Goal: Task Accomplishment & Management: Use online tool/utility

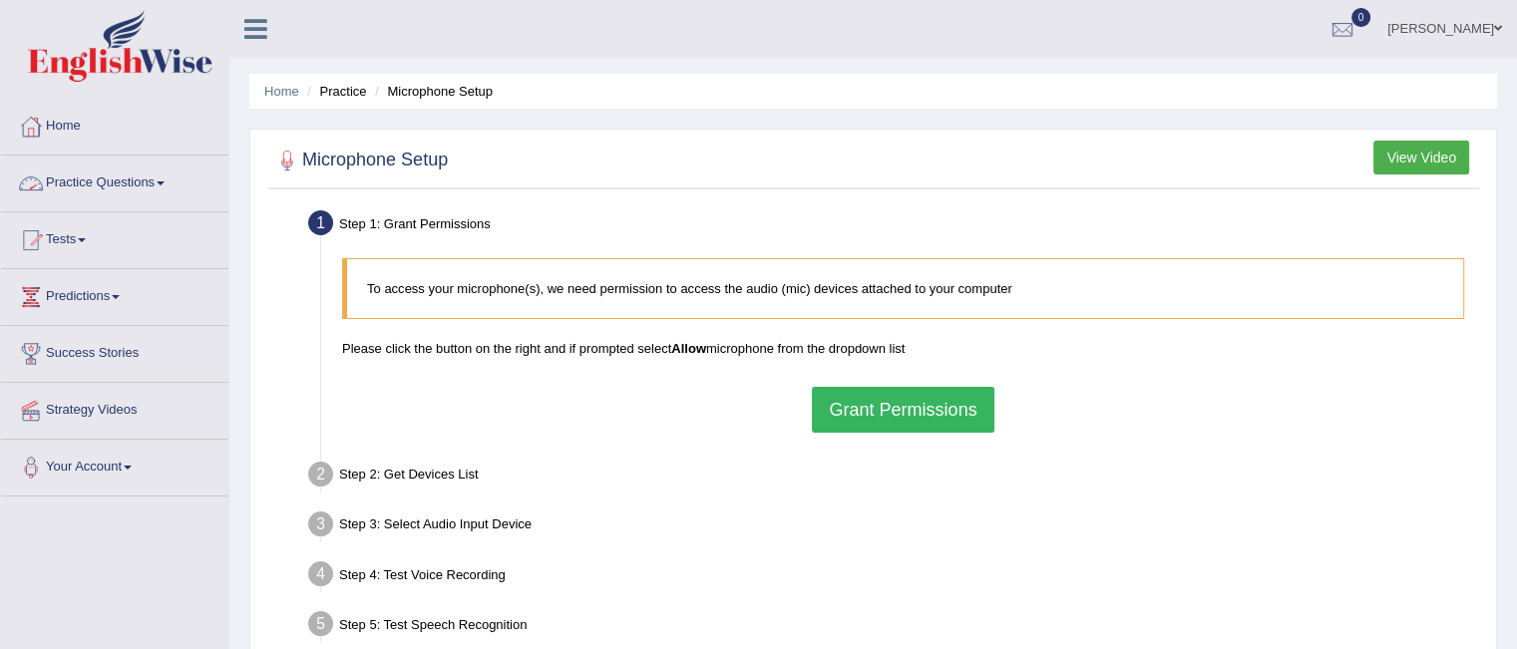
click at [92, 179] on link "Practice Questions" at bounding box center [114, 181] width 227 height 50
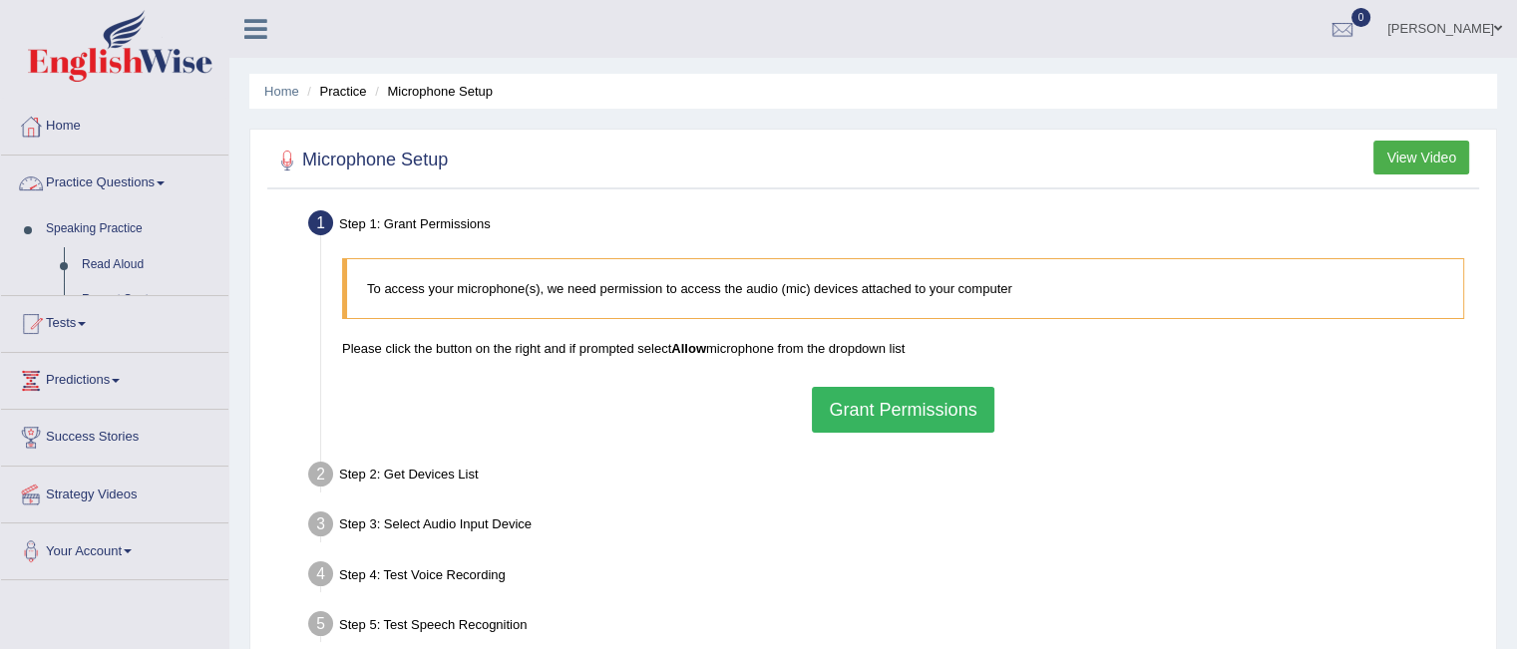
click at [92, 179] on link "Practice Questions" at bounding box center [114, 181] width 227 height 50
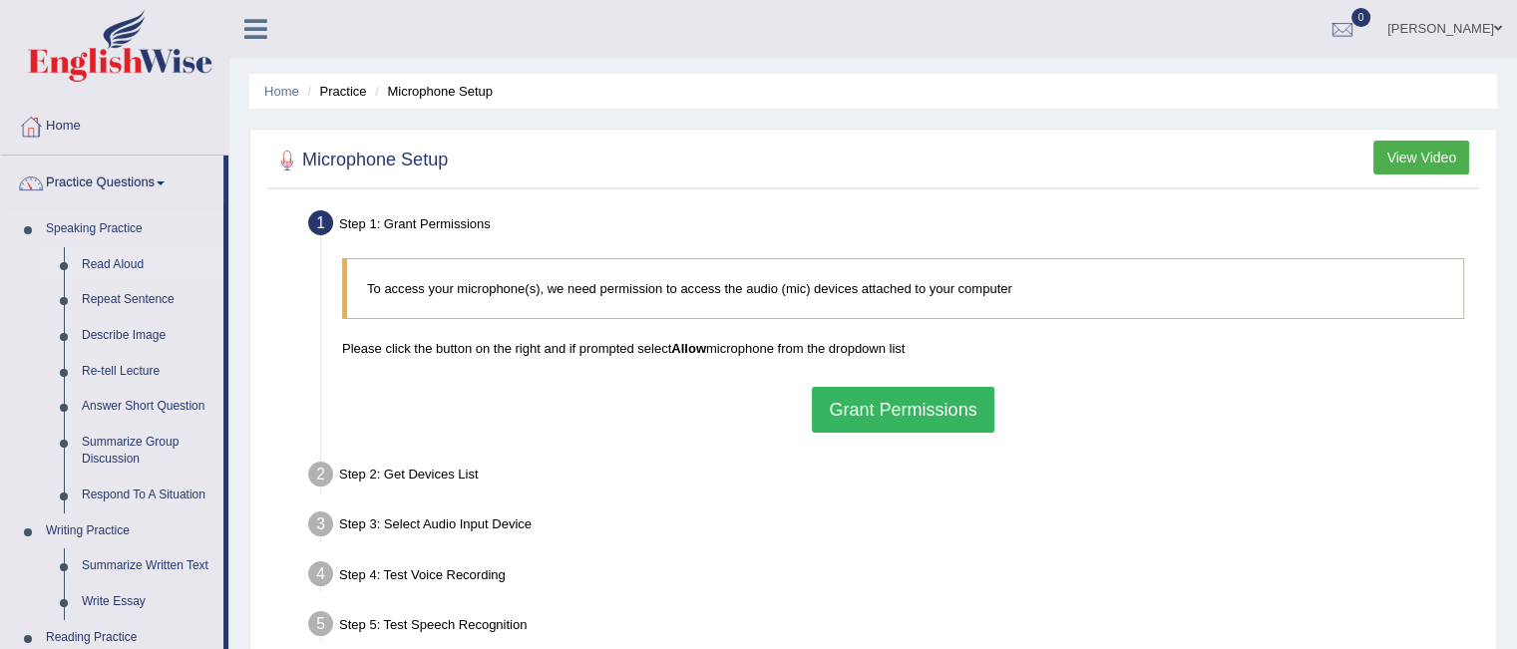
click at [111, 259] on link "Read Aloud" at bounding box center [148, 265] width 151 height 36
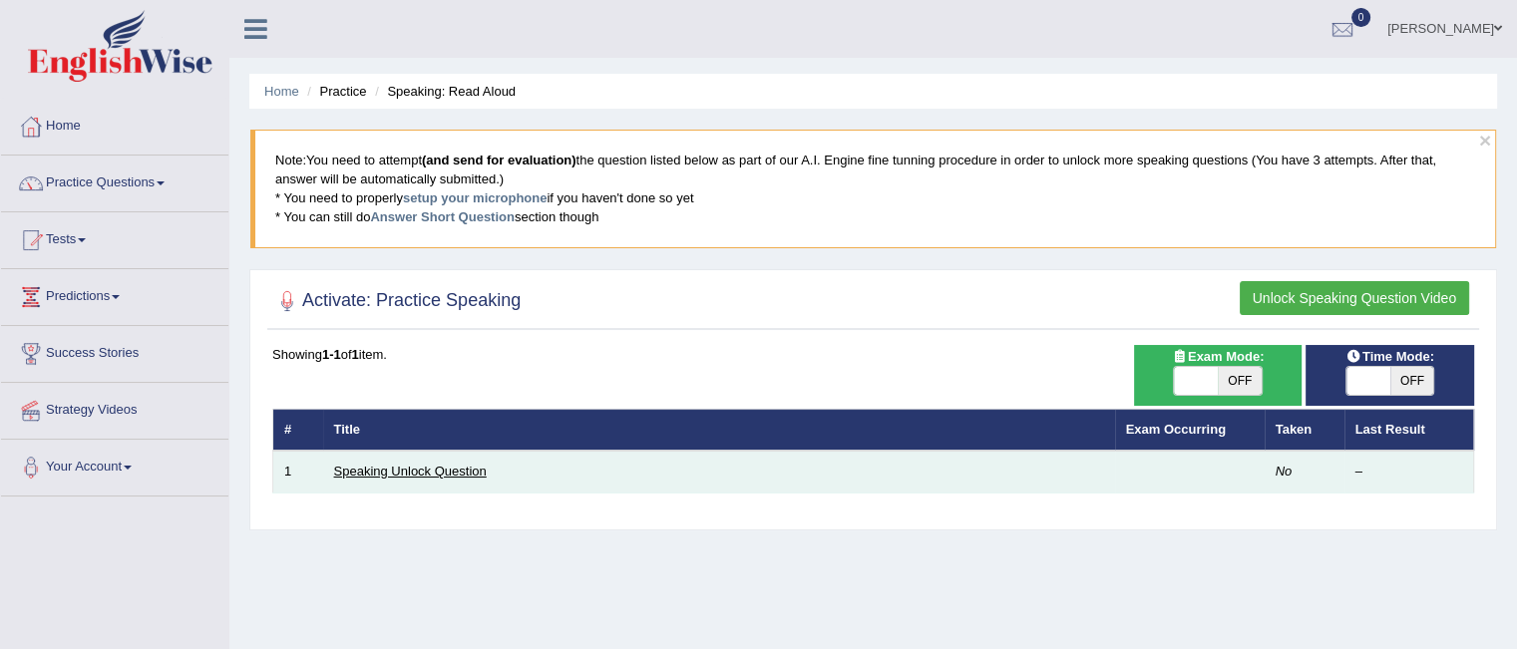
click at [439, 467] on link "Speaking Unlock Question" at bounding box center [410, 471] width 153 height 15
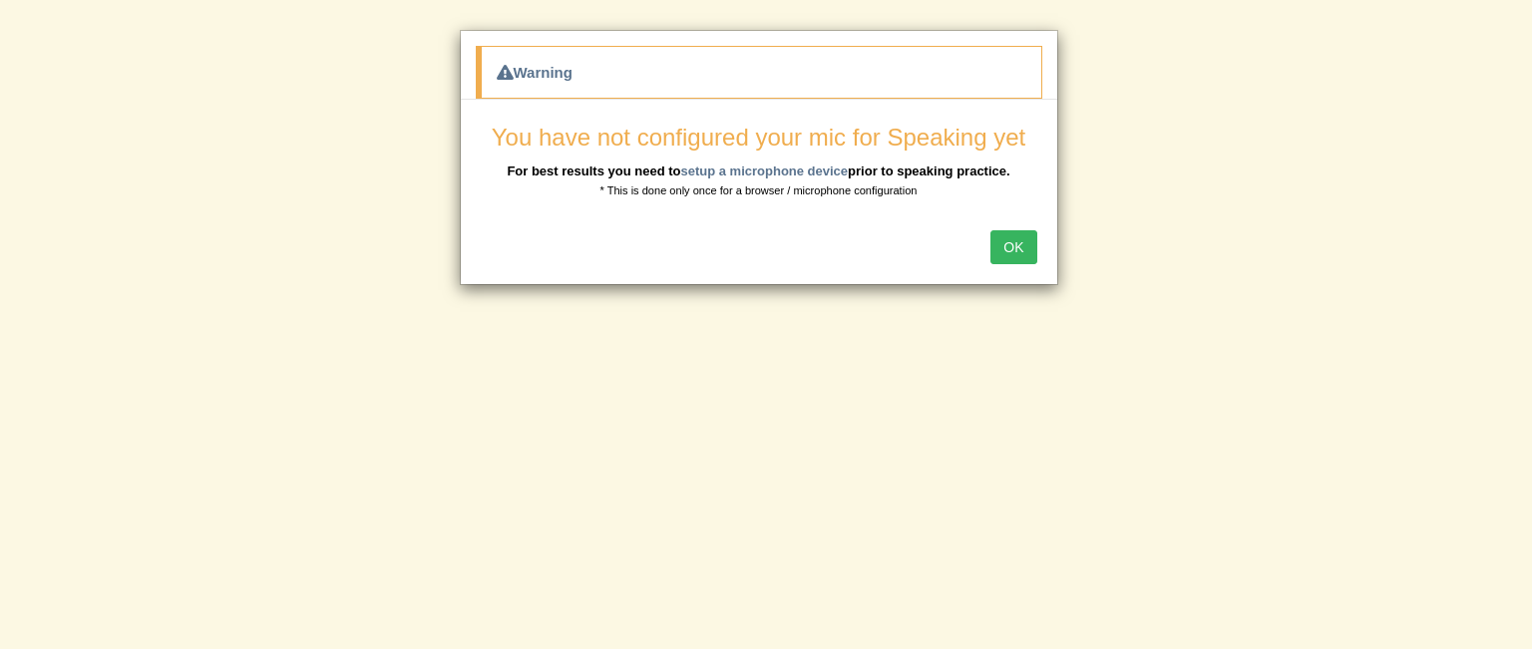
click at [1011, 250] on button "OK" at bounding box center [1013, 247] width 46 height 34
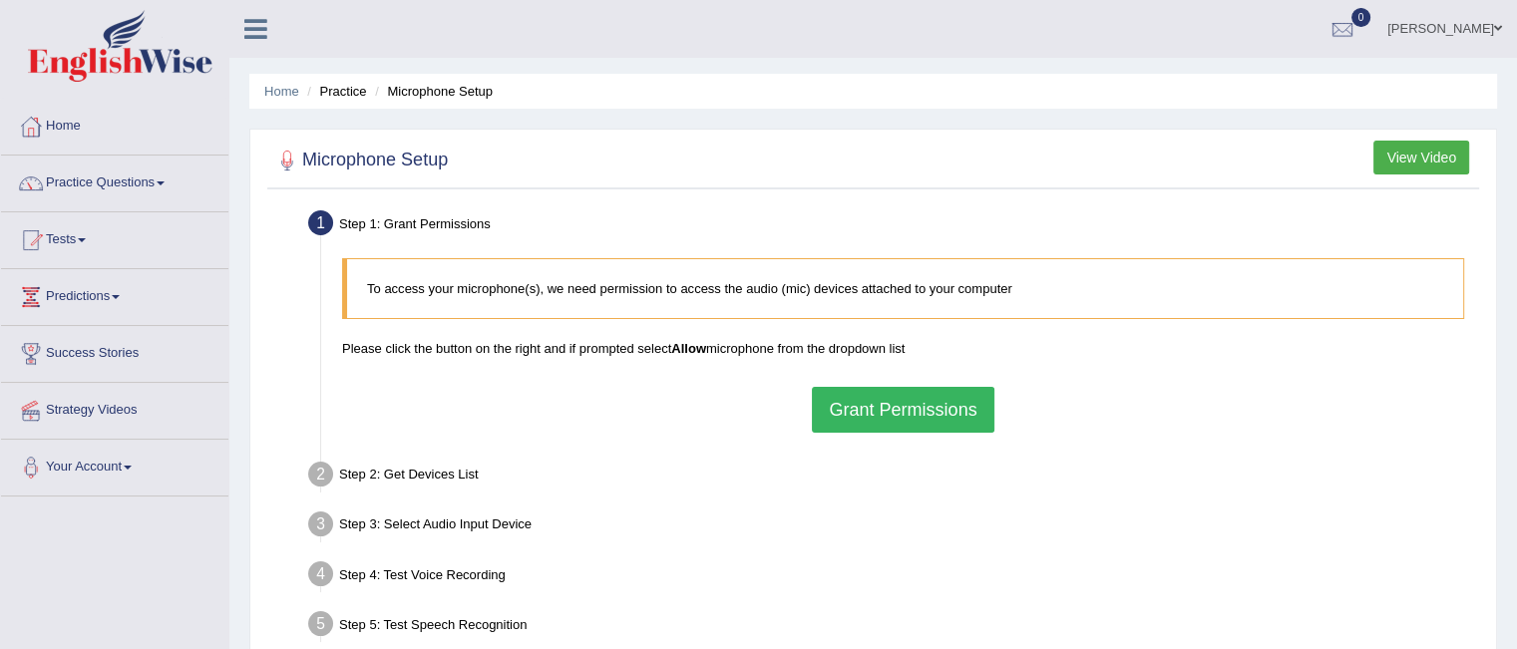
click at [927, 406] on button "Grant Permissions" at bounding box center [903, 410] width 182 height 46
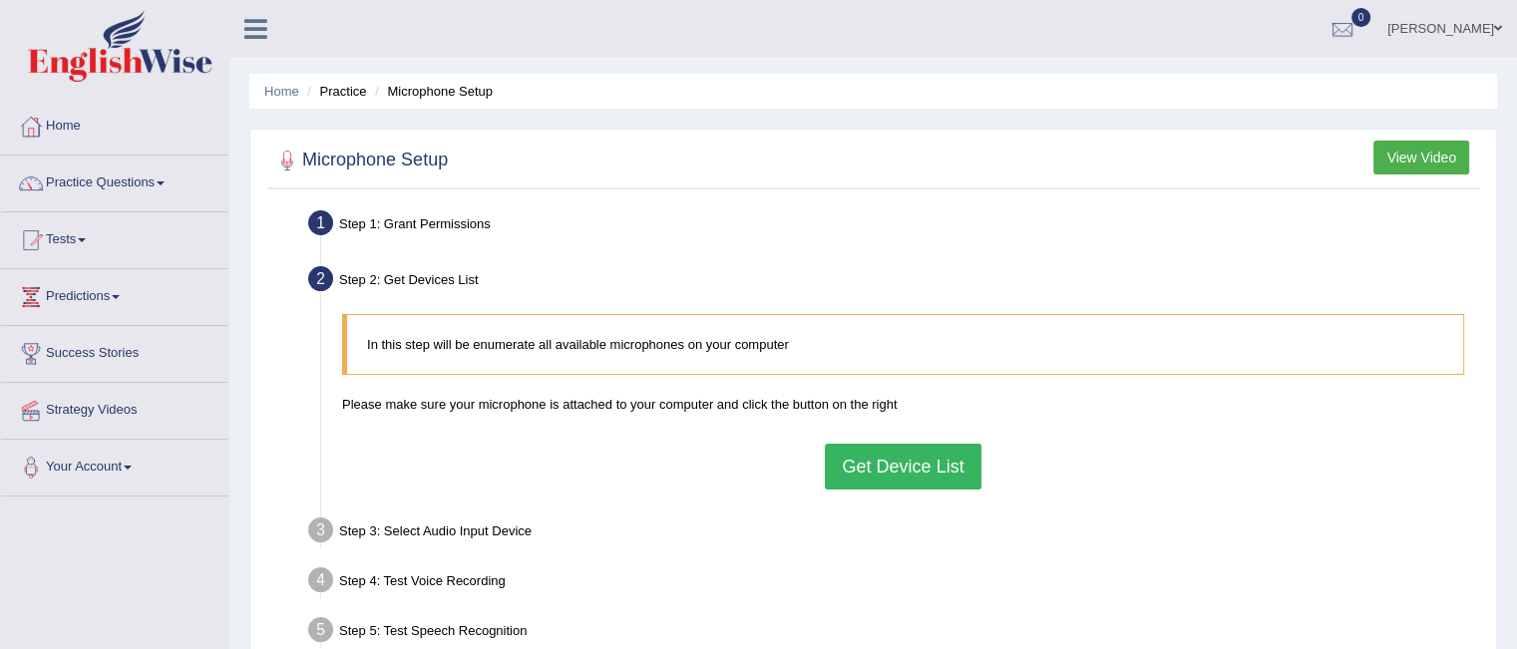
click at [925, 458] on button "Get Device List" at bounding box center [903, 467] width 156 height 46
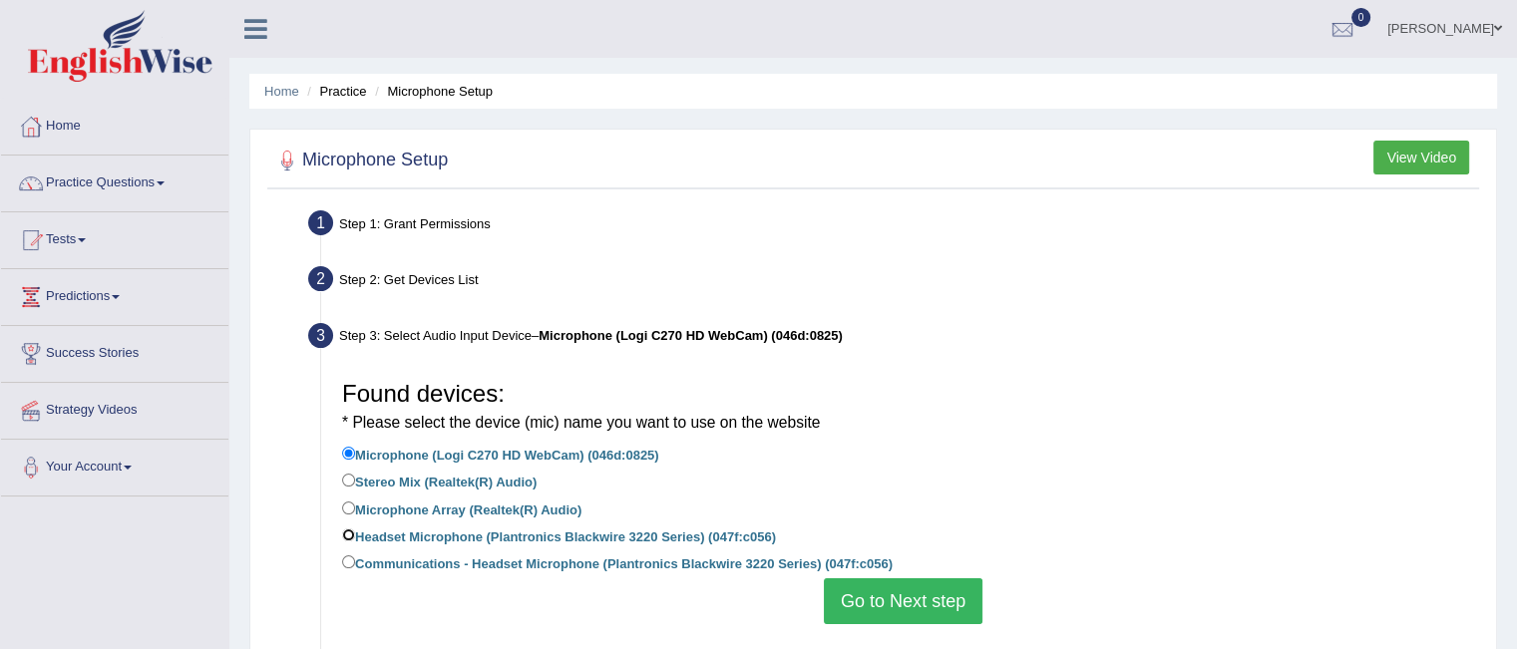
click at [347, 540] on input "Headset Microphone (Plantronics Blackwire 3220 Series) (047f:c056)" at bounding box center [348, 535] width 13 height 13
radio input "true"
click at [869, 593] on button "Go to Next step" at bounding box center [903, 602] width 159 height 46
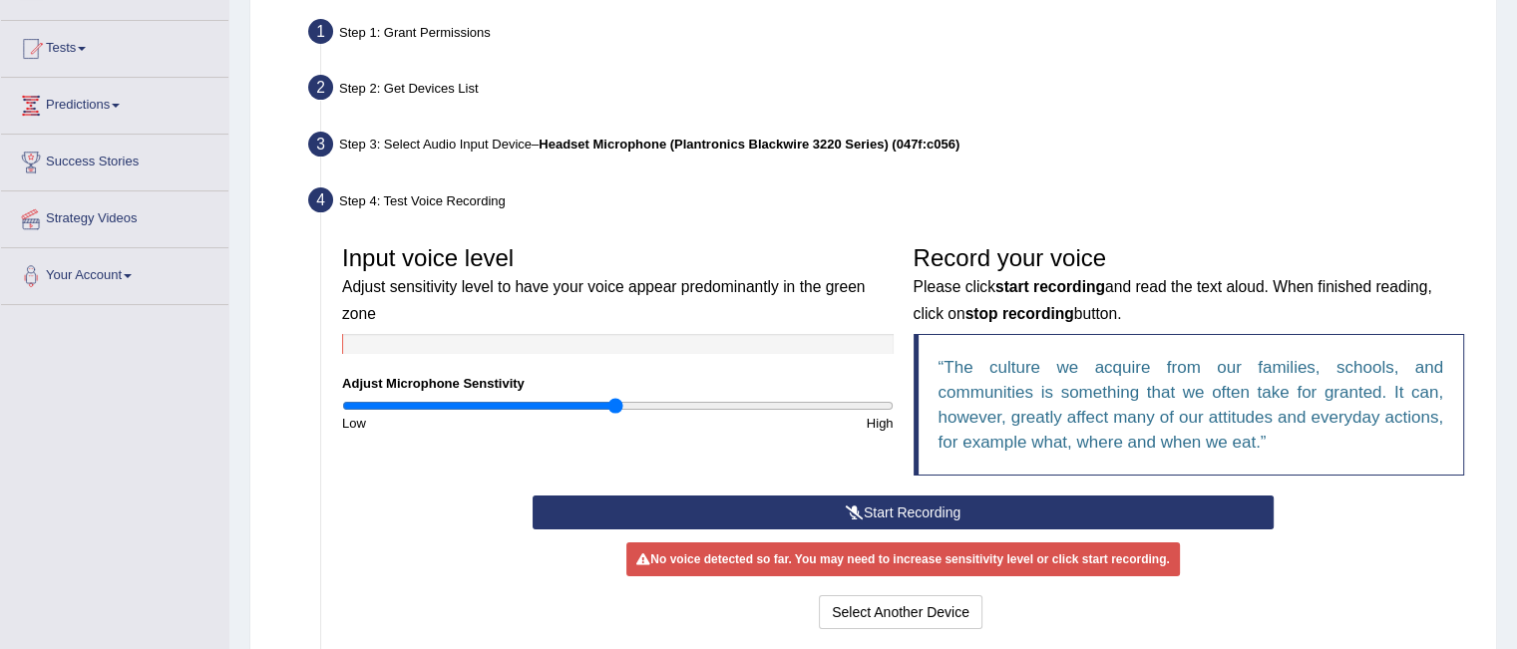
scroll to position [203, 0]
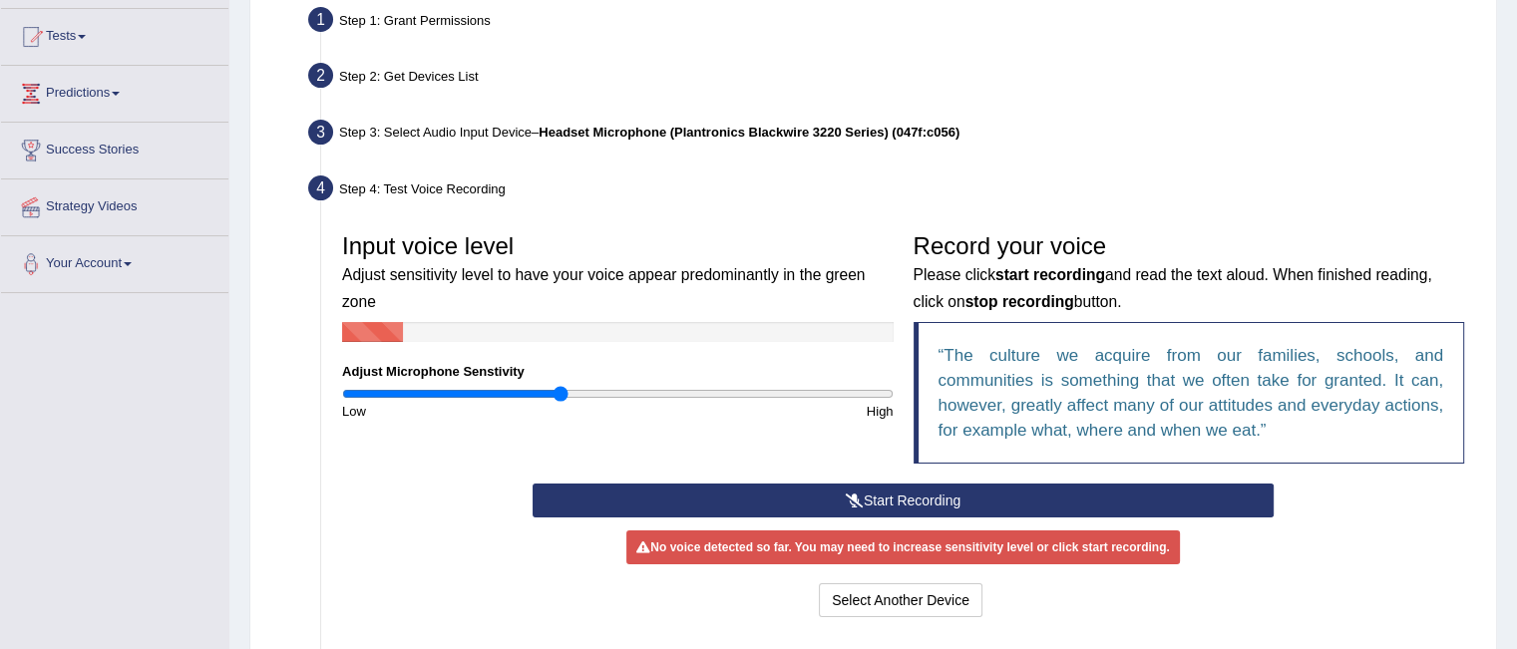
drag, startPoint x: 611, startPoint y: 393, endPoint x: 563, endPoint y: 398, distance: 49.1
click at [563, 398] on input "range" at bounding box center [618, 394] width 552 height 16
drag, startPoint x: 563, startPoint y: 398, endPoint x: 553, endPoint y: 397, distance: 10.0
click at [553, 397] on input "range" at bounding box center [618, 394] width 552 height 16
drag, startPoint x: 553, startPoint y: 397, endPoint x: 537, endPoint y: 397, distance: 16.0
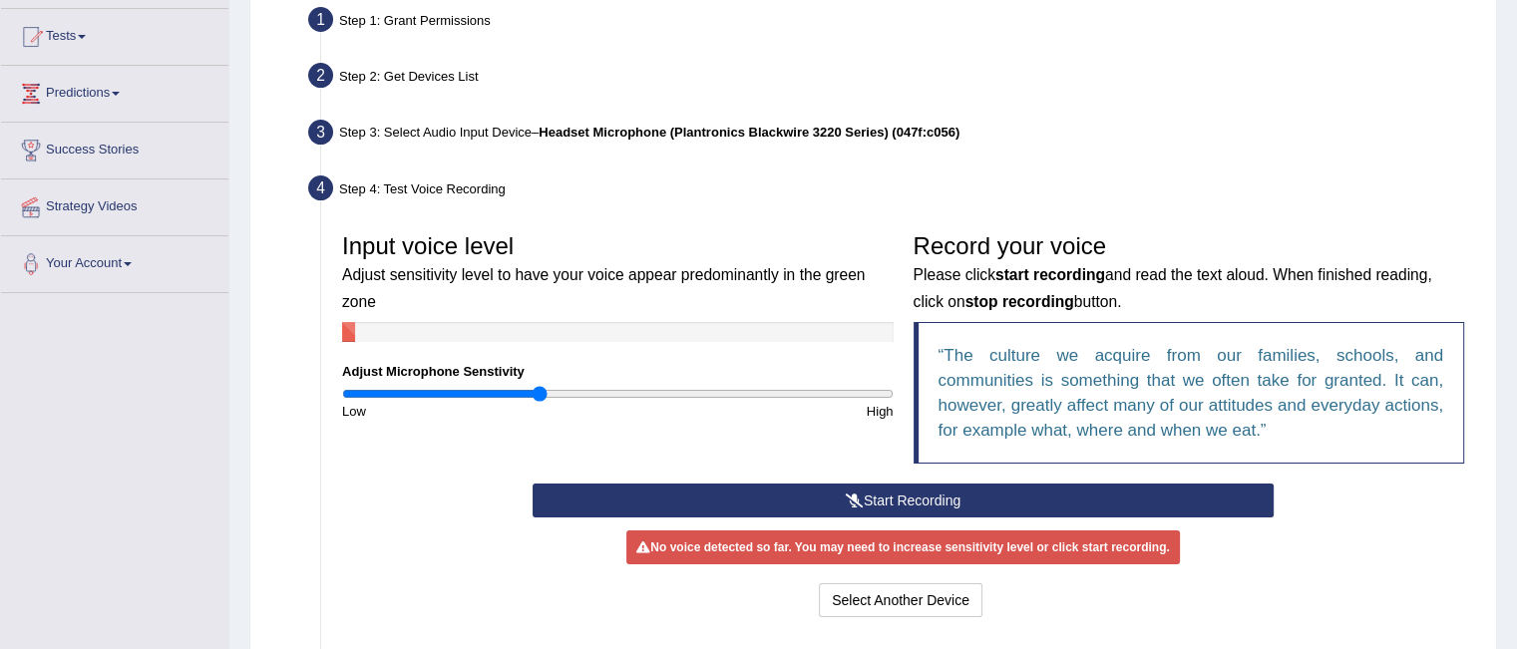
click at [537, 397] on input "range" at bounding box center [618, 394] width 552 height 16
type input "0.68"
click at [527, 390] on input "range" at bounding box center [618, 394] width 552 height 16
click at [671, 493] on button "Start Recording" at bounding box center [903, 501] width 741 height 34
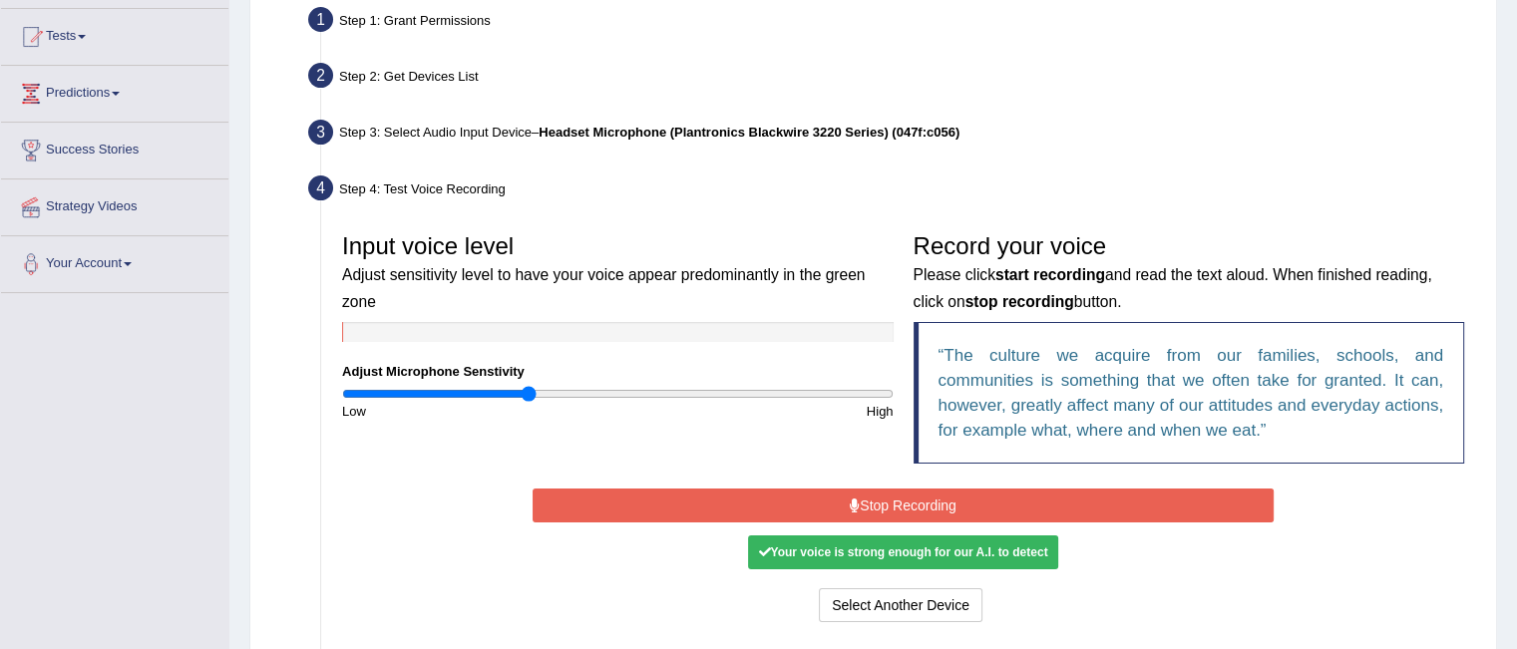
click at [671, 493] on button "Stop Recording" at bounding box center [903, 506] width 741 height 34
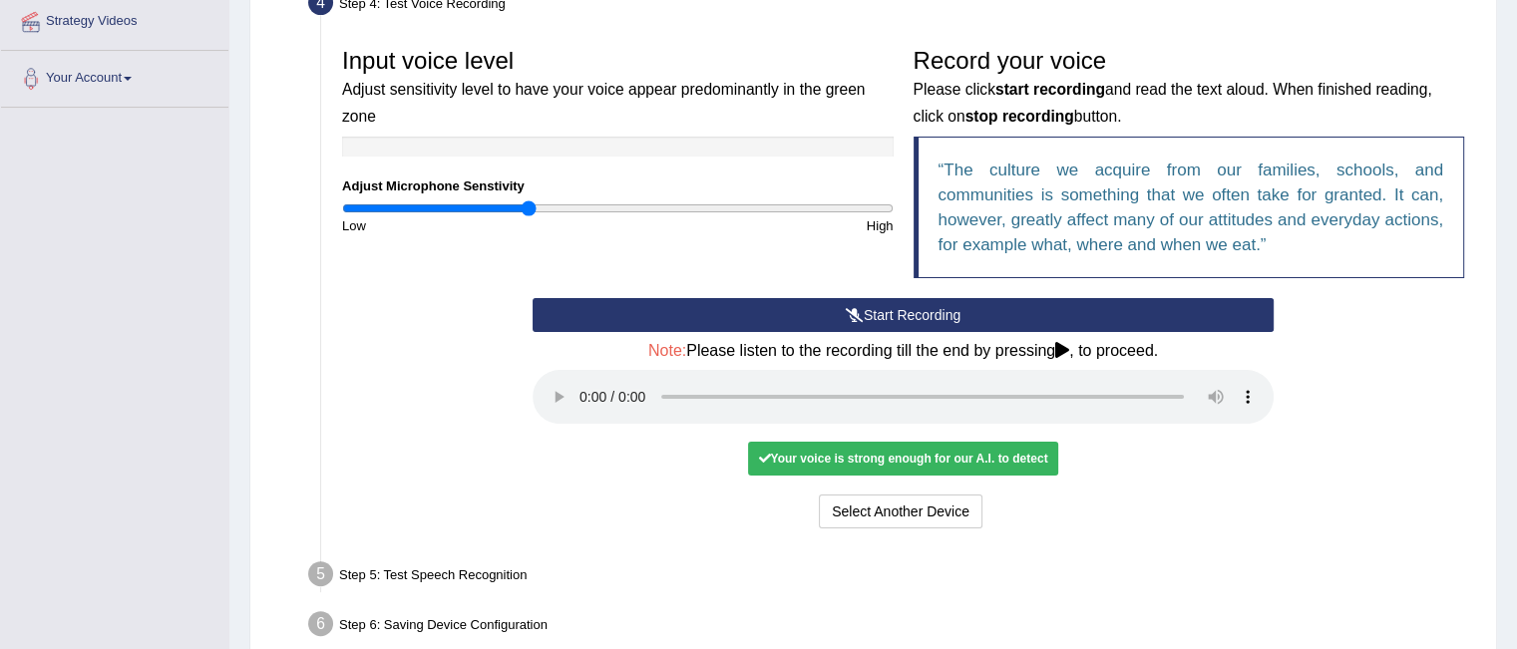
scroll to position [446, 0]
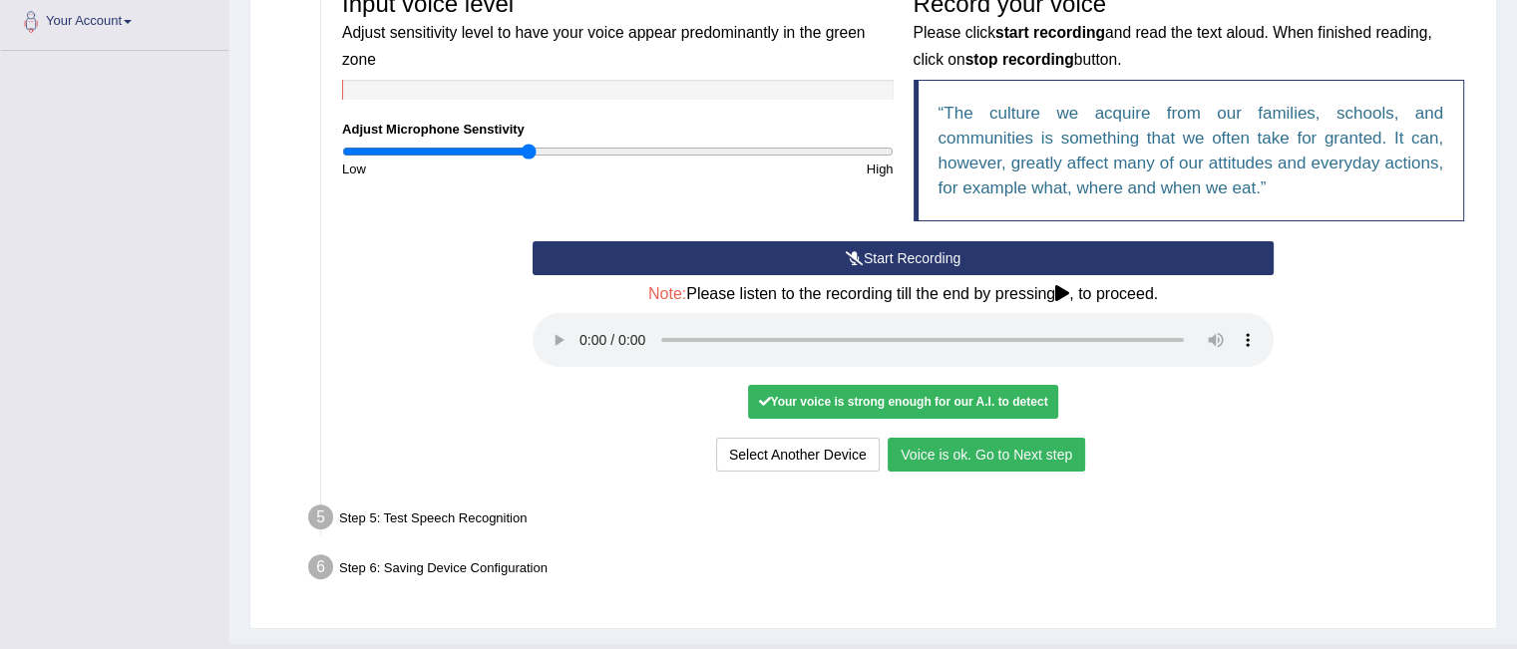
click at [978, 456] on button "Voice is ok. Go to Next step" at bounding box center [987, 455] width 198 height 34
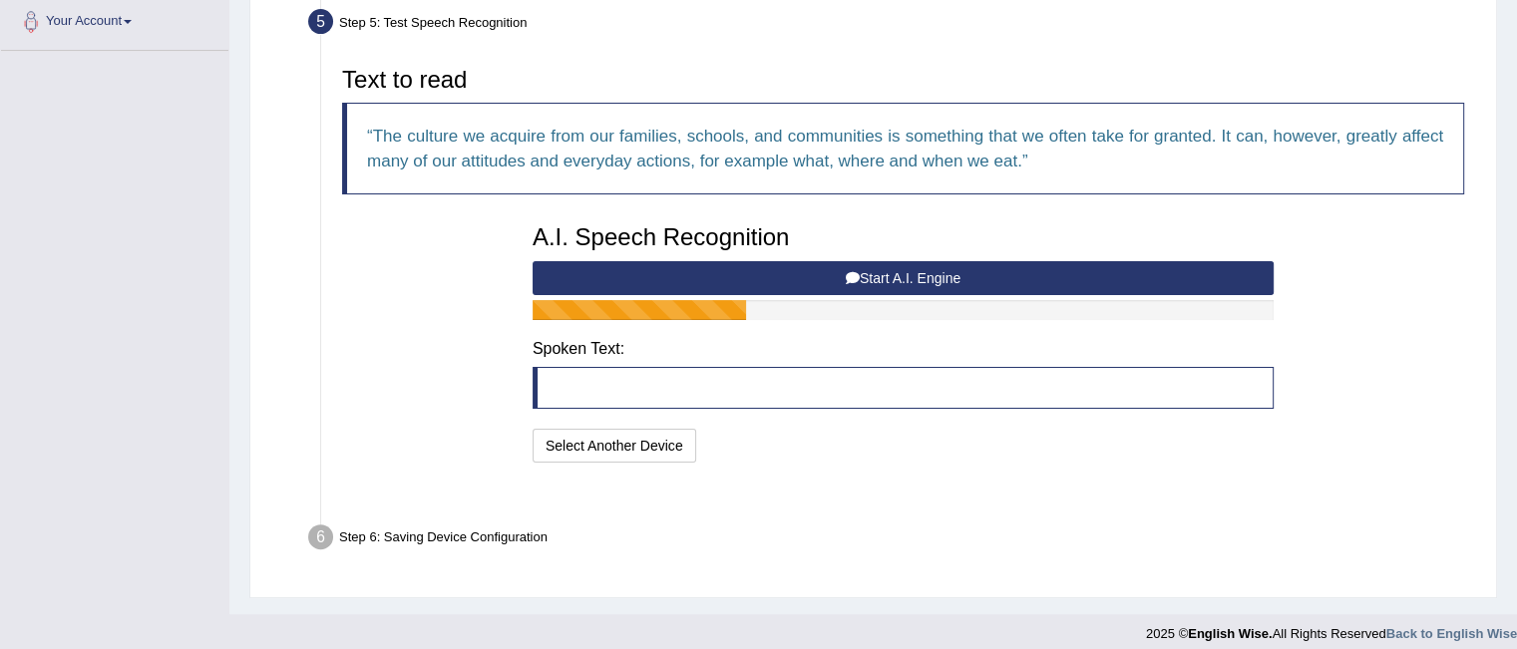
scroll to position [411, 0]
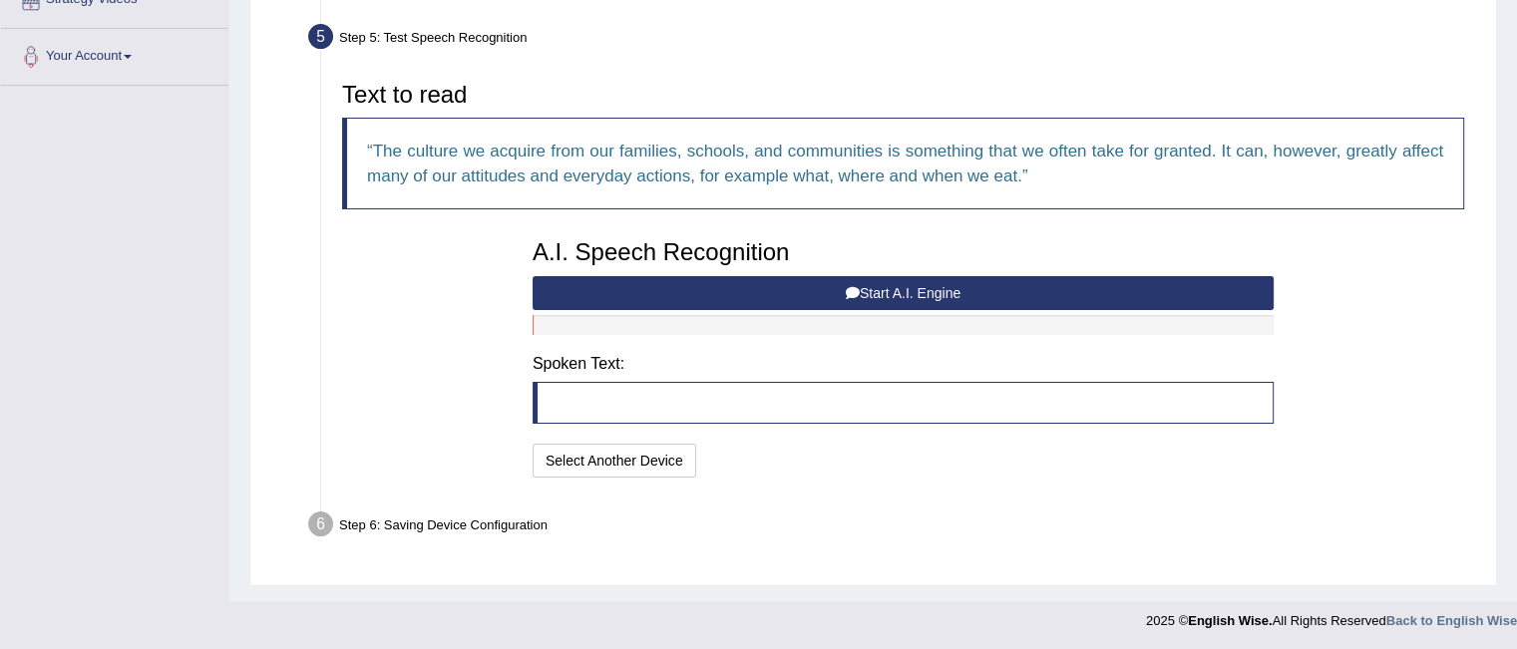
click at [770, 278] on button "Start A.I. Engine" at bounding box center [903, 293] width 741 height 34
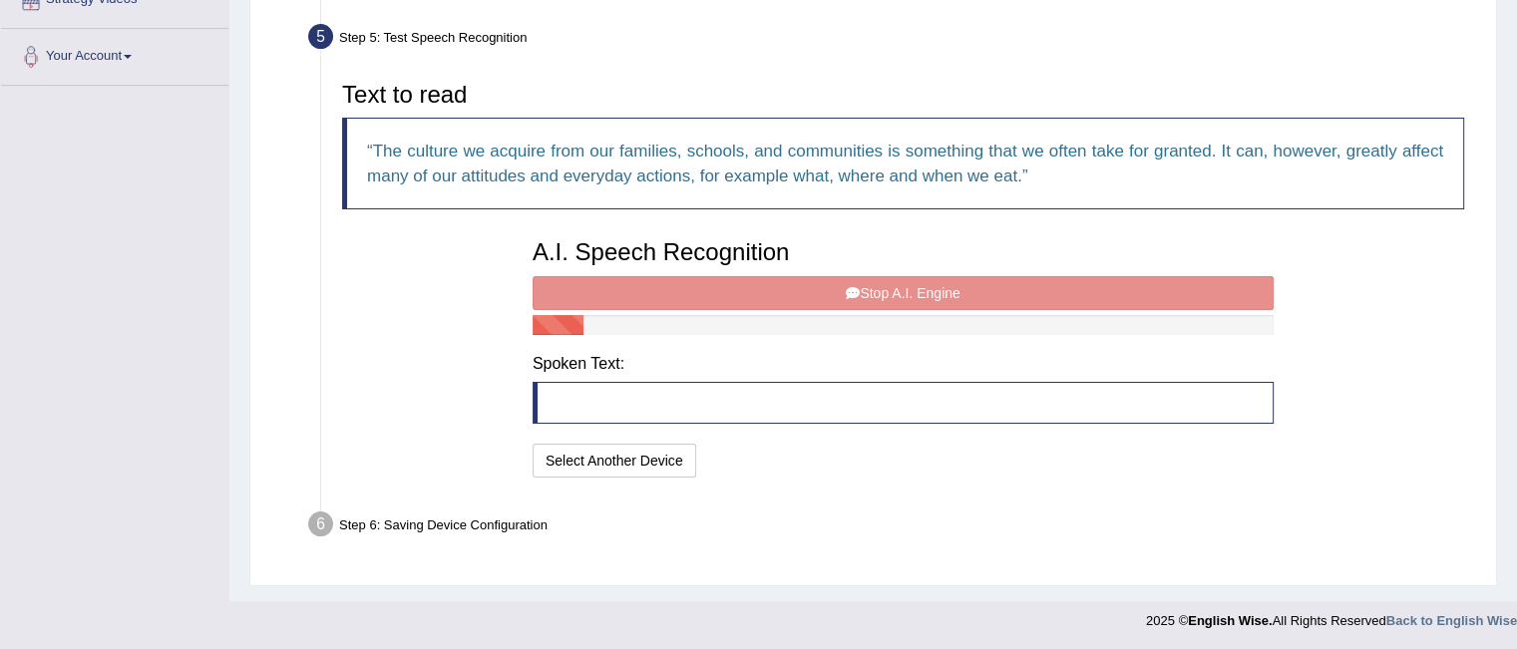
click at [770, 278] on div "A.I. Speech Recognition Start A.I. Engine Stop A.I. Engine Note: Please listen …" at bounding box center [903, 355] width 761 height 253
click at [626, 454] on button "Select Another Device" at bounding box center [615, 461] width 164 height 34
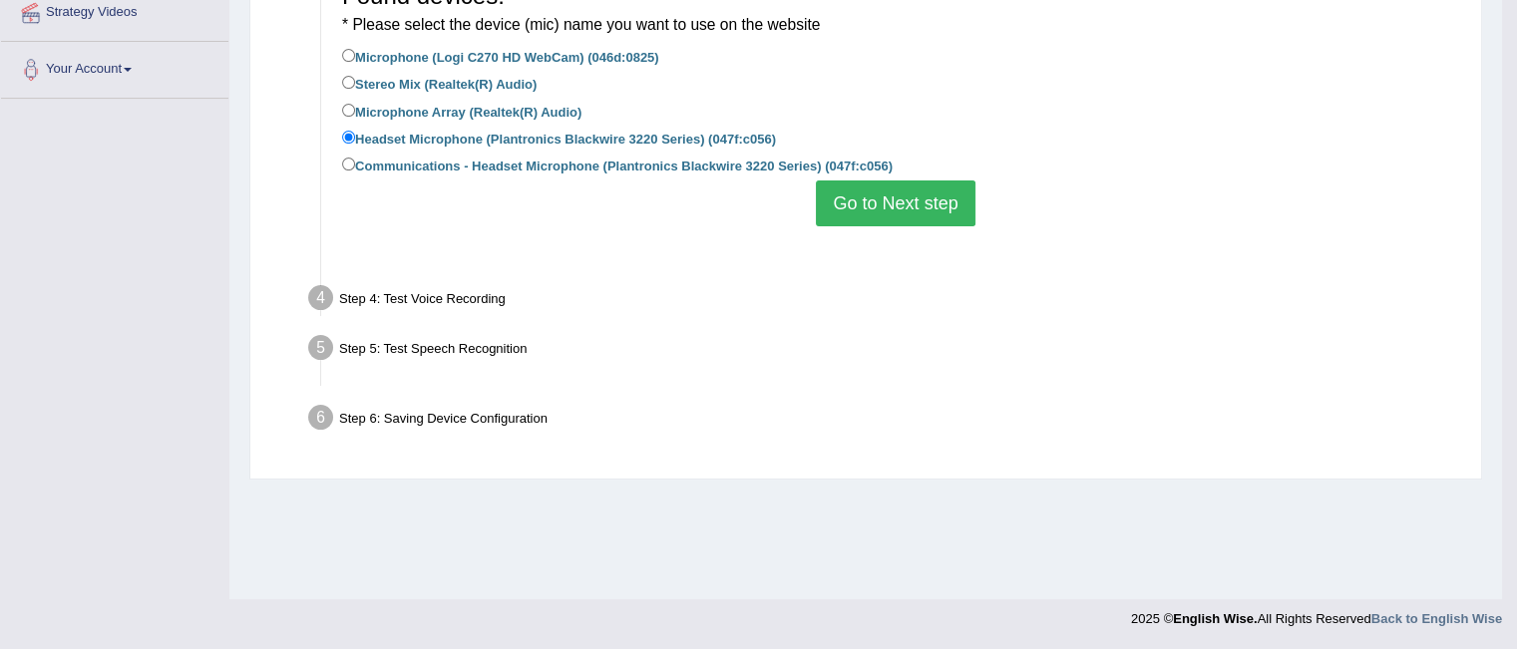
scroll to position [398, 0]
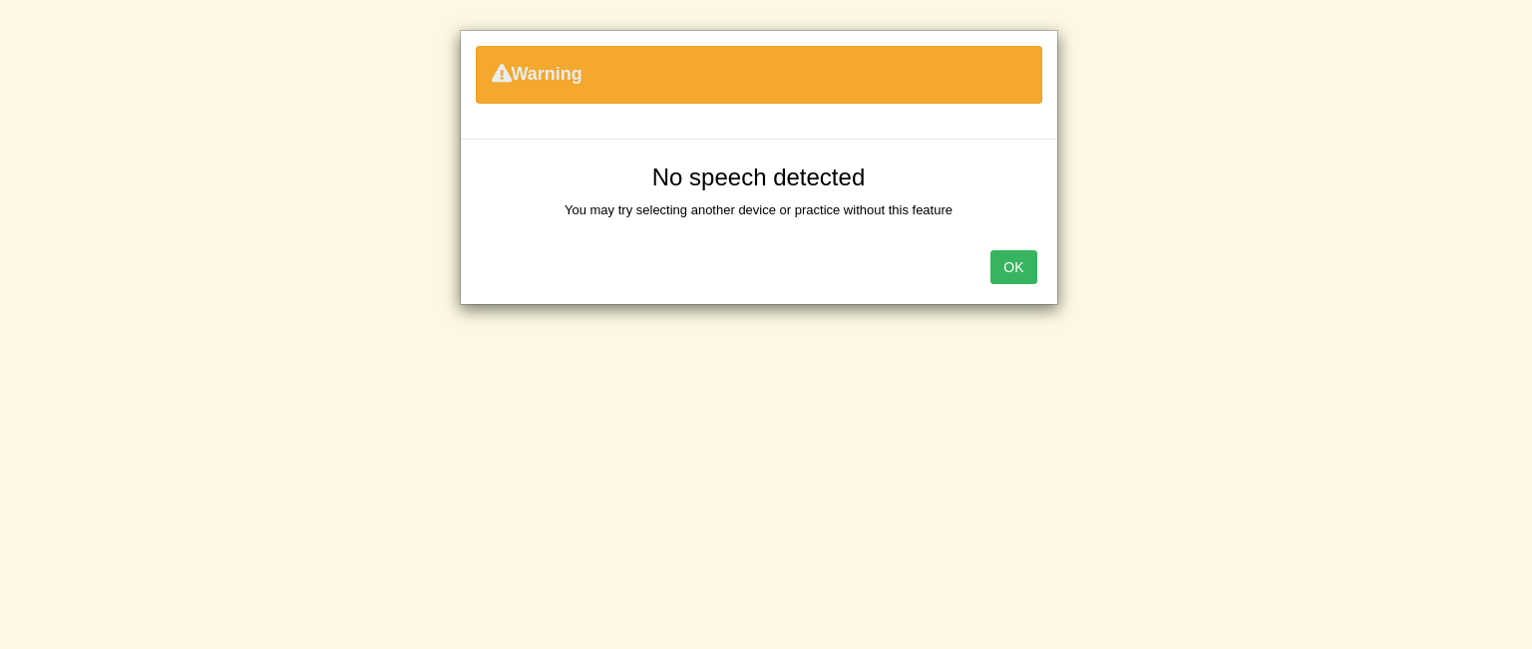
click at [1008, 274] on button "OK" at bounding box center [1013, 267] width 46 height 34
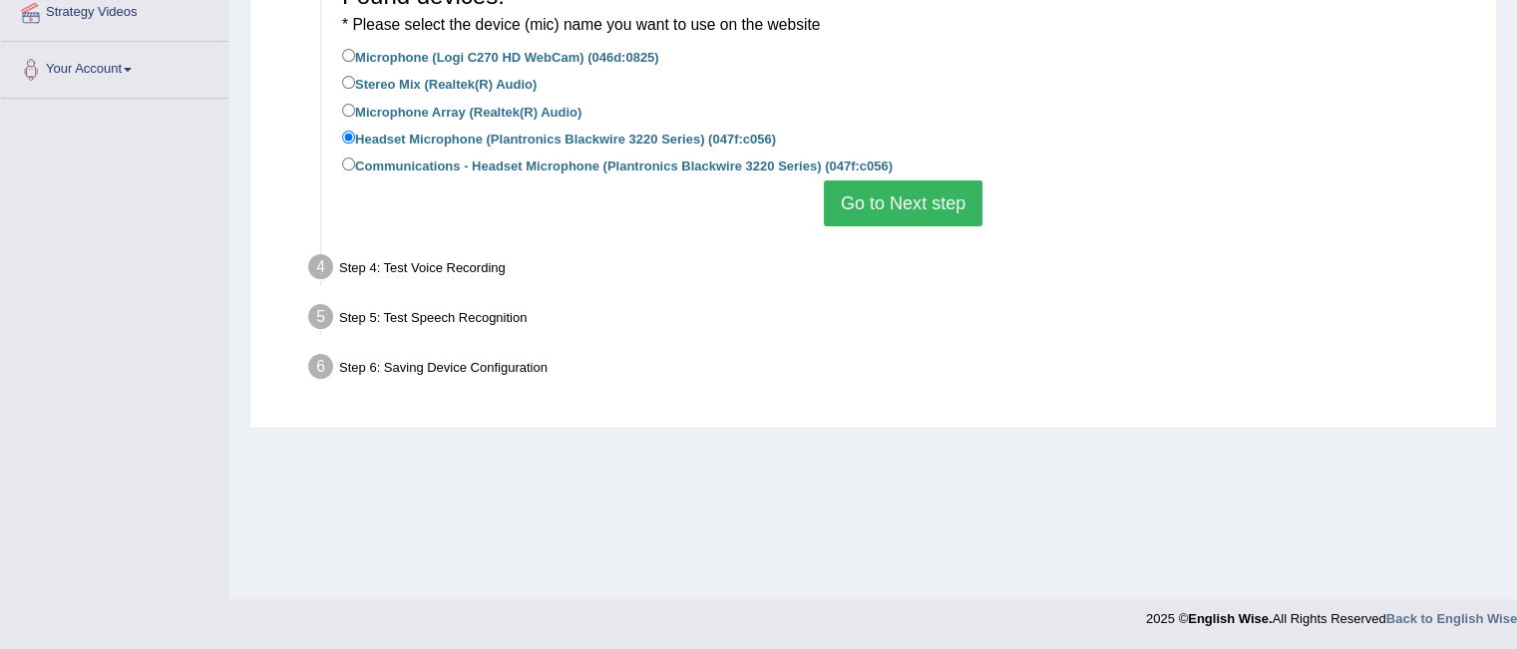
click at [355, 111] on label "Microphone Array (Realtek(R) Audio)" at bounding box center [461, 111] width 239 height 22
click at [355, 111] on input "Microphone Array (Realtek(R) Audio)" at bounding box center [348, 110] width 13 height 13
radio input "true"
click at [351, 138] on input "Headset Microphone (Plantronics Blackwire 3220 Series) (047f:c056)" at bounding box center [348, 137] width 13 height 13
radio input "true"
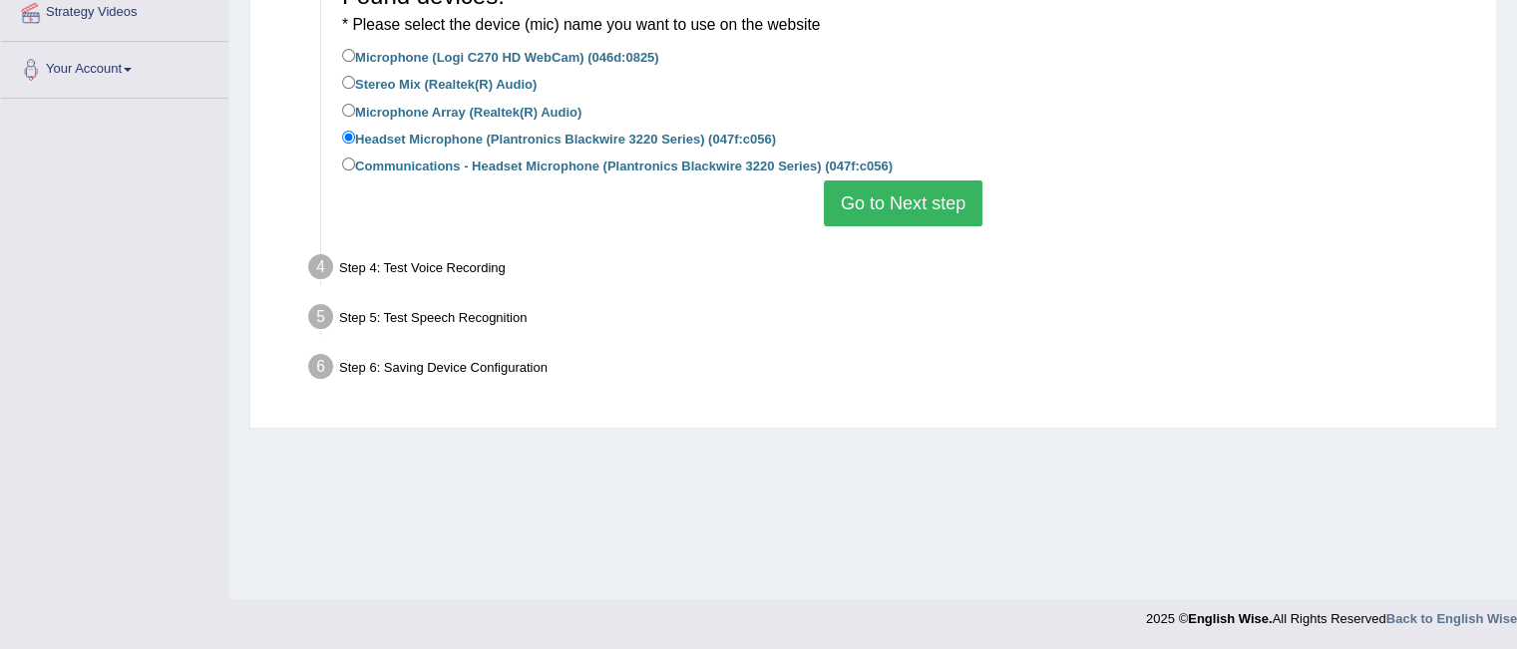
click at [891, 211] on button "Go to Next step" at bounding box center [903, 204] width 159 height 46
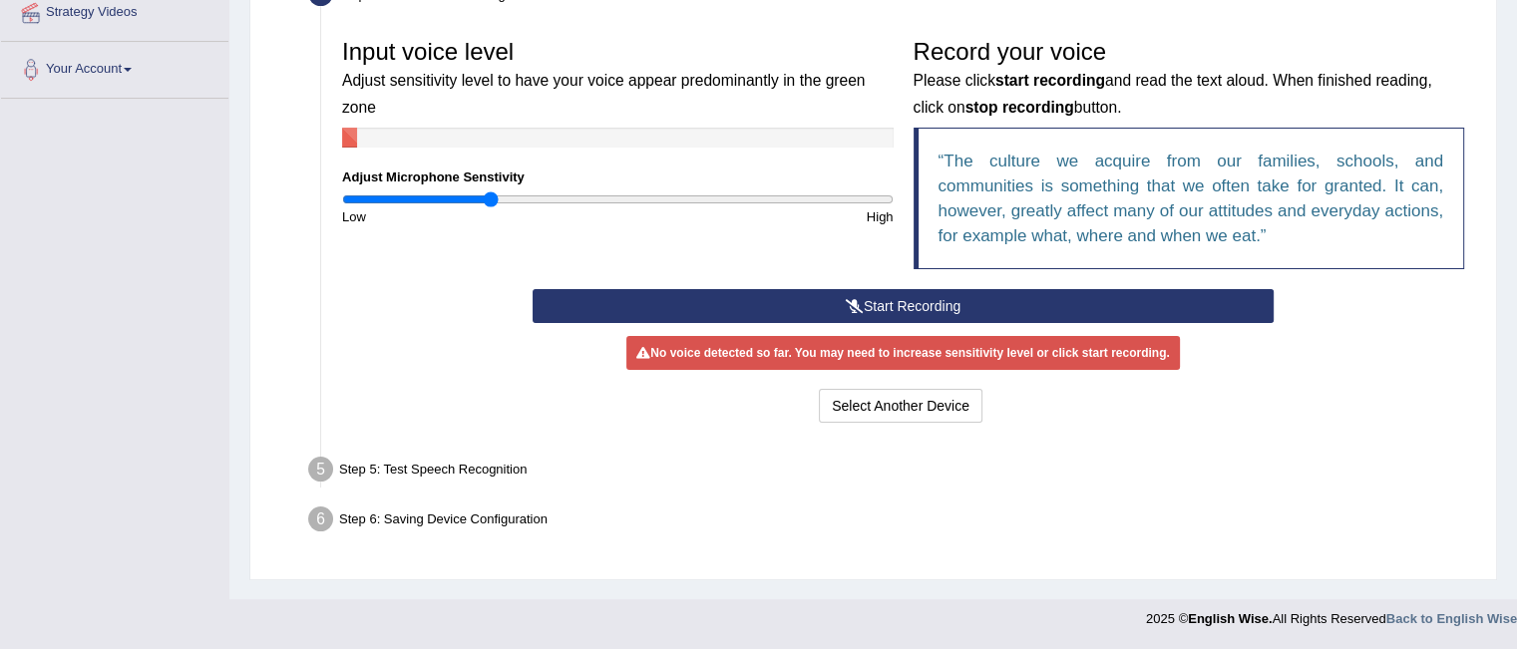
click at [491, 195] on input "range" at bounding box center [618, 200] width 552 height 16
click at [642, 294] on button "Start Recording" at bounding box center [903, 306] width 741 height 34
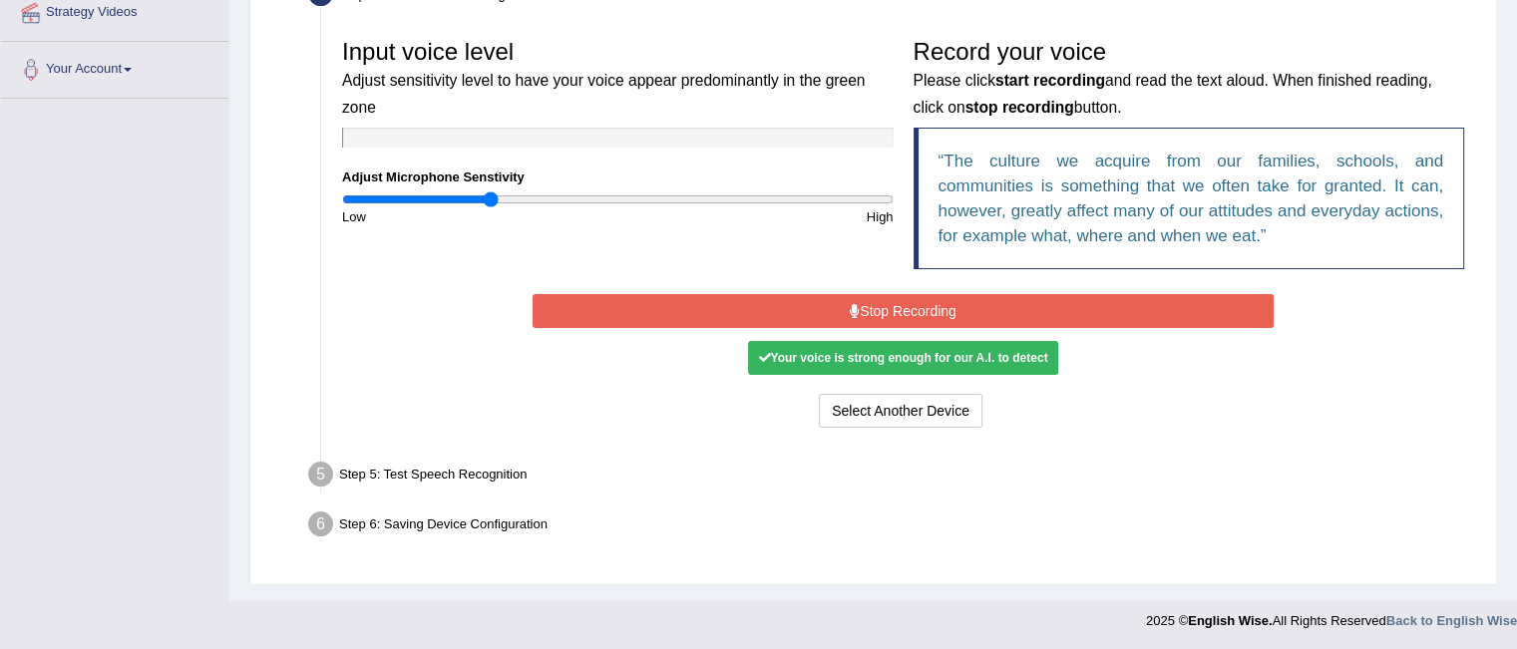
click at [642, 294] on button "Stop Recording" at bounding box center [903, 311] width 741 height 34
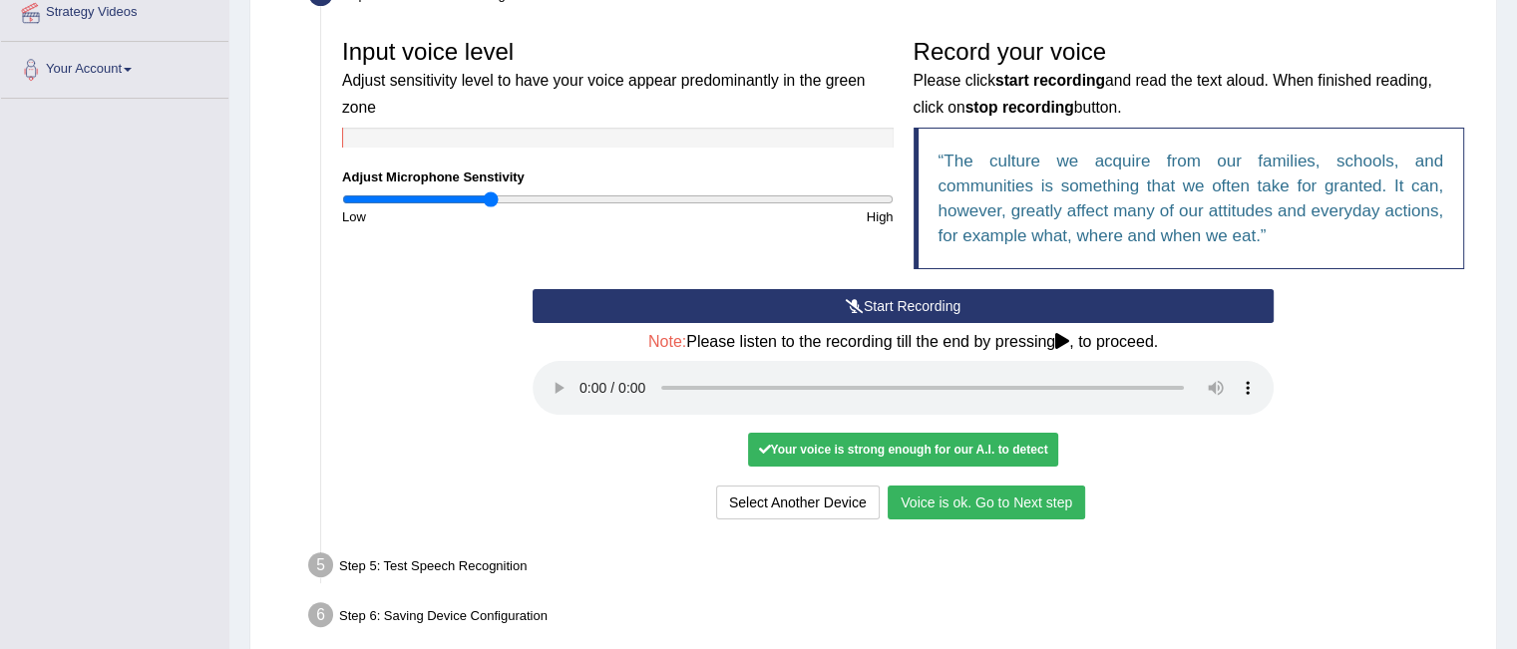
click at [998, 509] on button "Voice is ok. Go to Next step" at bounding box center [987, 503] width 198 height 34
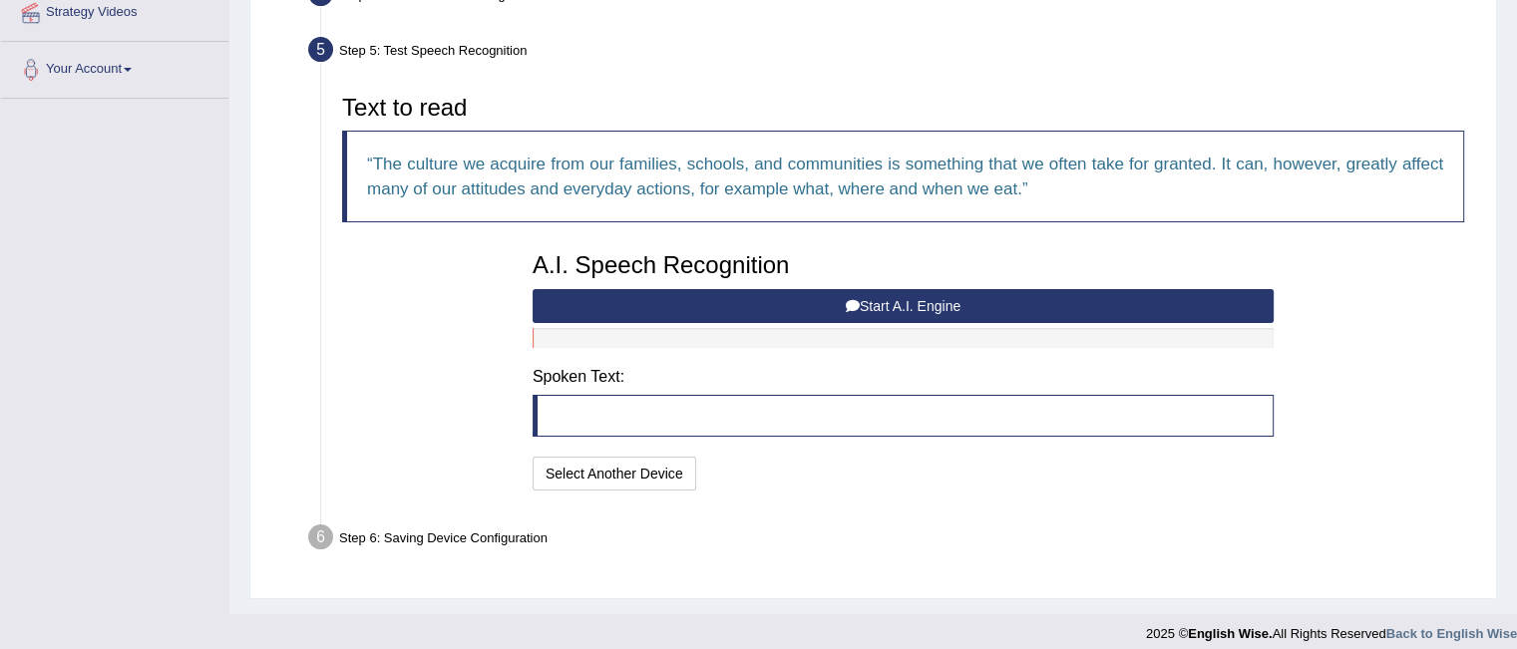
click at [739, 305] on button "Start A.I. Engine" at bounding box center [903, 306] width 741 height 34
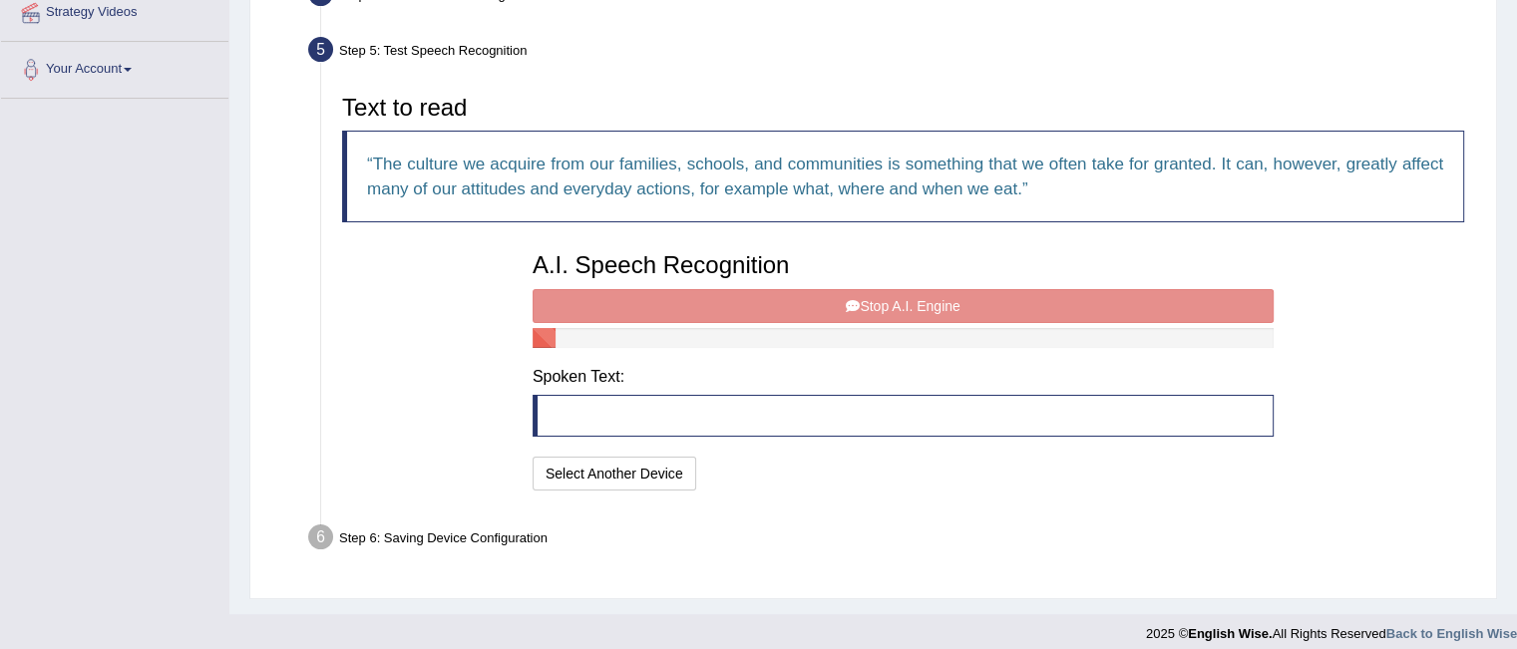
click at [594, 299] on div "A.I. Speech Recognition Start A.I. Engine Stop A.I. Engine Note: Please listen …" at bounding box center [903, 368] width 761 height 253
drag, startPoint x: 723, startPoint y: 292, endPoint x: 889, endPoint y: 295, distance: 165.6
click at [726, 292] on div "A.I. Speech Recognition Start A.I. Engine Stop A.I. Engine Note: Please listen …" at bounding box center [903, 368] width 761 height 253
click at [917, 298] on div "A.I. Speech Recognition Start A.I. Engine Stop A.I. Engine Note: Please listen …" at bounding box center [903, 368] width 761 height 253
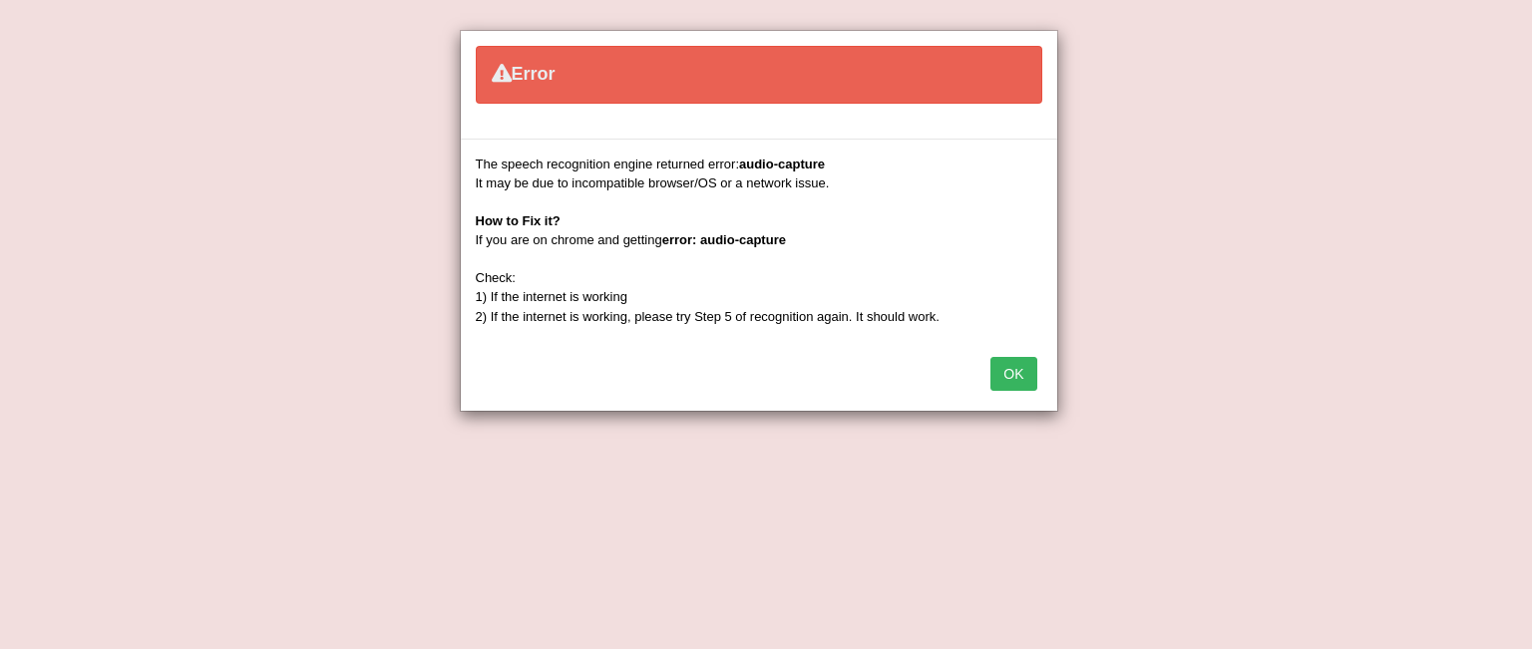
click at [1017, 381] on button "OK" at bounding box center [1013, 374] width 46 height 34
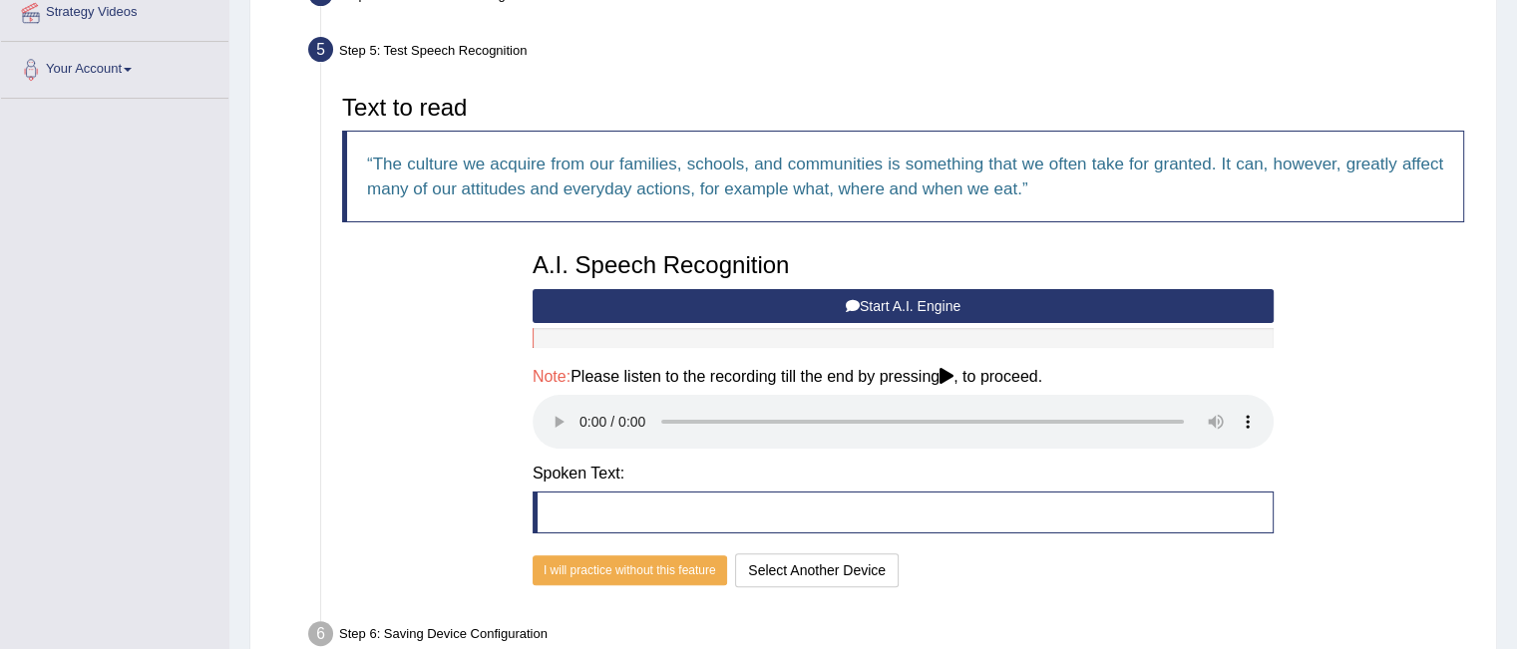
click at [798, 305] on button "Start A.I. Engine" at bounding box center [903, 306] width 741 height 34
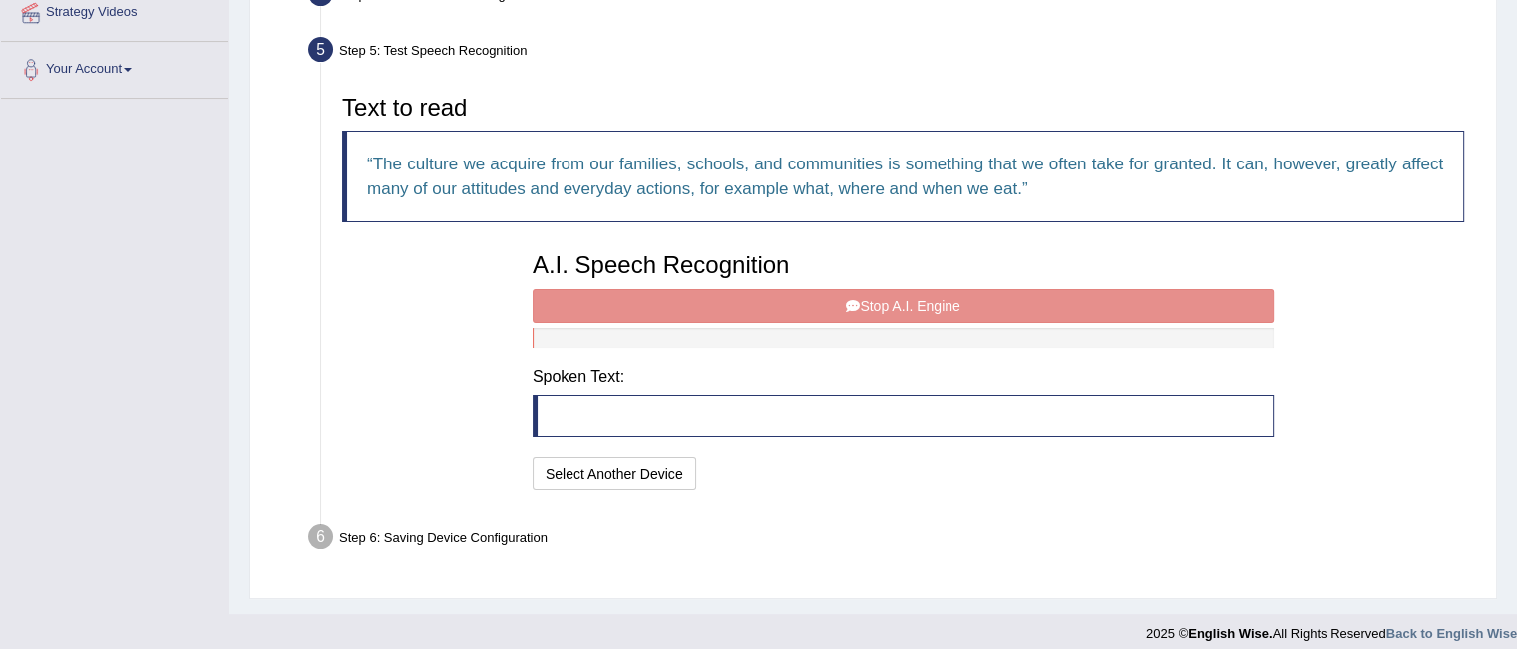
click at [894, 294] on div "A.I. Speech Recognition Start A.I. Engine Stop A.I. Engine Note: Please listen …" at bounding box center [903, 368] width 761 height 253
click at [598, 483] on button "Select Another Device" at bounding box center [615, 474] width 164 height 34
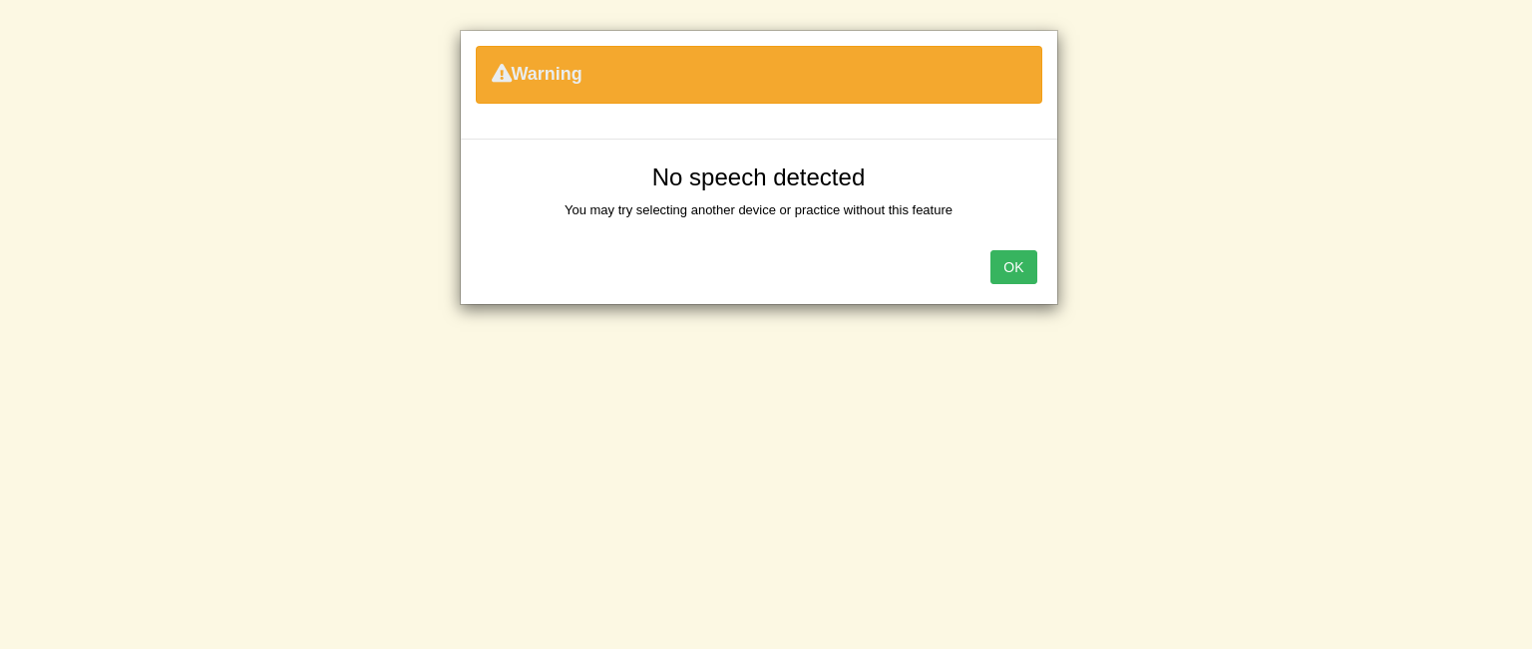
click at [1020, 260] on button "OK" at bounding box center [1013, 267] width 46 height 34
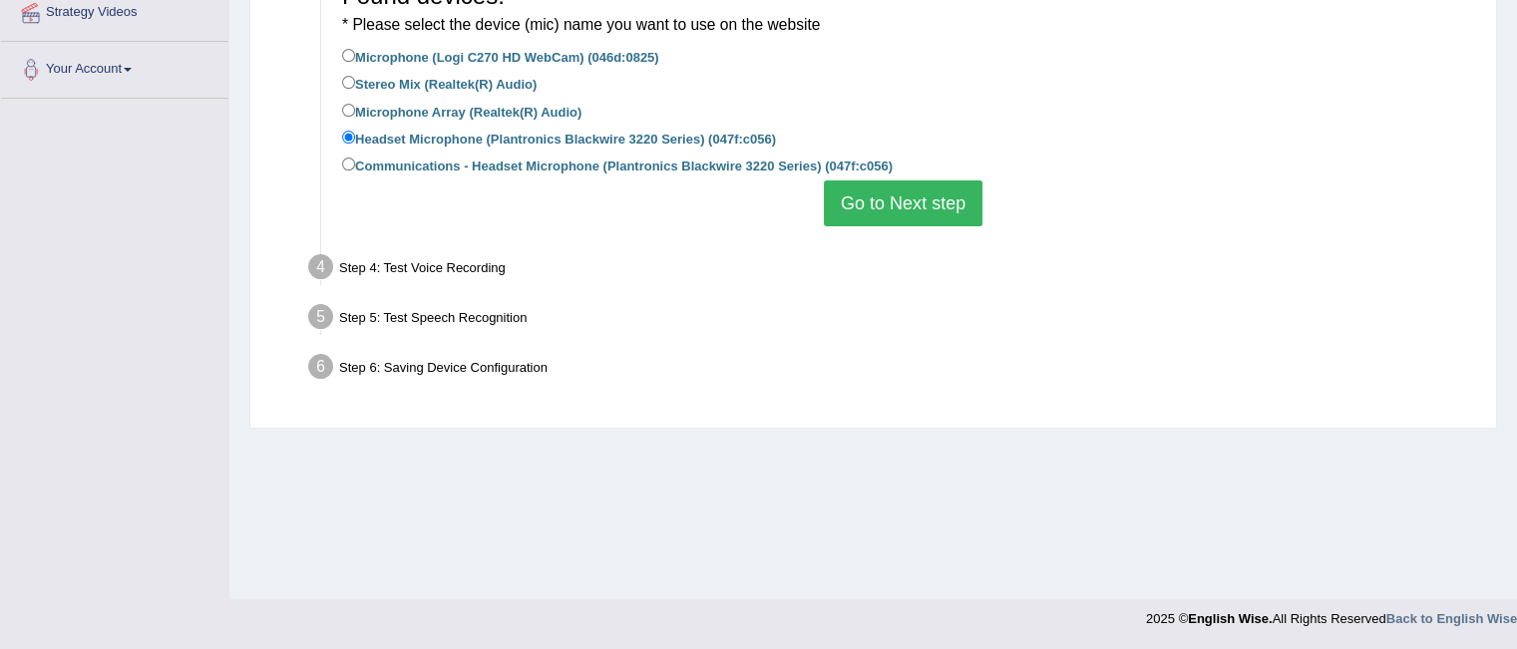
click at [898, 196] on button "Go to Next step" at bounding box center [903, 204] width 159 height 46
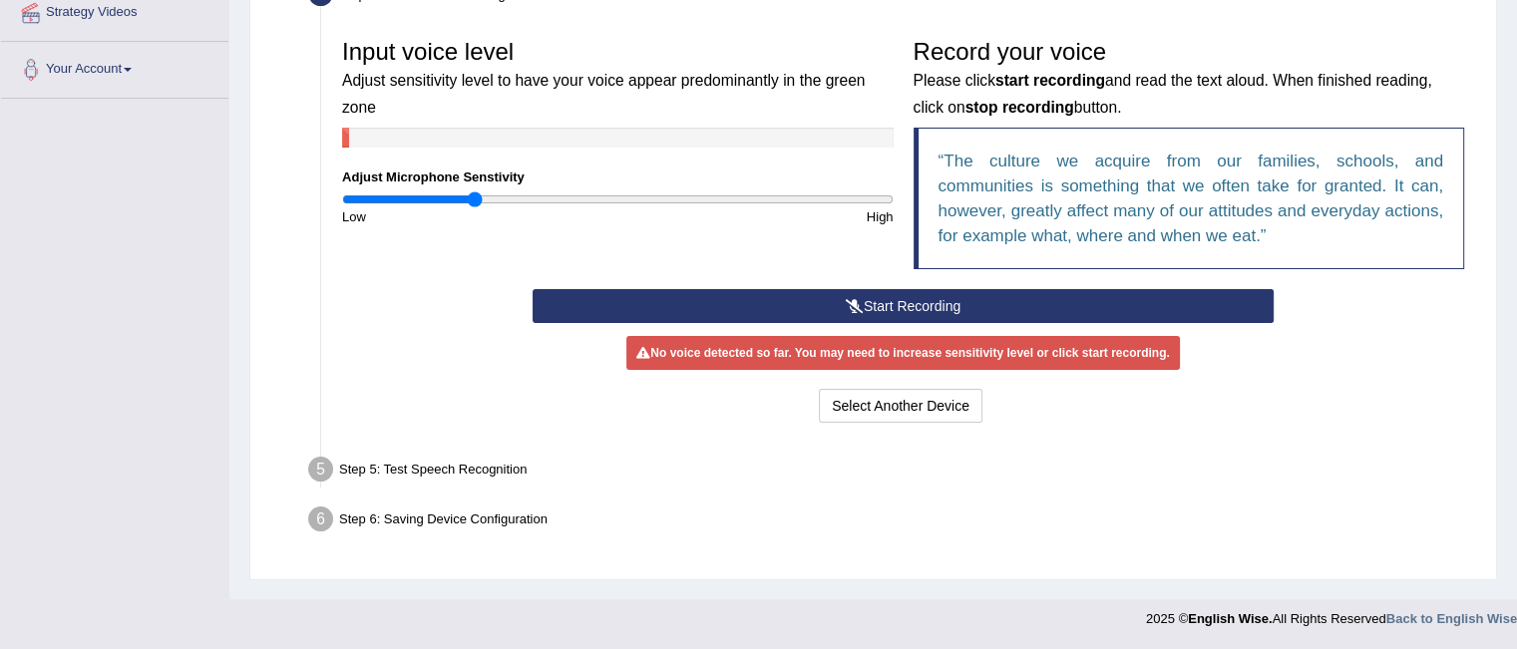
type input "0.48"
click at [474, 196] on input "range" at bounding box center [618, 200] width 552 height 16
click at [689, 307] on button "Start Recording" at bounding box center [903, 306] width 741 height 34
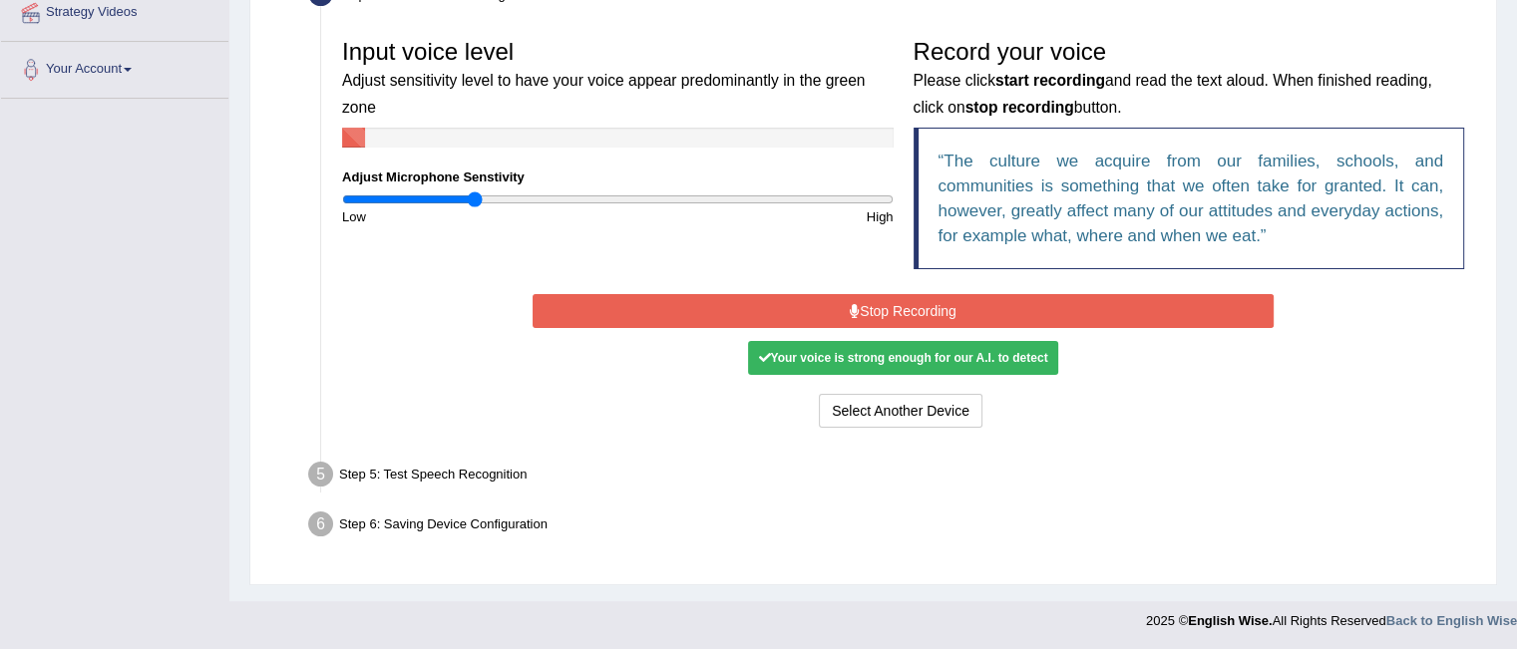
click at [765, 324] on button "Stop Recording" at bounding box center [903, 311] width 741 height 34
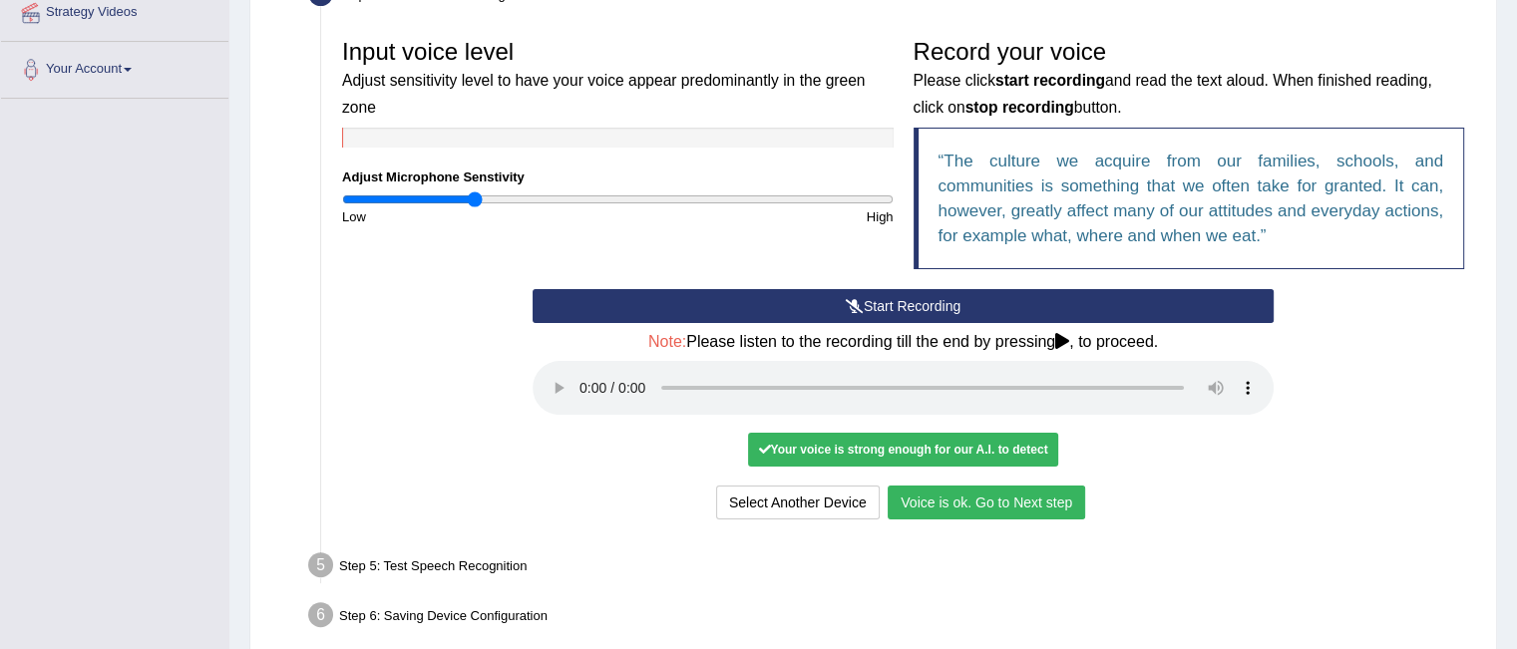
click at [1037, 498] on button "Voice is ok. Go to Next step" at bounding box center [987, 503] width 198 height 34
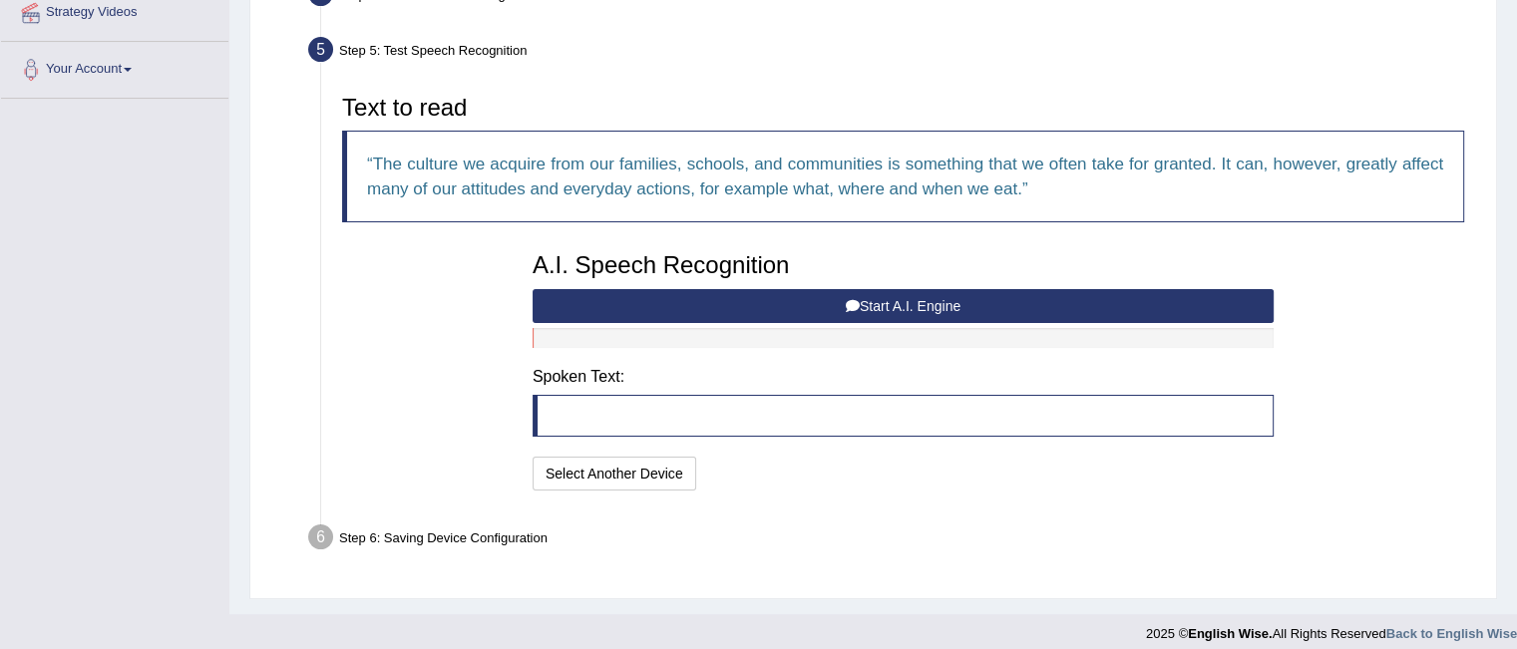
click at [711, 300] on button "Start A.I. Engine" at bounding box center [903, 306] width 741 height 34
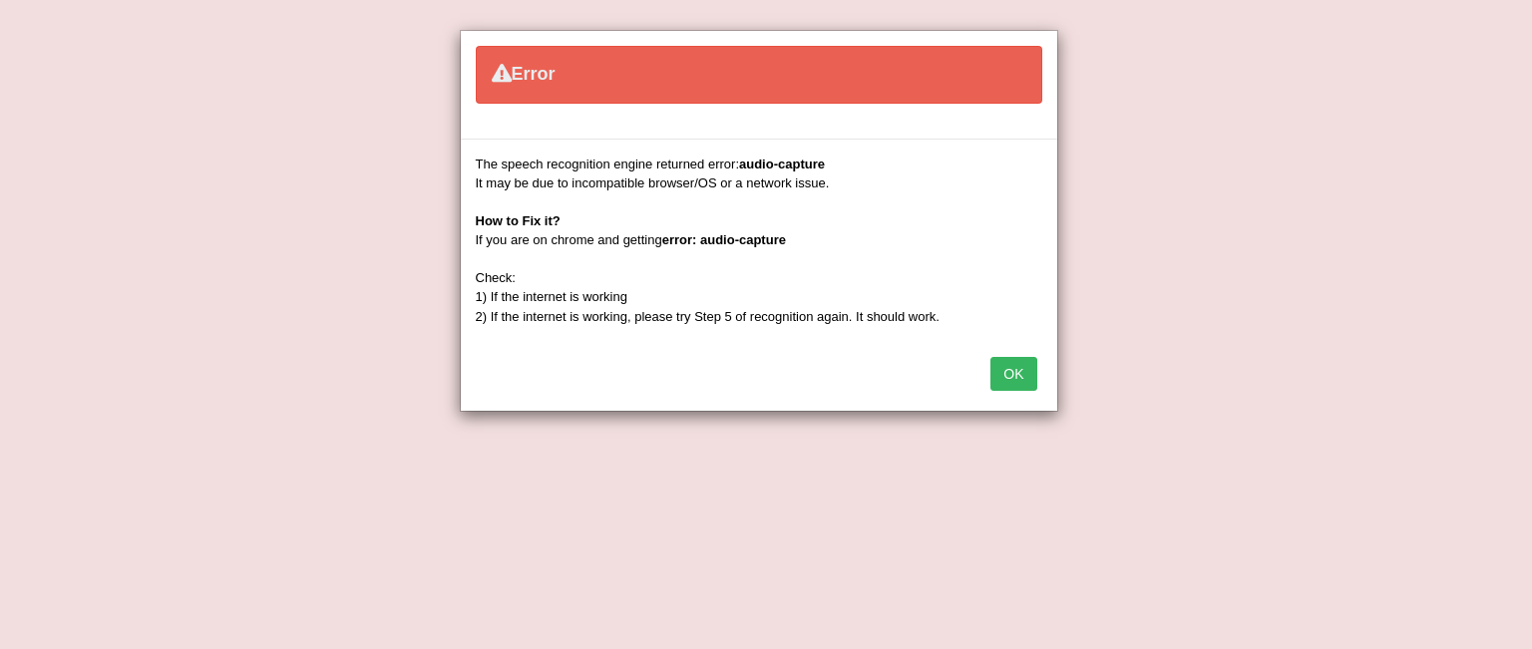
click at [1011, 364] on button "OK" at bounding box center [1013, 374] width 46 height 34
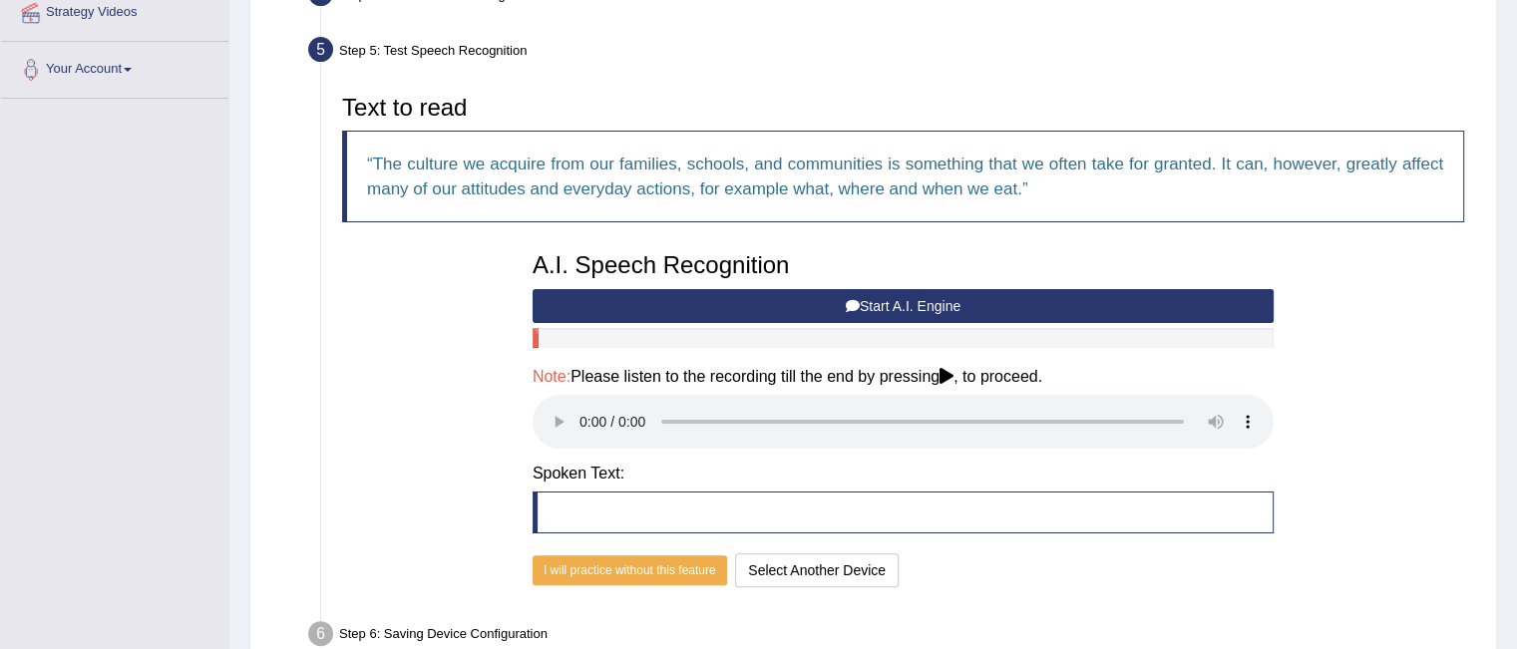
click at [883, 298] on button "Start A.I. Engine" at bounding box center [903, 306] width 741 height 34
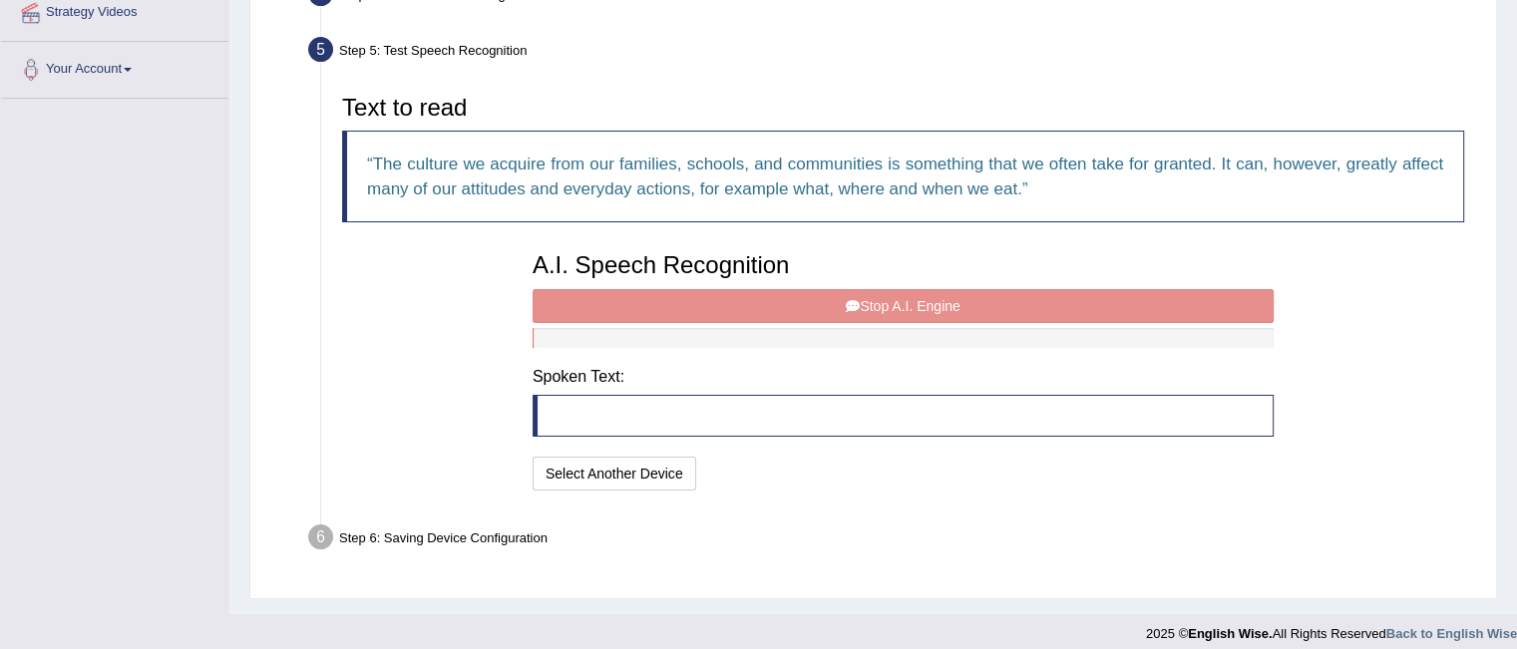
click at [749, 306] on div "A.I. Speech Recognition Start A.I. Engine Stop A.I. Engine Note: Please listen …" at bounding box center [903, 368] width 761 height 253
click at [895, 298] on div "A.I. Speech Recognition Start A.I. Engine Stop A.I. Engine Note: Please listen …" at bounding box center [903, 368] width 761 height 253
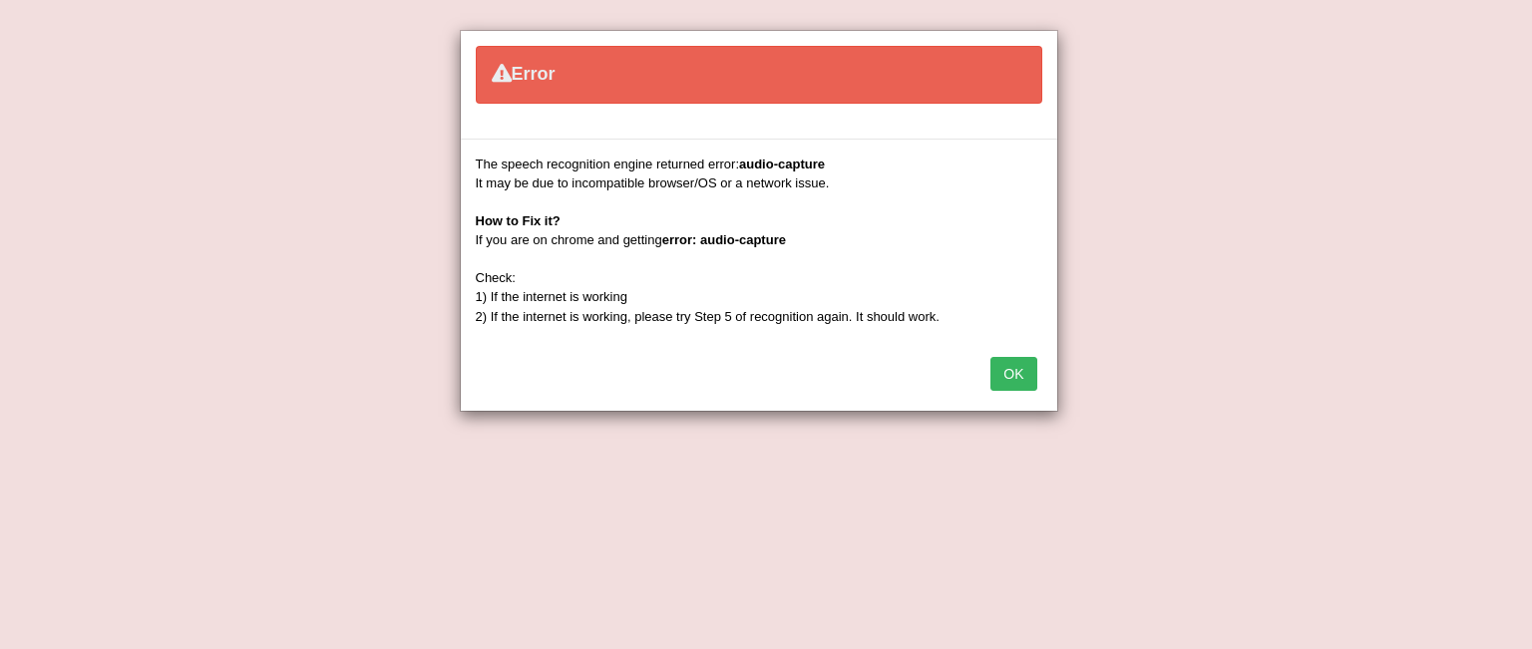
click at [1017, 372] on button "OK" at bounding box center [1013, 374] width 46 height 34
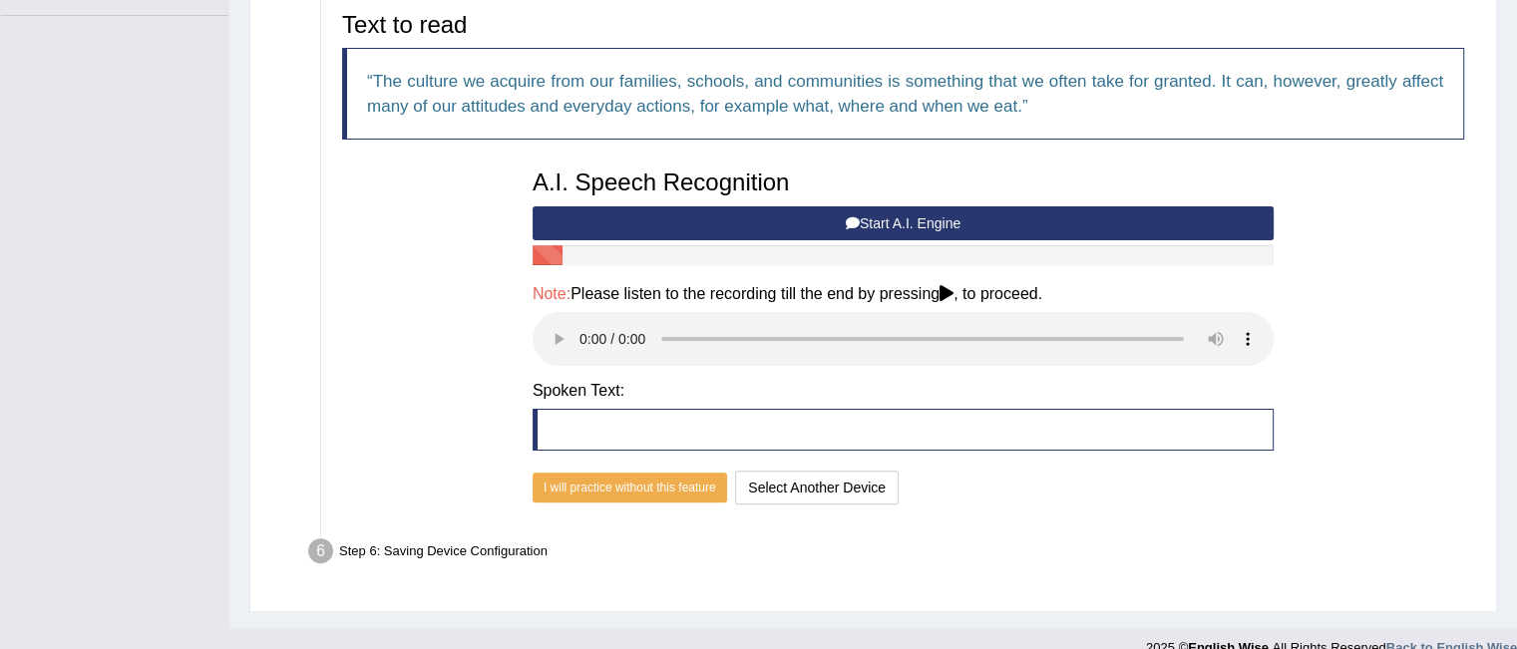
scroll to position [507, 0]
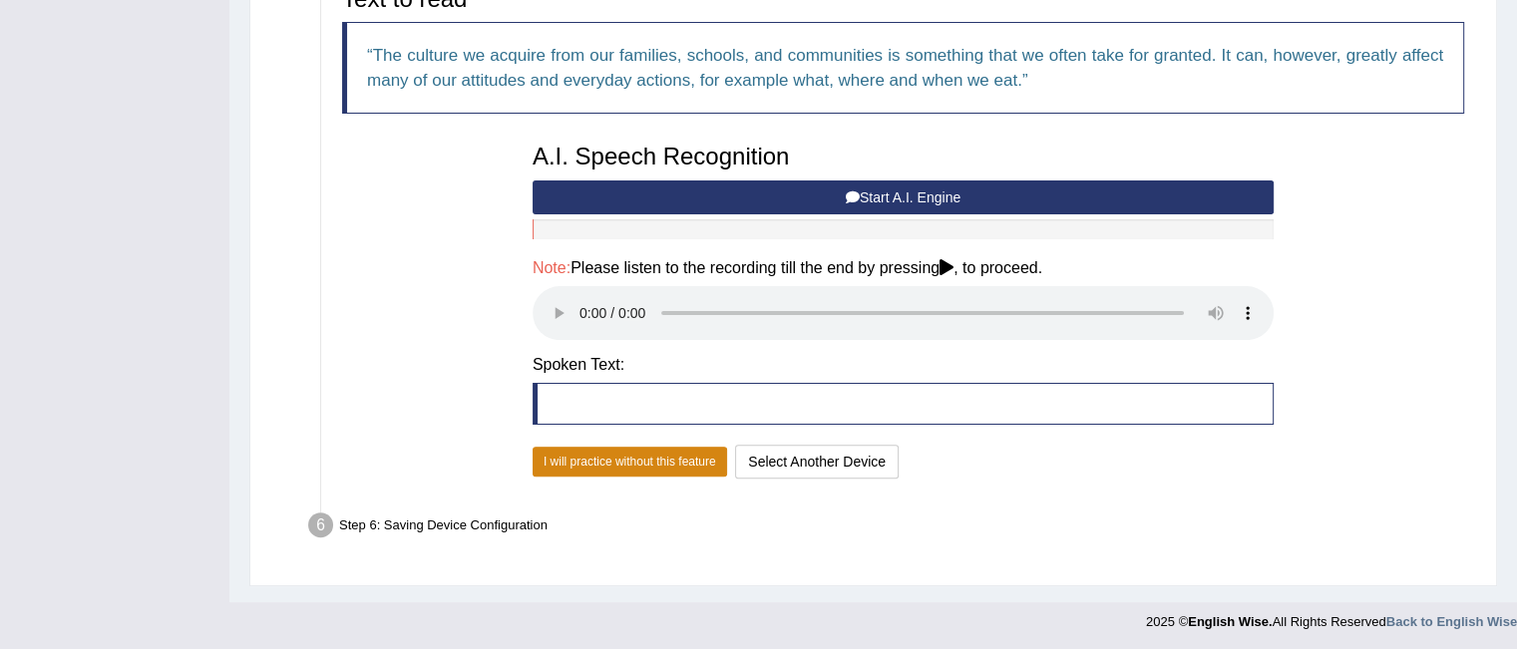
click at [629, 452] on button "I will practice without this feature" at bounding box center [630, 462] width 195 height 30
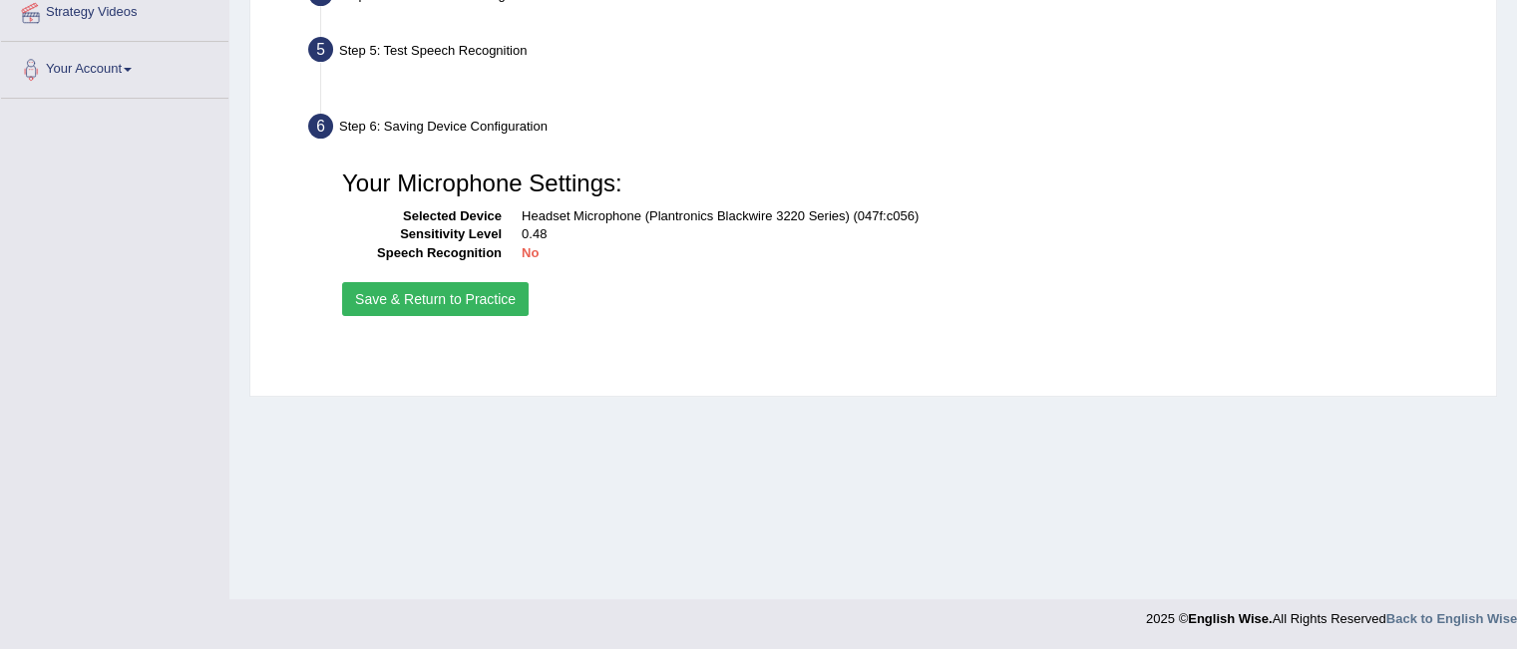
scroll to position [398, 0]
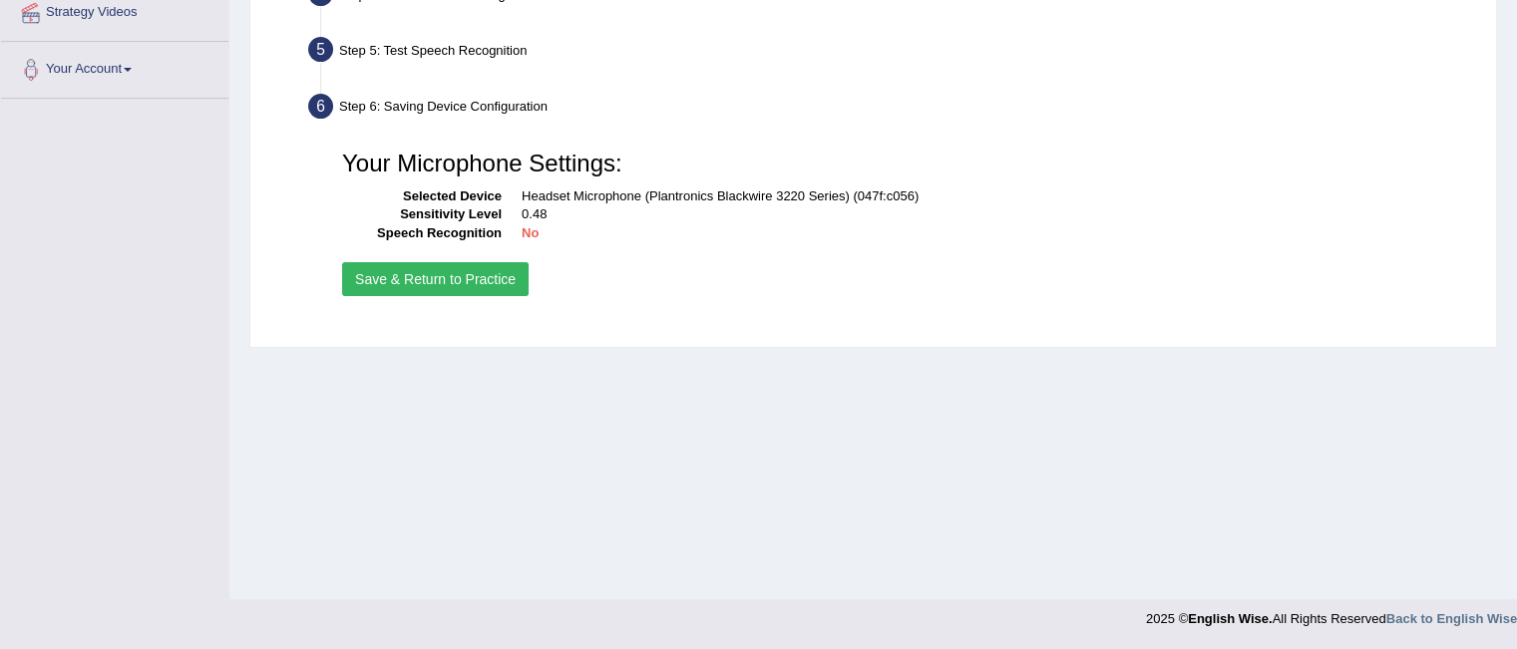
click at [468, 270] on button "Save & Return to Practice" at bounding box center [435, 279] width 187 height 34
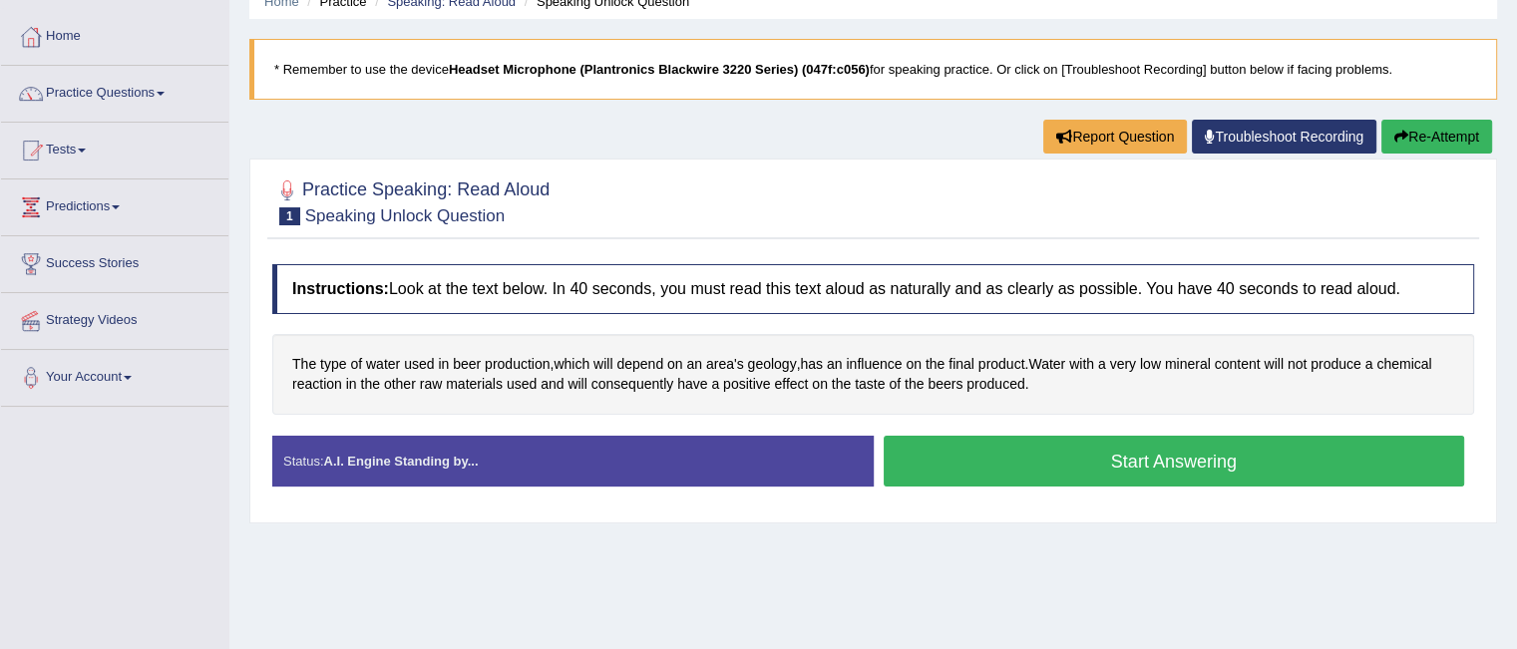
scroll to position [101, 0]
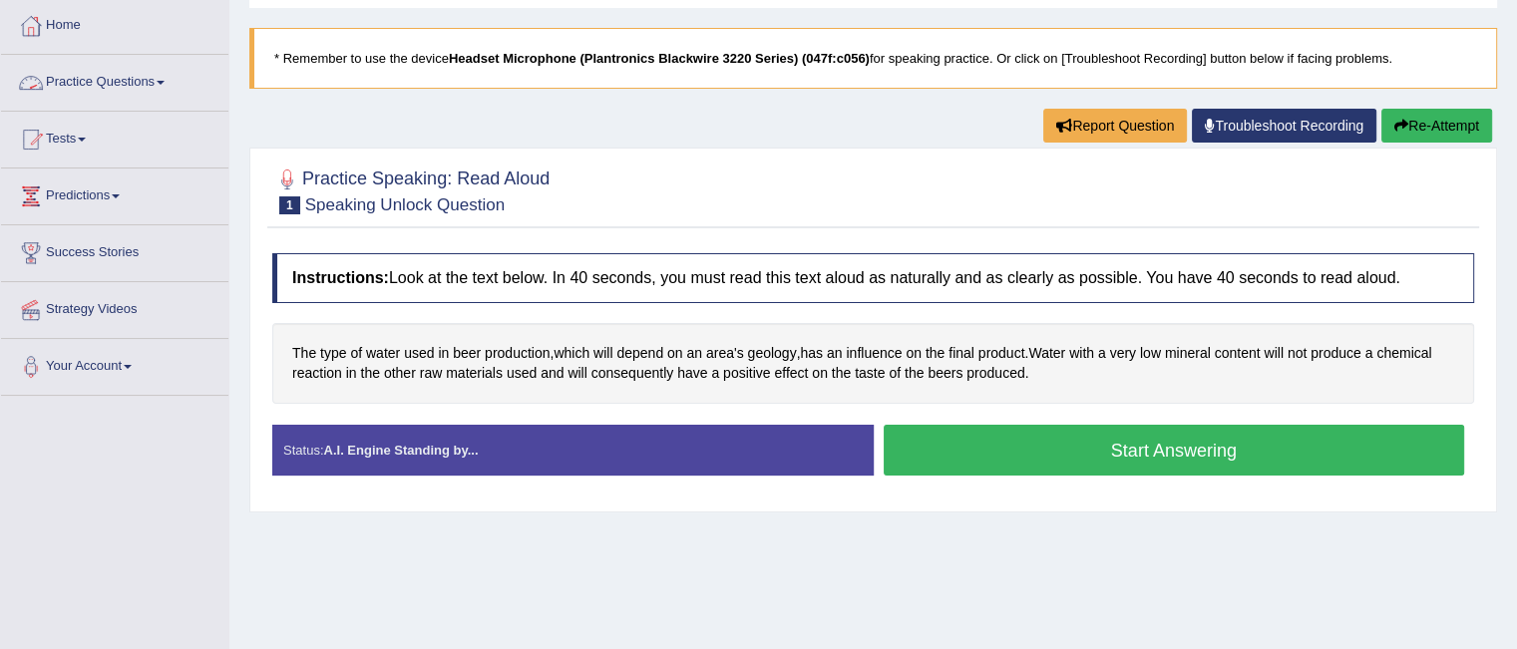
click at [131, 83] on link "Practice Questions" at bounding box center [114, 80] width 227 height 50
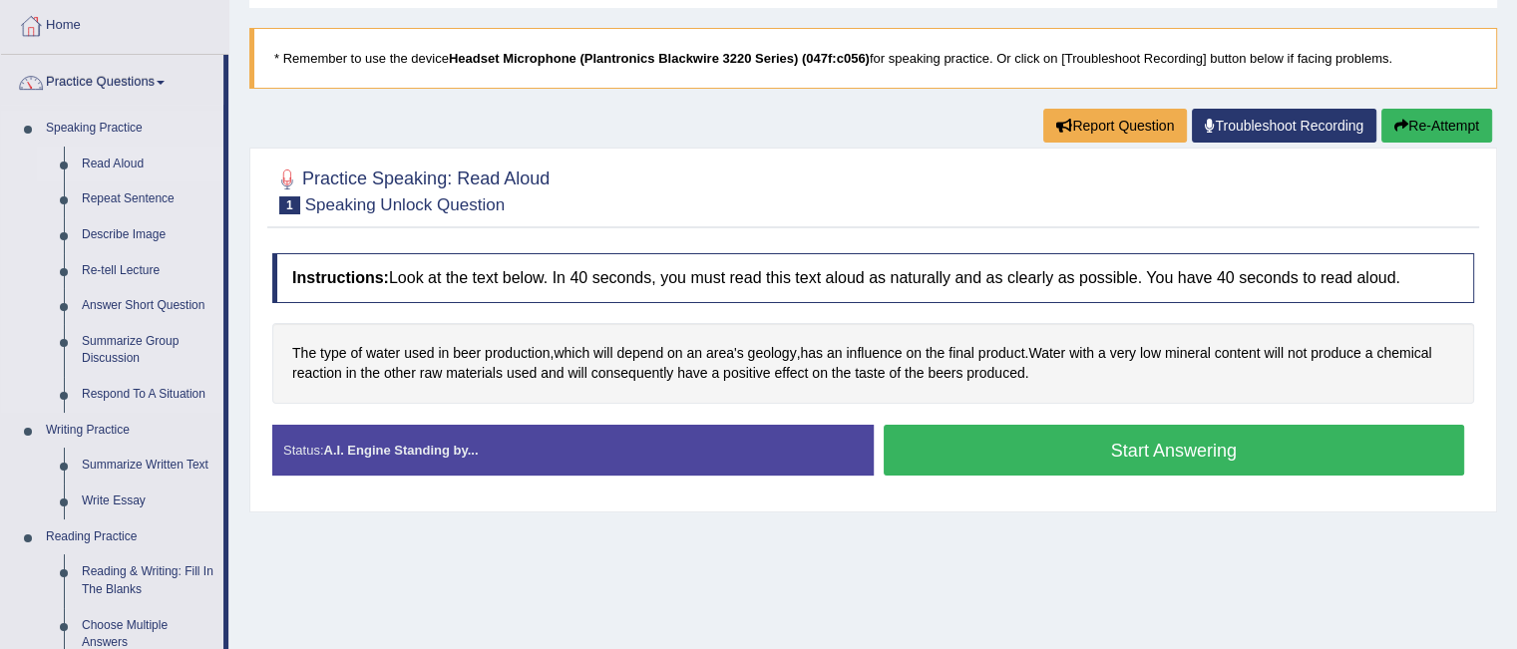
click at [133, 161] on link "Read Aloud" at bounding box center [148, 165] width 151 height 36
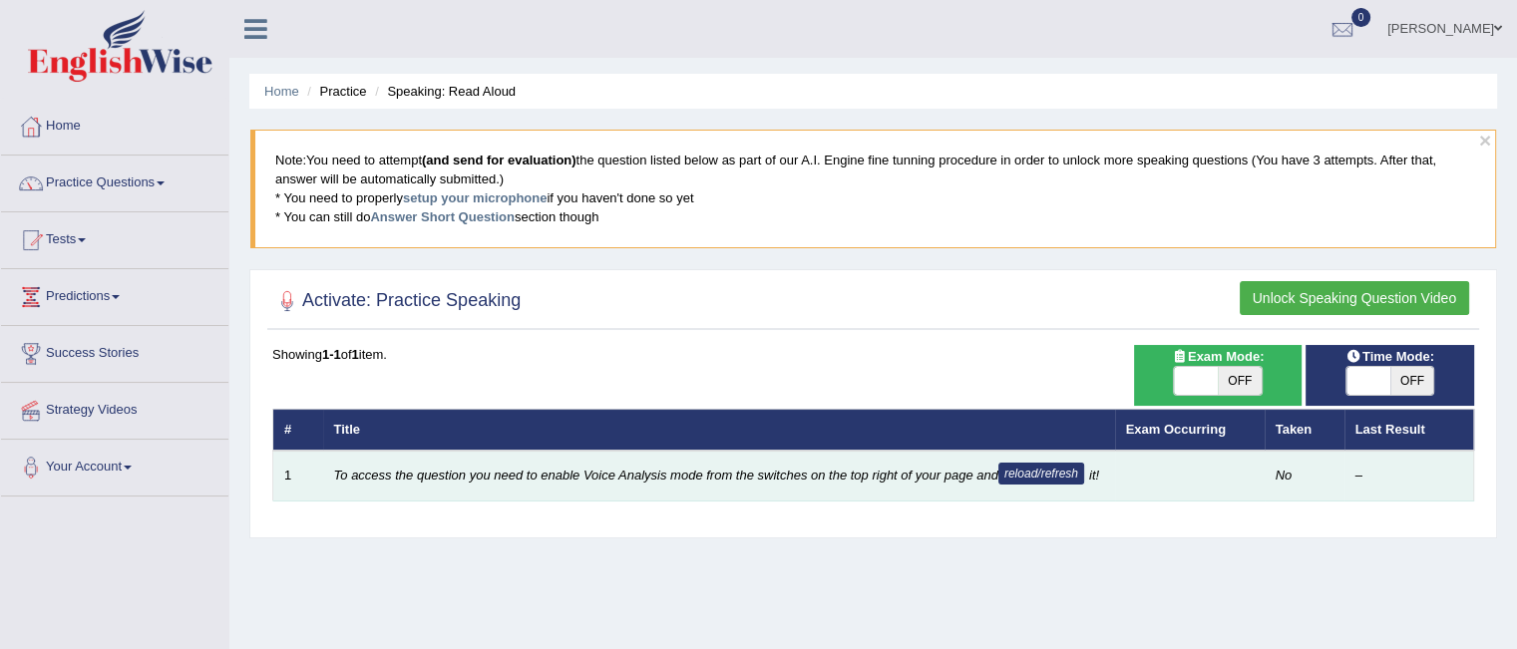
click at [1026, 468] on button "reload/refresh" at bounding box center [1041, 474] width 86 height 22
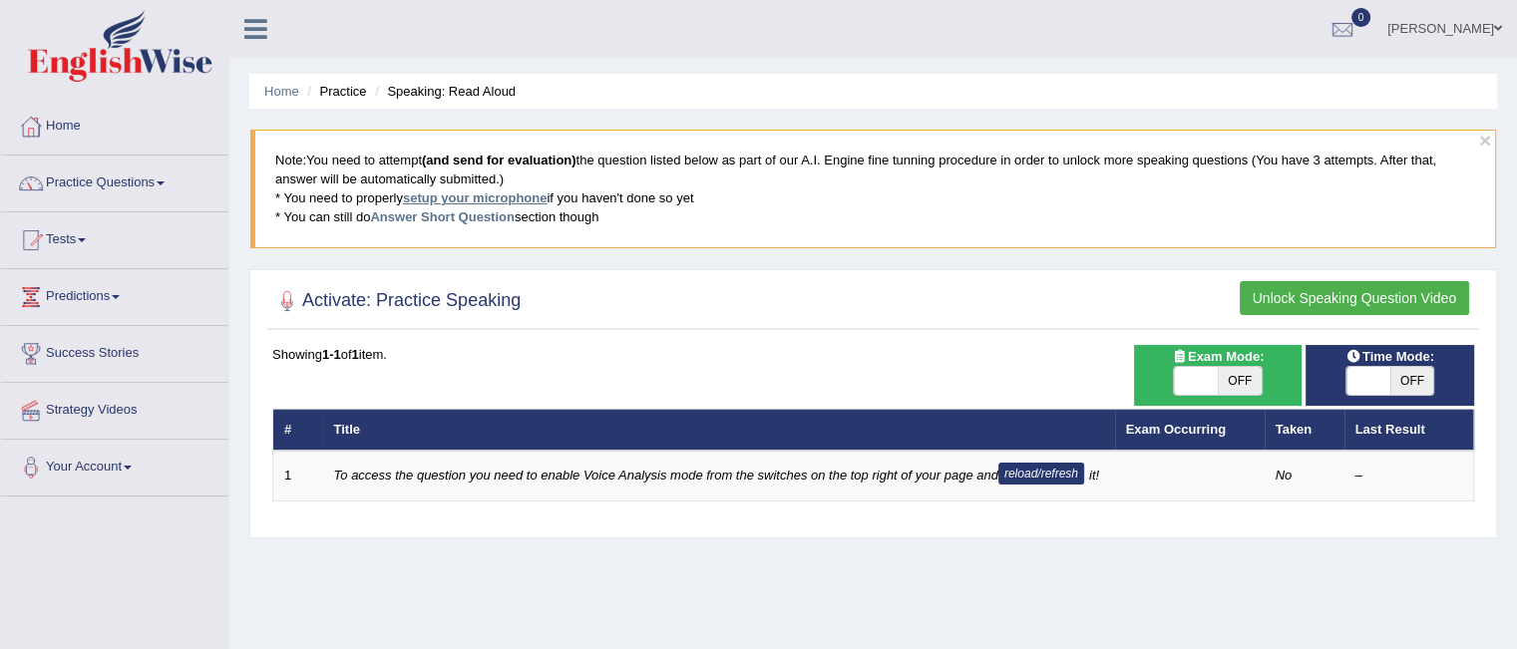
click at [523, 195] on link "setup your microphone" at bounding box center [475, 198] width 144 height 15
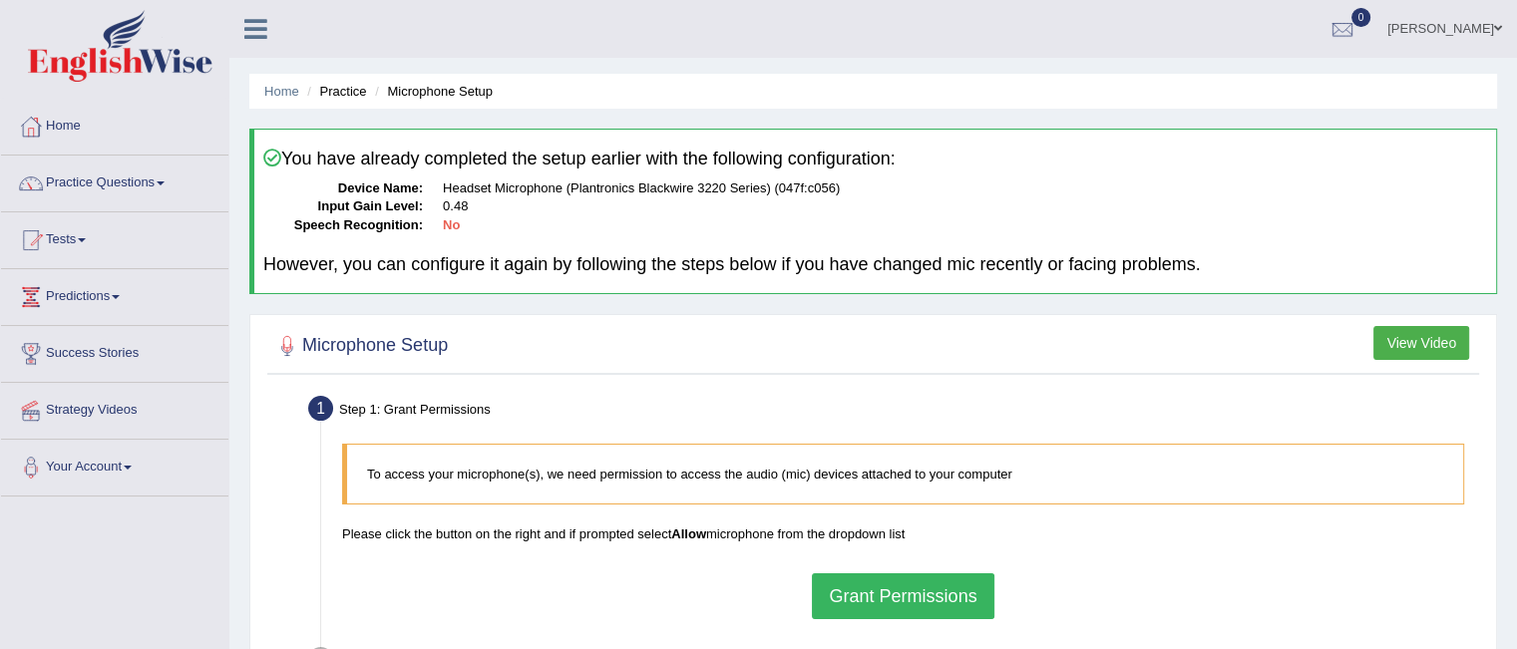
scroll to position [398, 0]
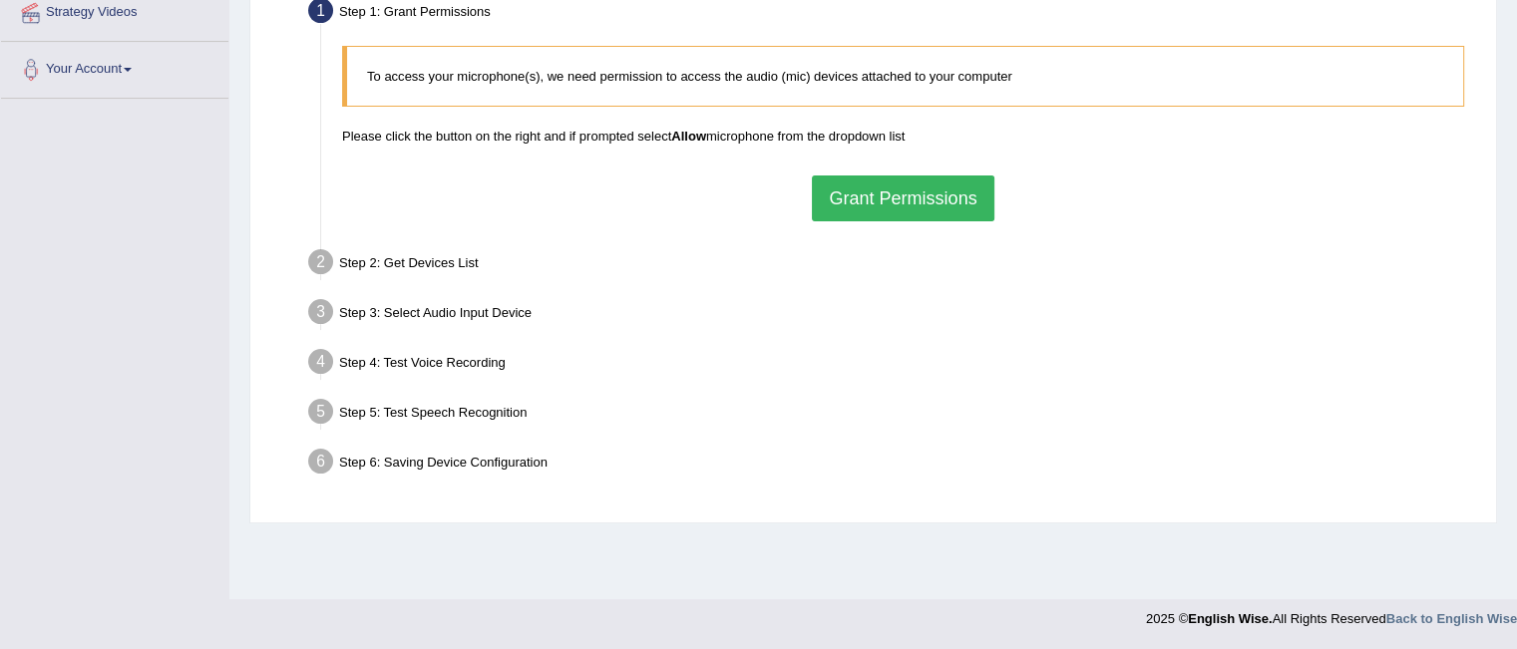
click at [406, 417] on div "Step 5: Test Speech Recognition" at bounding box center [893, 415] width 1188 height 44
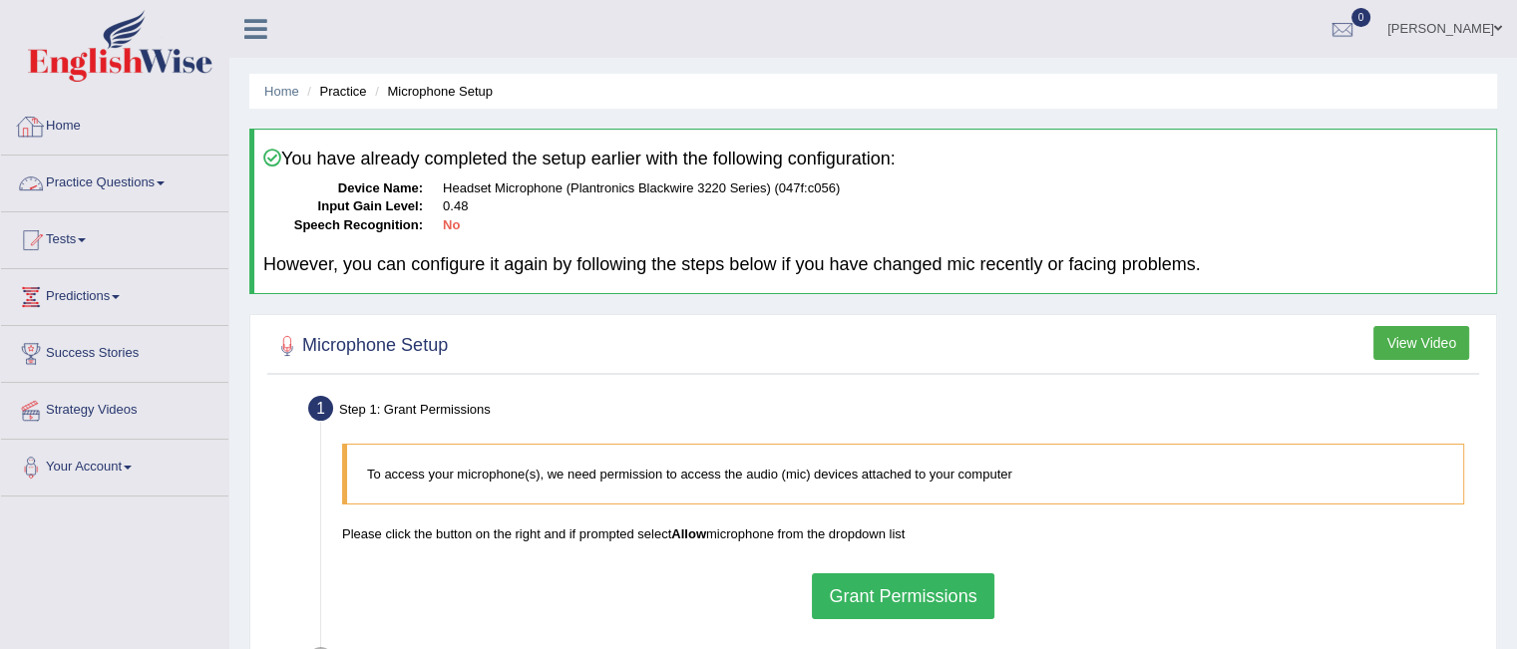
click at [96, 188] on link "Practice Questions" at bounding box center [114, 181] width 227 height 50
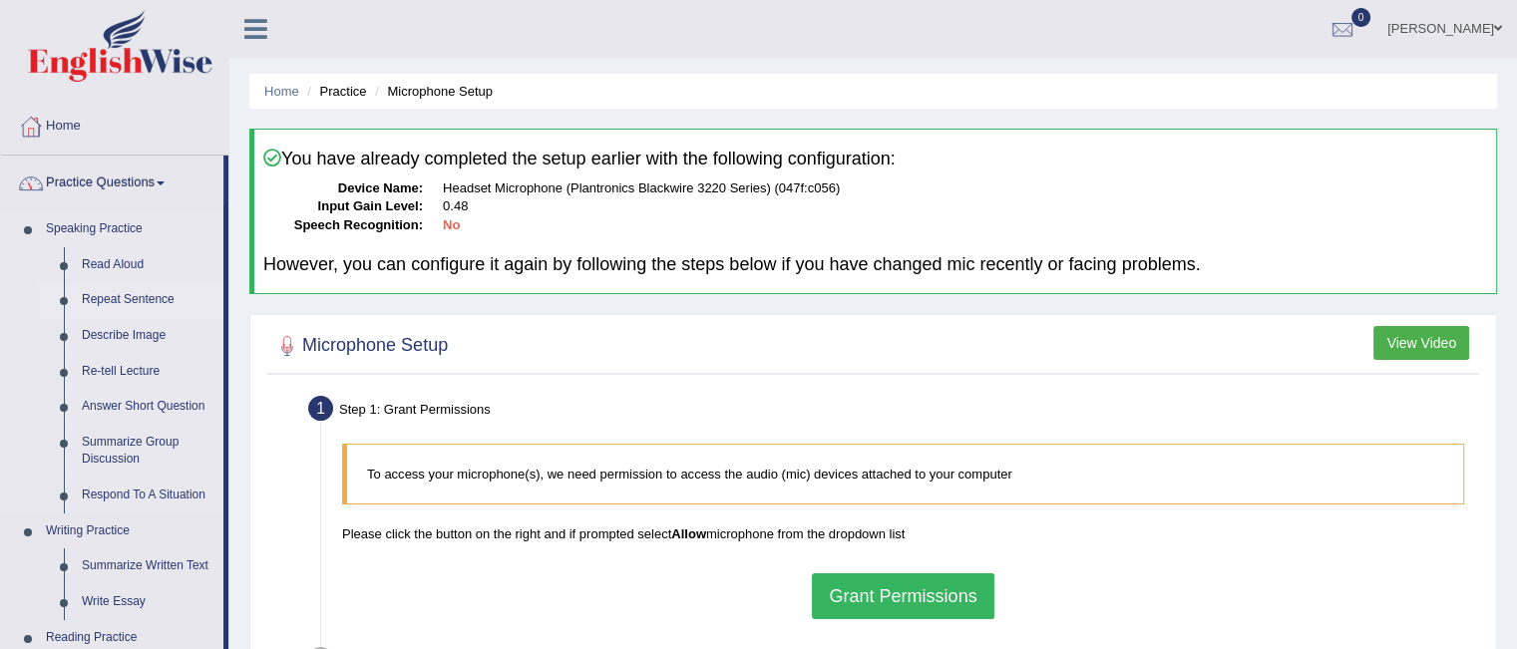
click at [99, 302] on link "Repeat Sentence" at bounding box center [148, 300] width 151 height 36
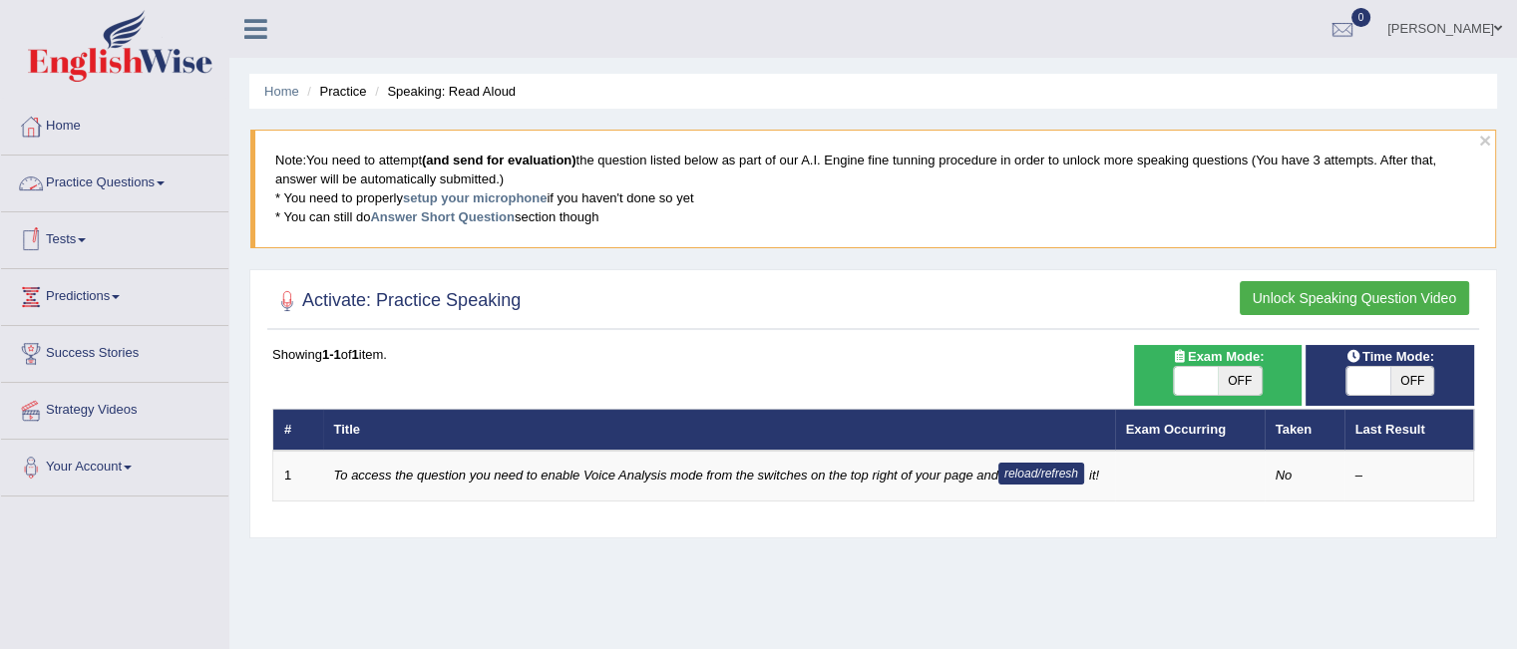
click at [140, 193] on link "Practice Questions" at bounding box center [114, 181] width 227 height 50
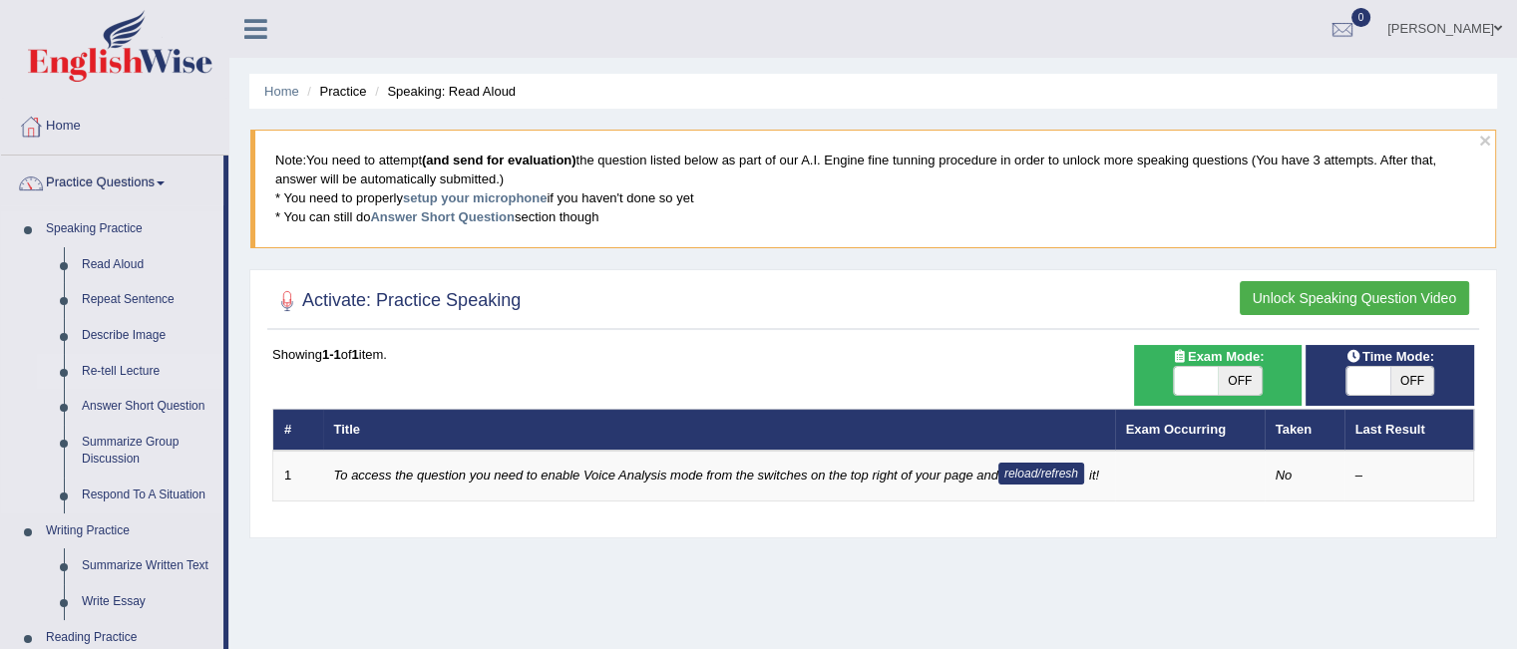
click at [119, 364] on link "Re-tell Lecture" at bounding box center [148, 372] width 151 height 36
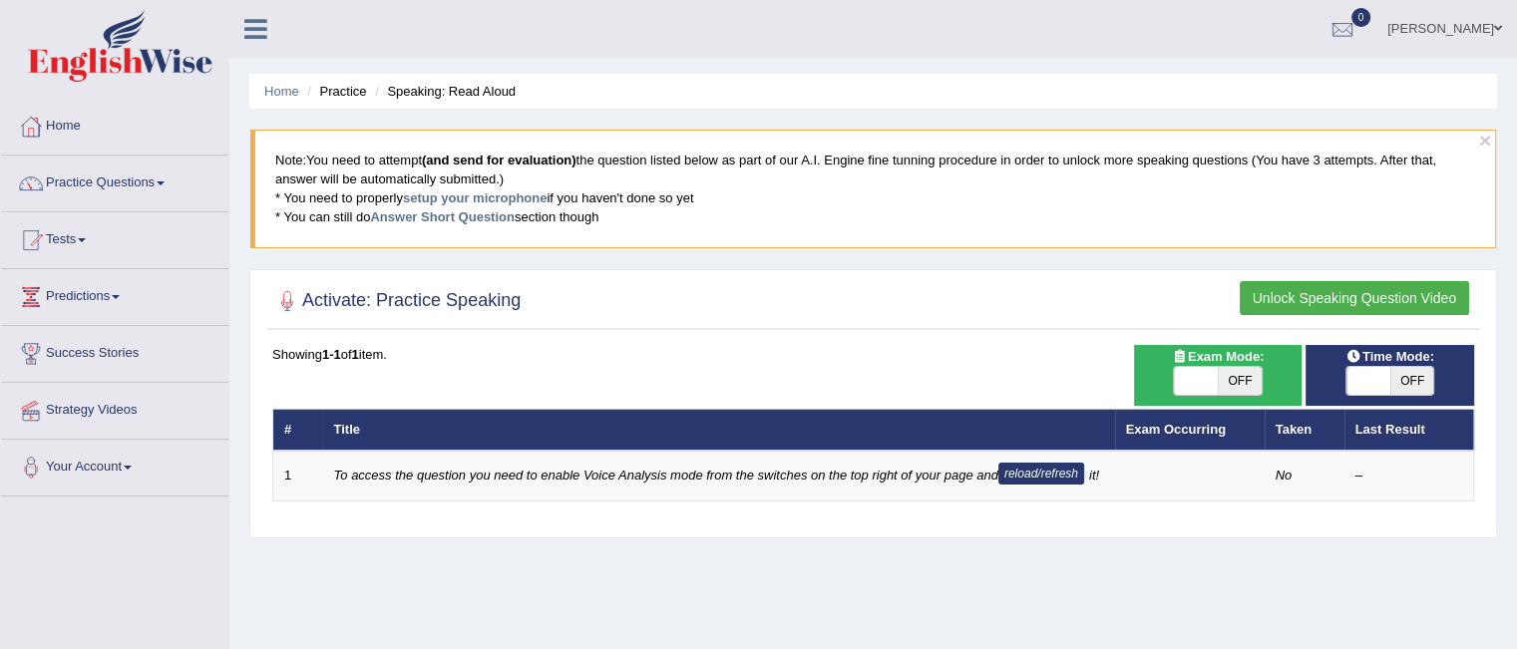
click at [1045, 470] on button "reload/refresh" at bounding box center [1041, 474] width 86 height 22
click at [513, 201] on link "setup your microphone" at bounding box center [475, 198] width 144 height 15
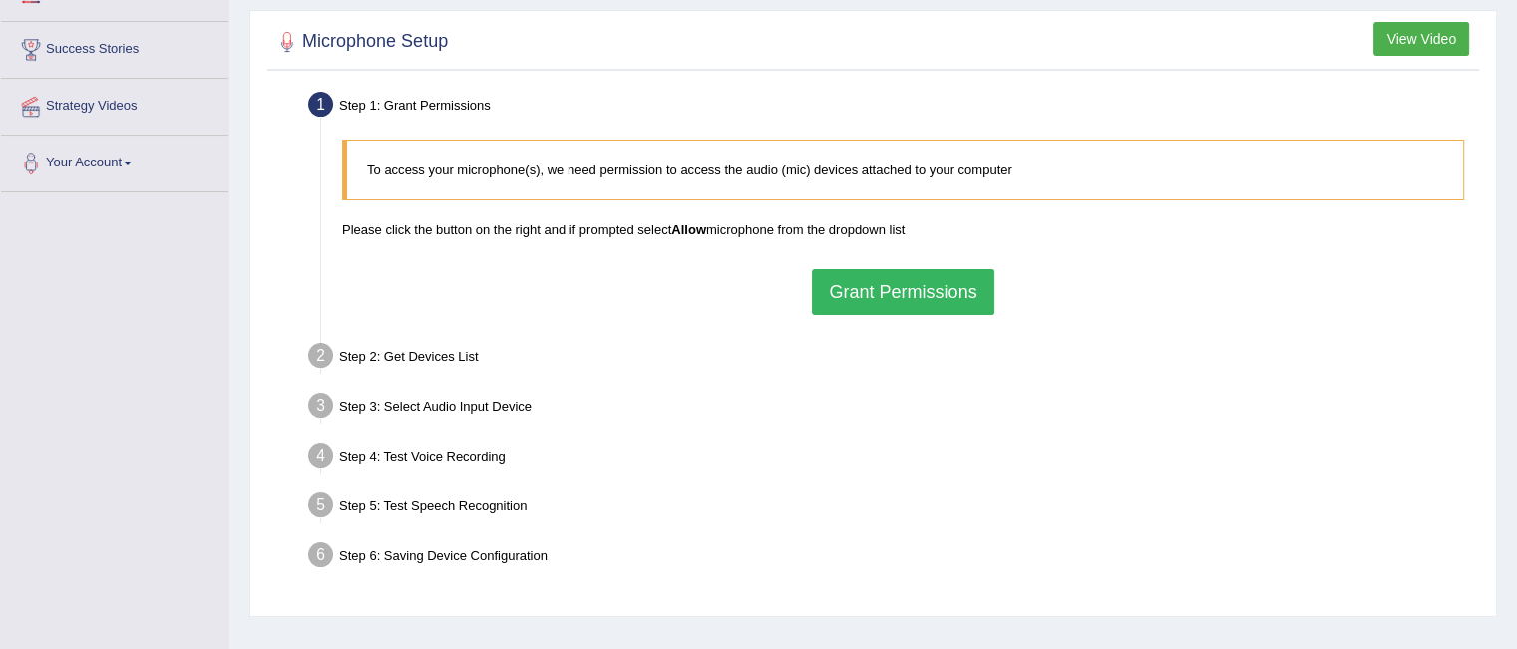
scroll to position [305, 0]
click at [906, 285] on button "Grant Permissions" at bounding box center [903, 291] width 182 height 46
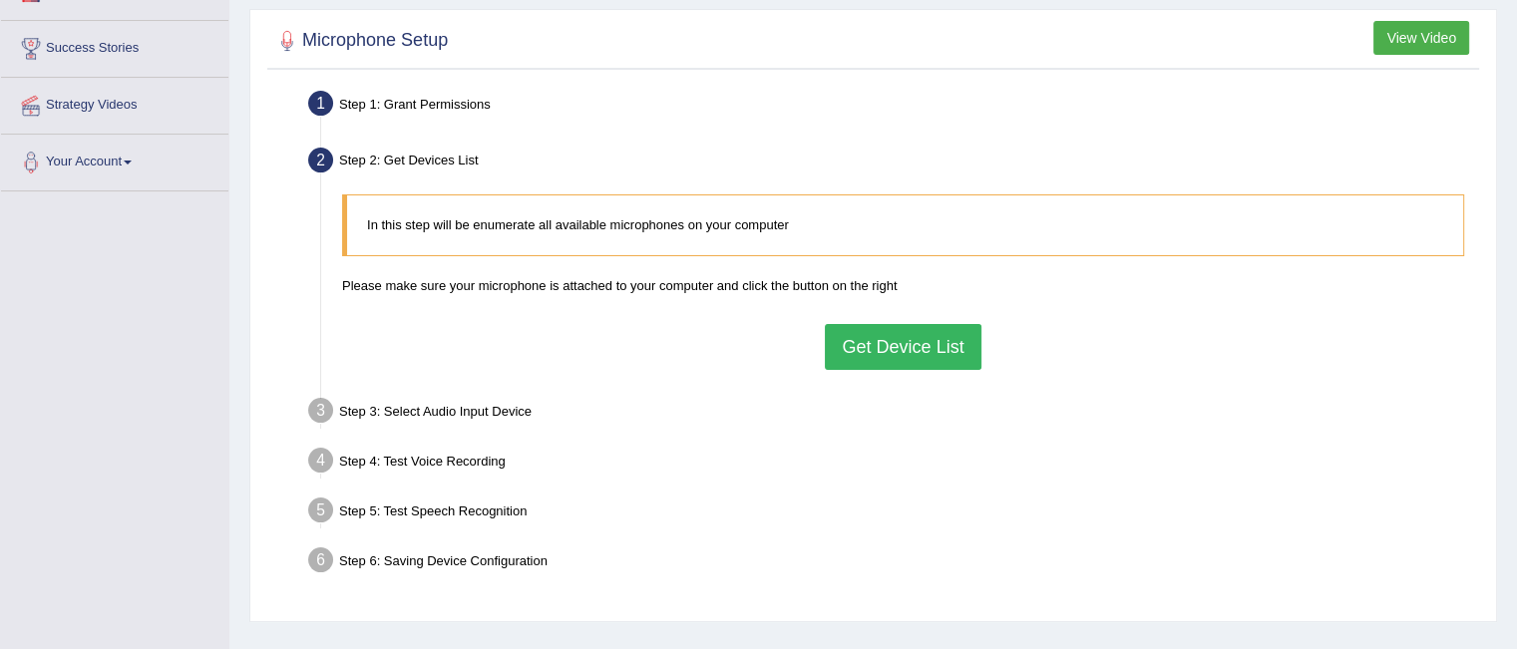
click at [869, 349] on button "Get Device List" at bounding box center [903, 347] width 156 height 46
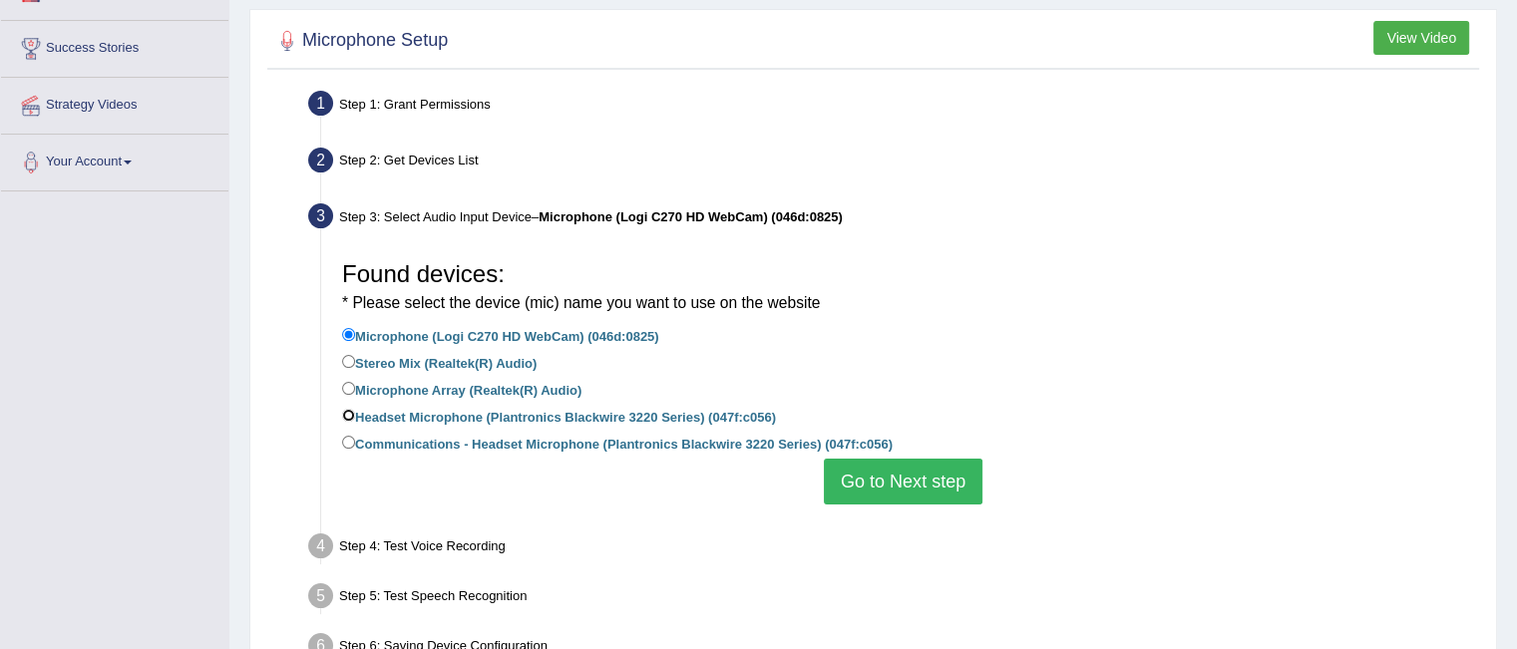
click at [351, 414] on input "Headset Microphone (Plantronics Blackwire 3220 Series) (047f:c056)" at bounding box center [348, 415] width 13 height 13
radio input "true"
click at [374, 449] on label "Communications - Headset Microphone (Plantronics Blackwire 3220 Series) (047f:c…" at bounding box center [617, 443] width 551 height 22
click at [355, 449] on input "Communications - Headset Microphone (Plantronics Blackwire 3220 Series) (047f:c…" at bounding box center [348, 442] width 13 height 13
radio input "true"
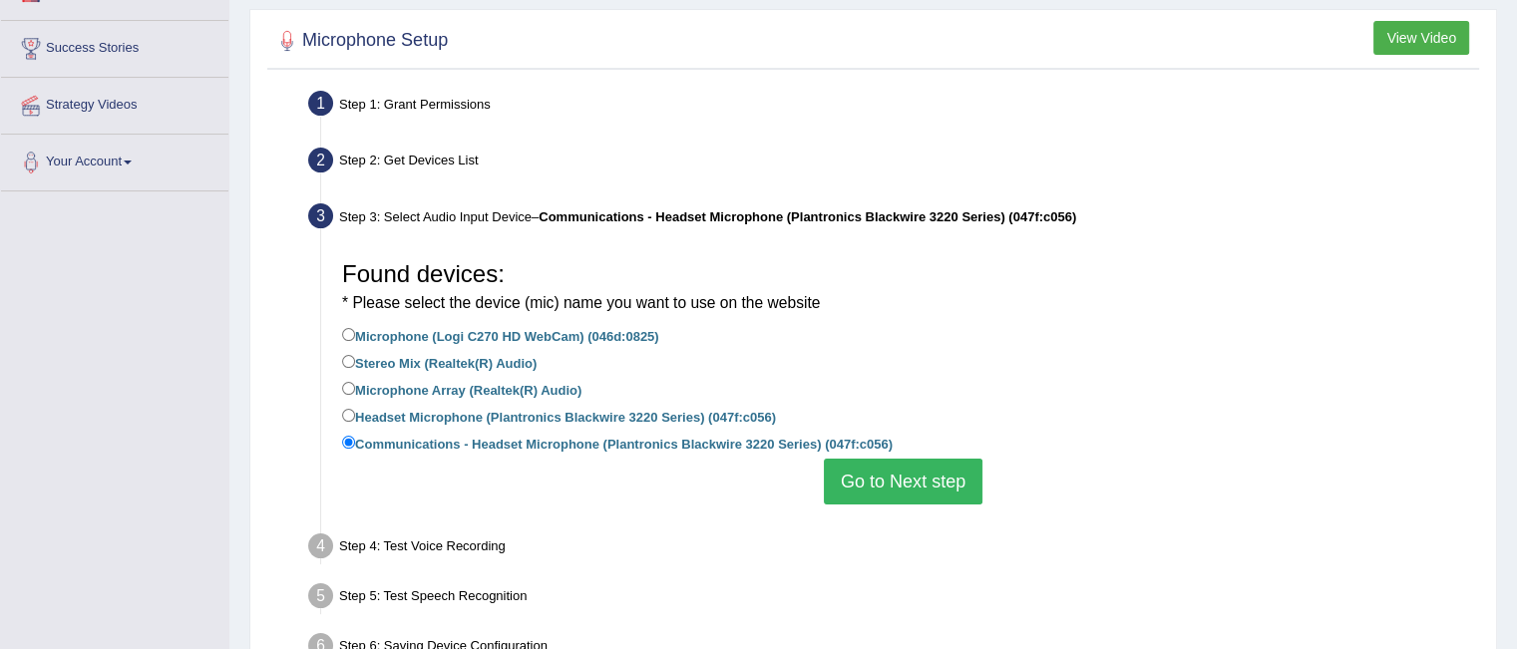
click at [863, 486] on button "Go to Next step" at bounding box center [903, 482] width 159 height 46
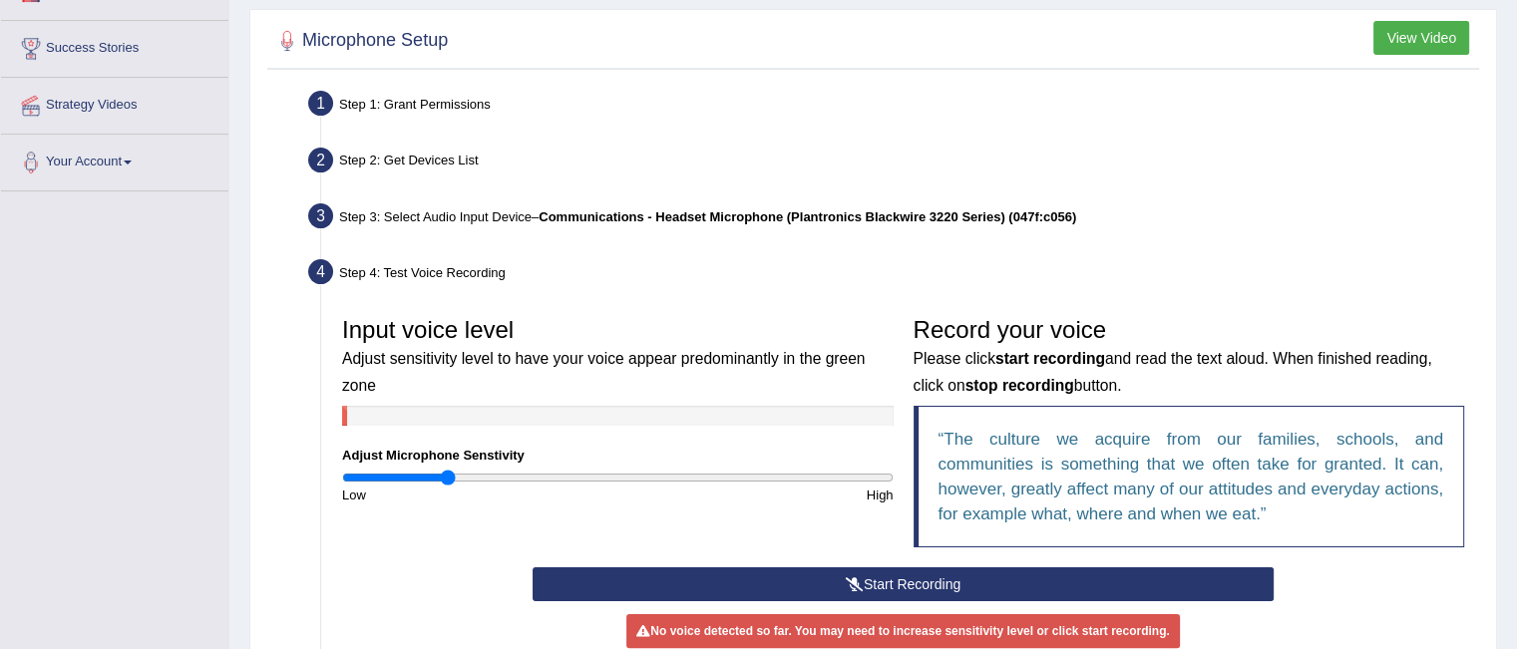
click at [447, 478] on input "range" at bounding box center [618, 478] width 552 height 16
type input "0.48"
click at [473, 478] on input "range" at bounding box center [618, 478] width 552 height 16
click at [638, 582] on button "Start Recording" at bounding box center [903, 585] width 741 height 34
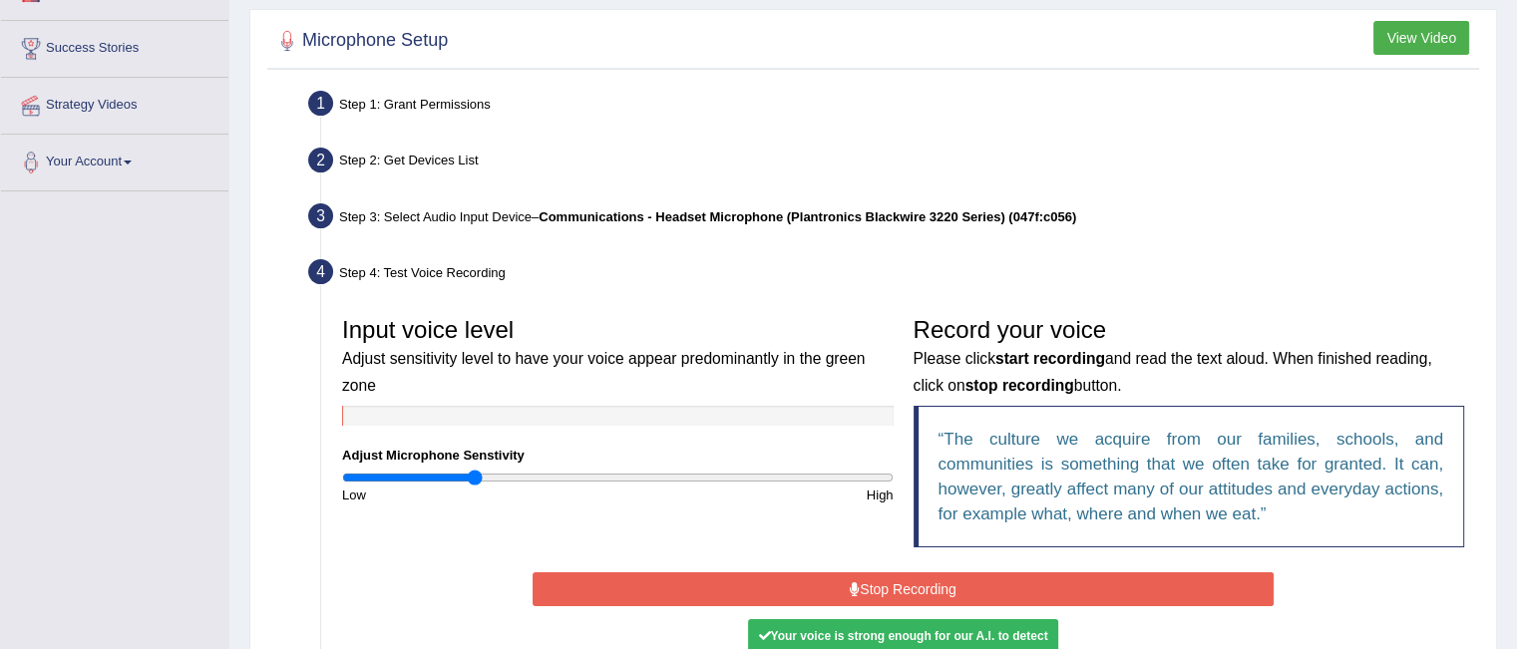
click at [812, 590] on button "Stop Recording" at bounding box center [903, 590] width 741 height 34
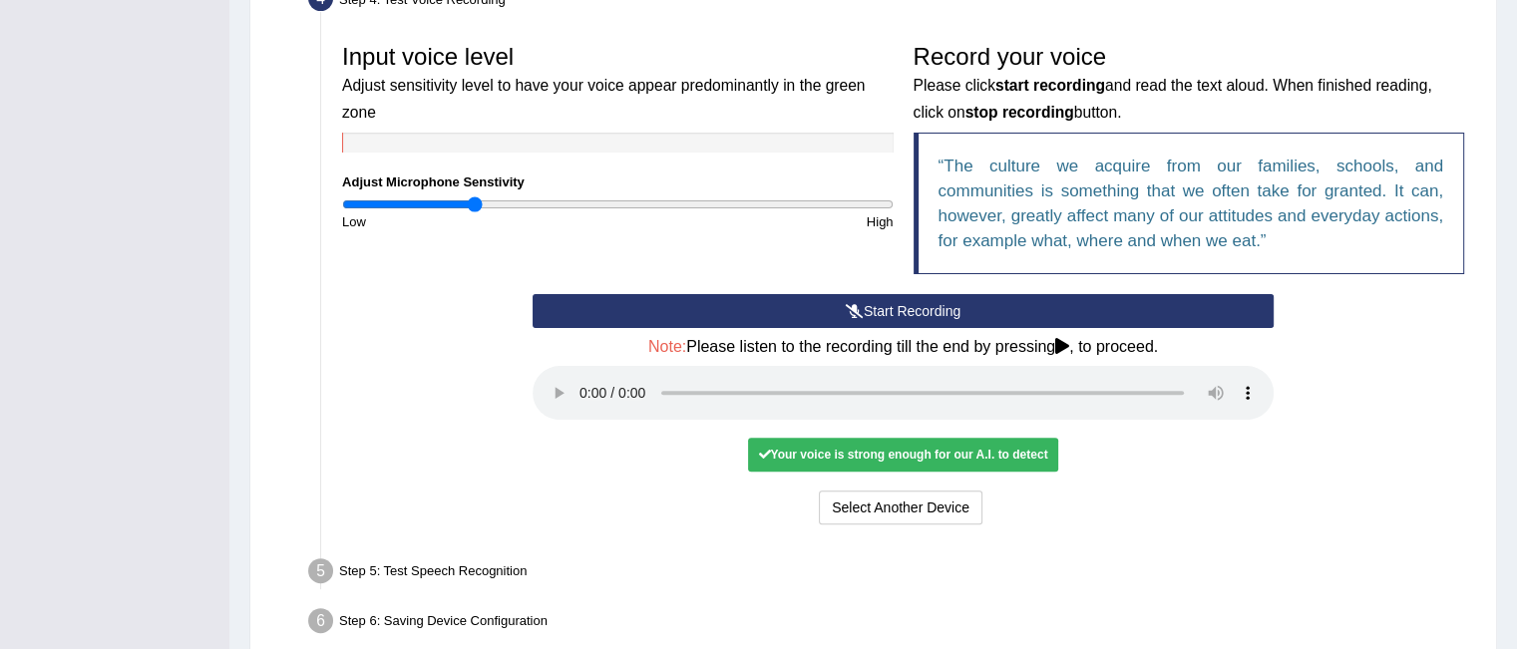
scroll to position [583, 0]
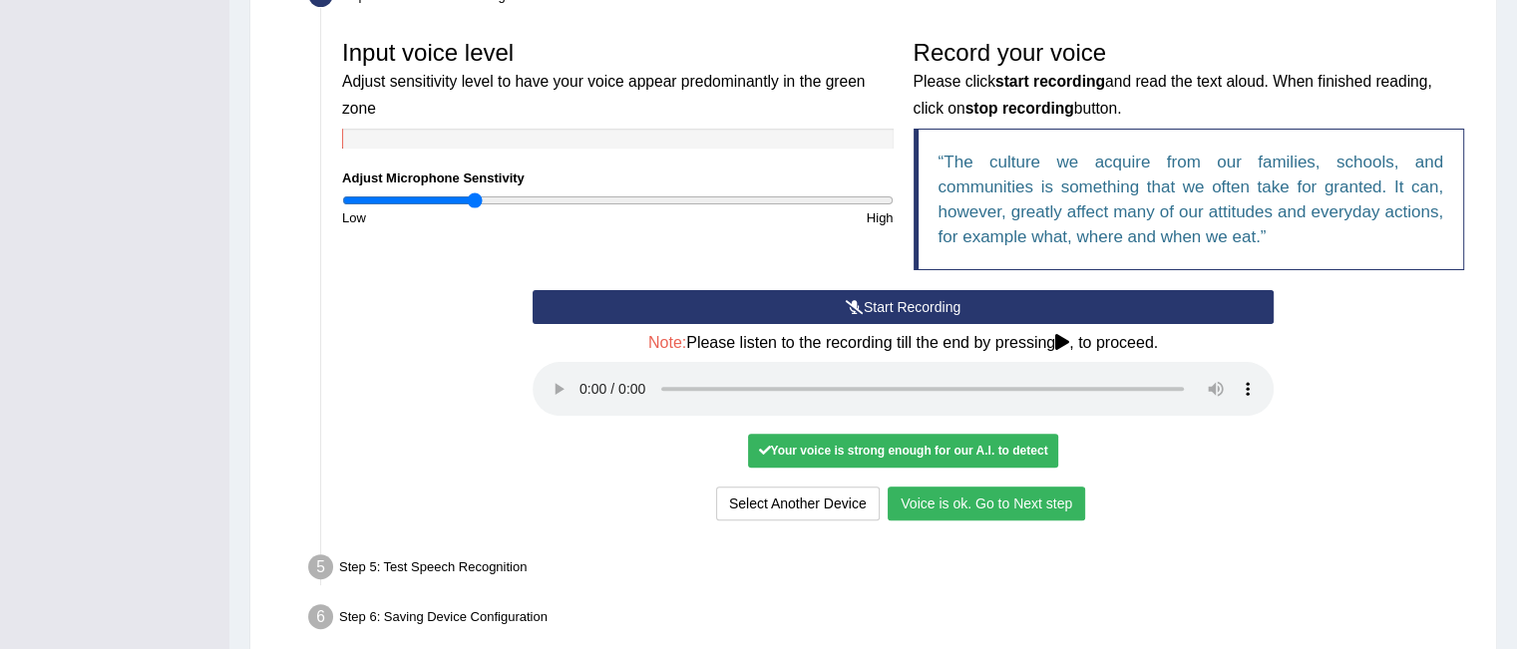
click at [1026, 498] on button "Voice is ok. Go to Next step" at bounding box center [987, 504] width 198 height 34
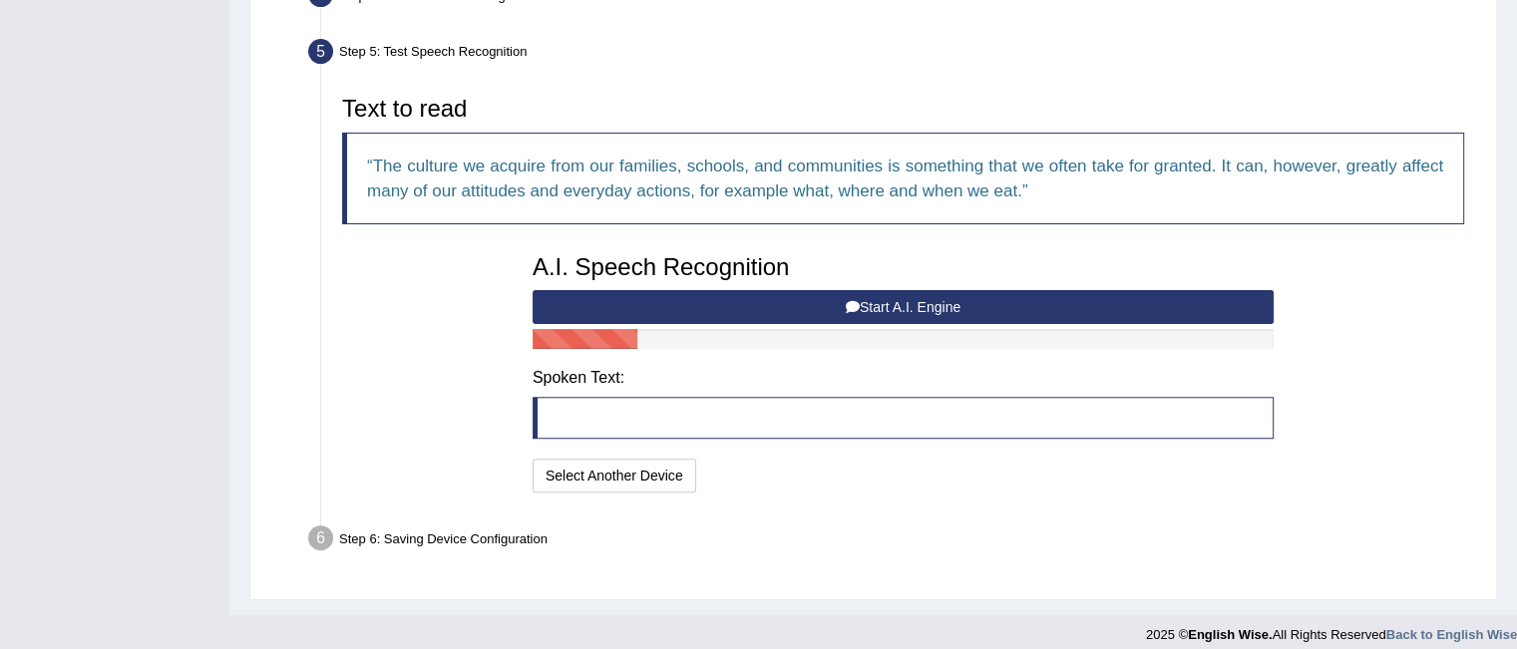
click at [706, 297] on button "Start A.I. Engine" at bounding box center [903, 307] width 741 height 34
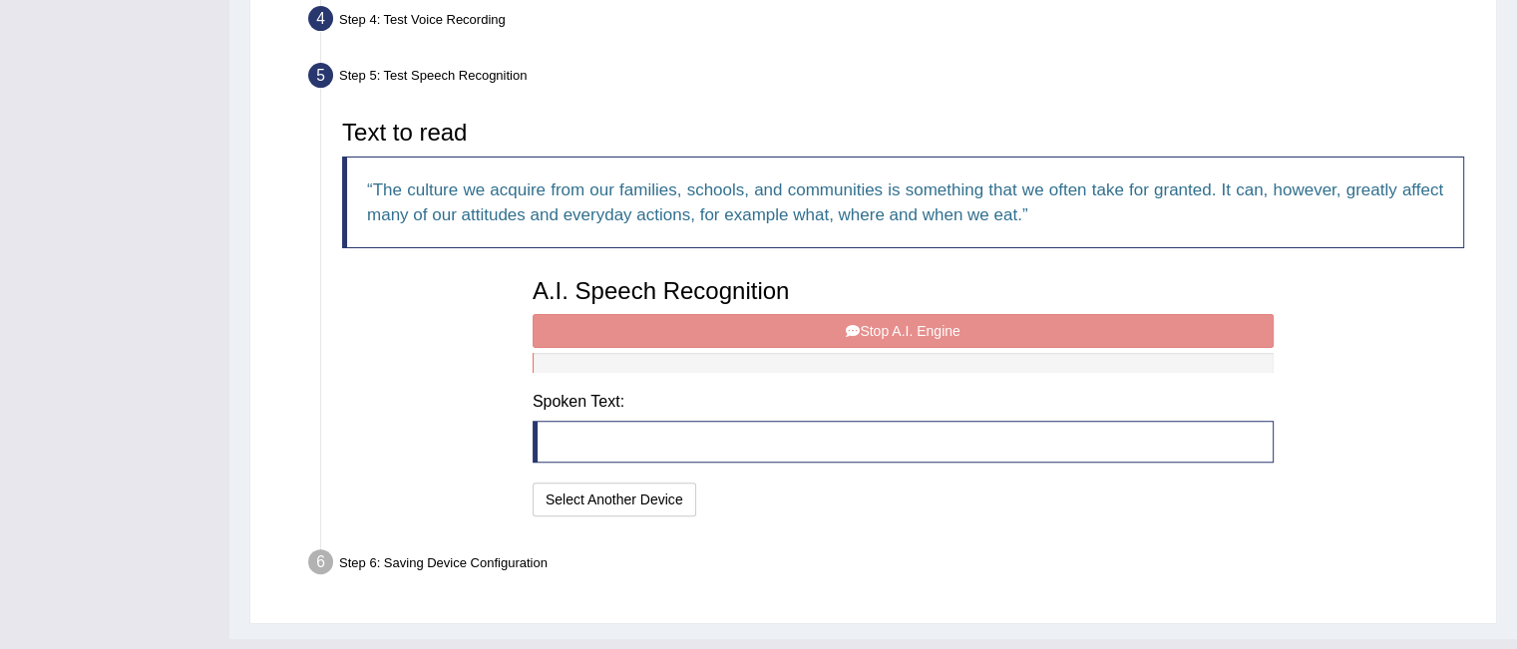
scroll to position [594, 0]
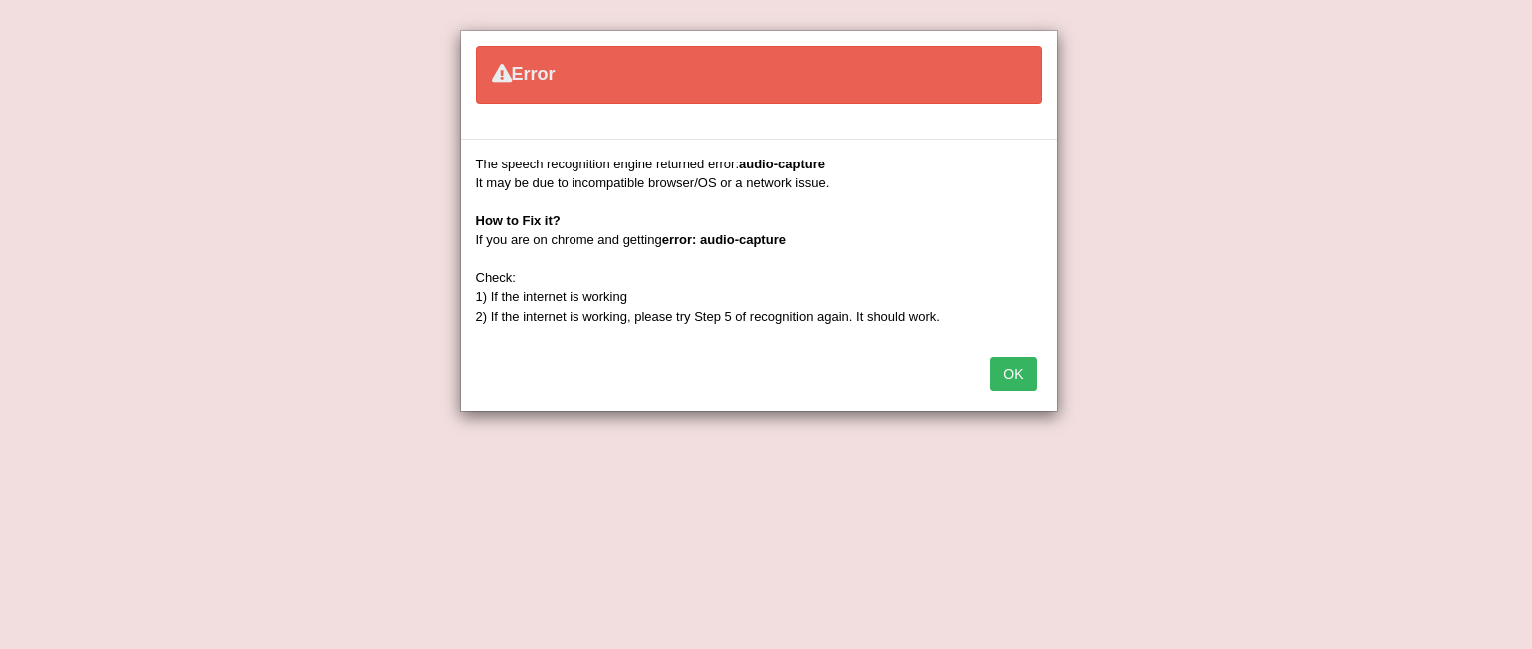
click at [1001, 370] on button "OK" at bounding box center [1013, 374] width 46 height 34
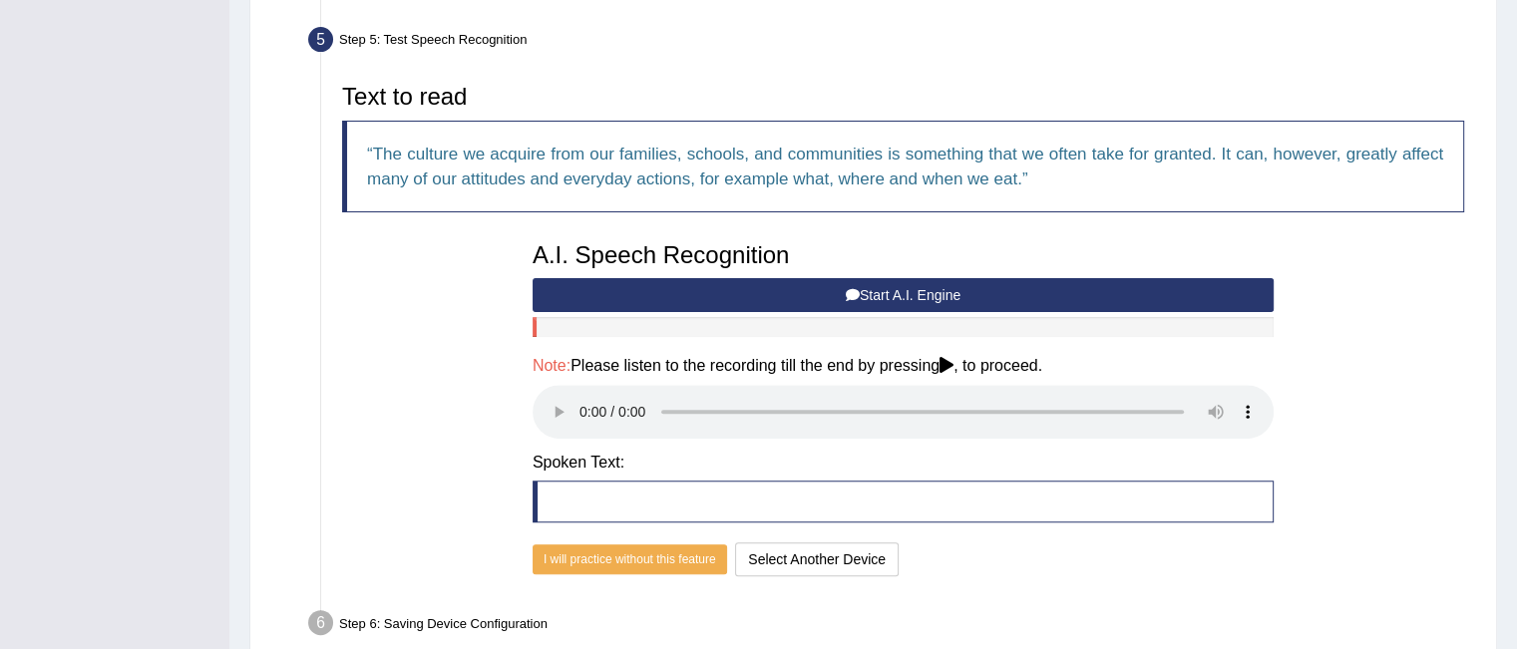
click at [958, 286] on button "Start A.I. Engine" at bounding box center [903, 295] width 741 height 34
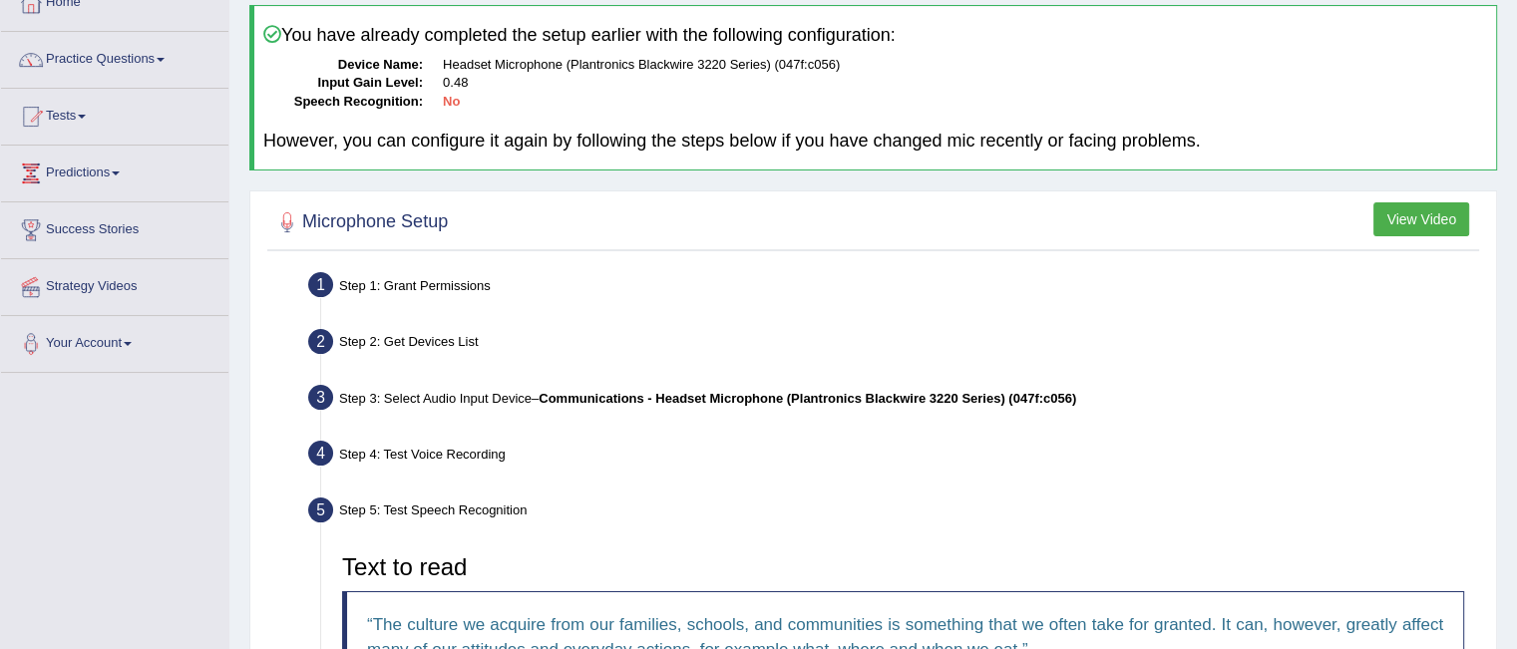
scroll to position [117, 0]
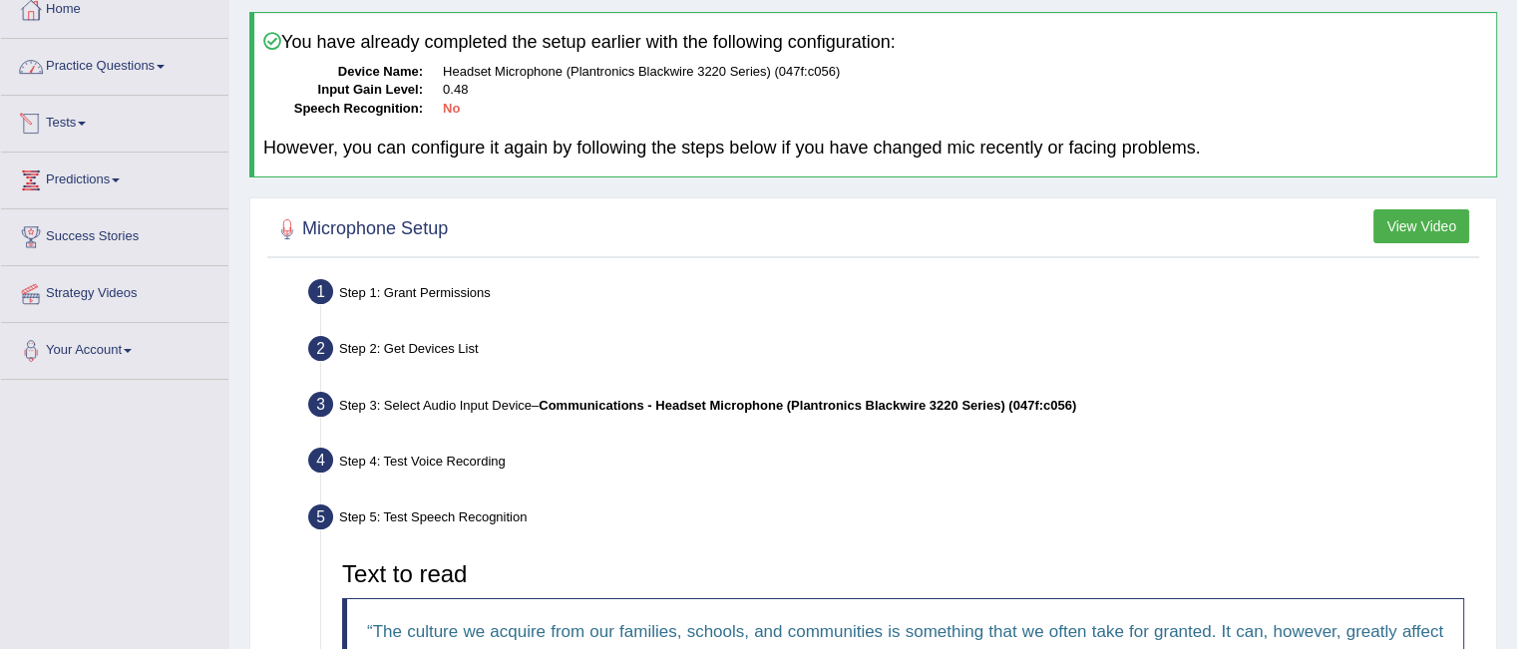
click at [96, 53] on link "Practice Questions" at bounding box center [114, 64] width 227 height 50
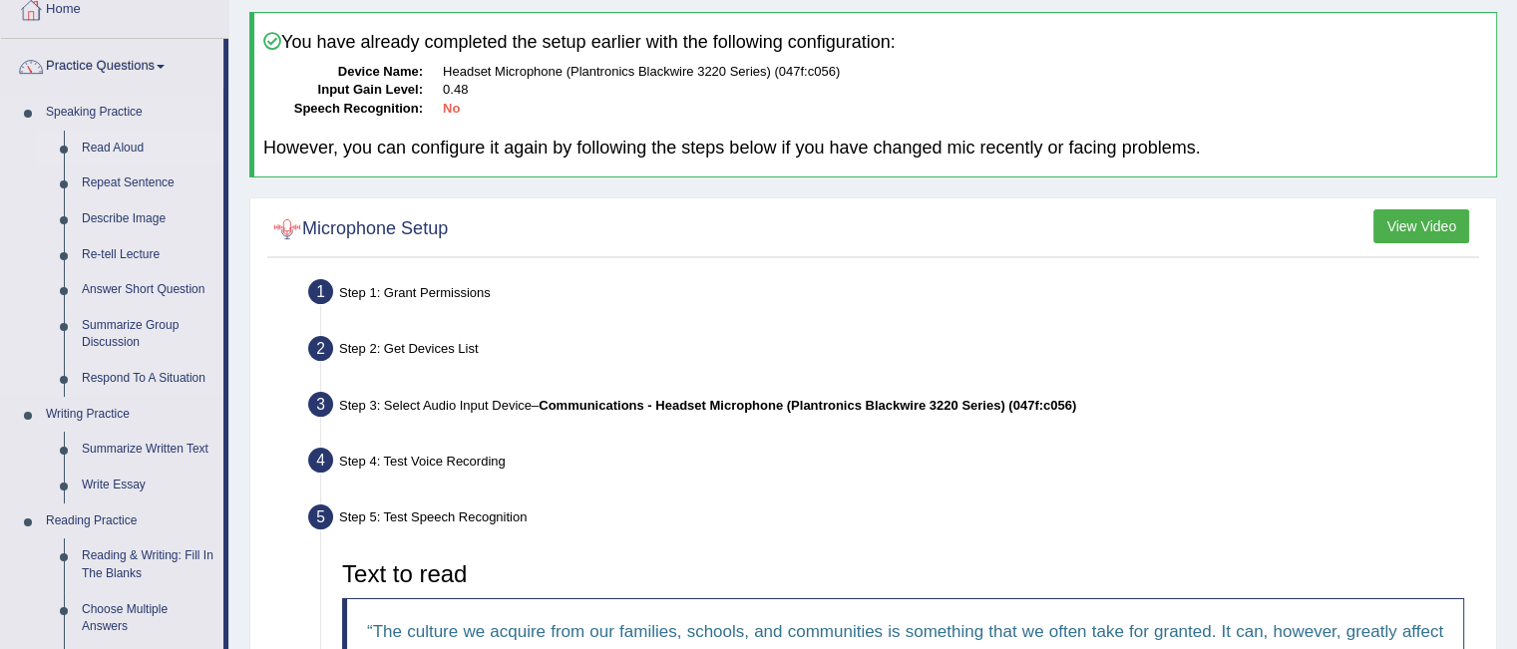
click at [90, 159] on link "Read Aloud" at bounding box center [148, 149] width 151 height 36
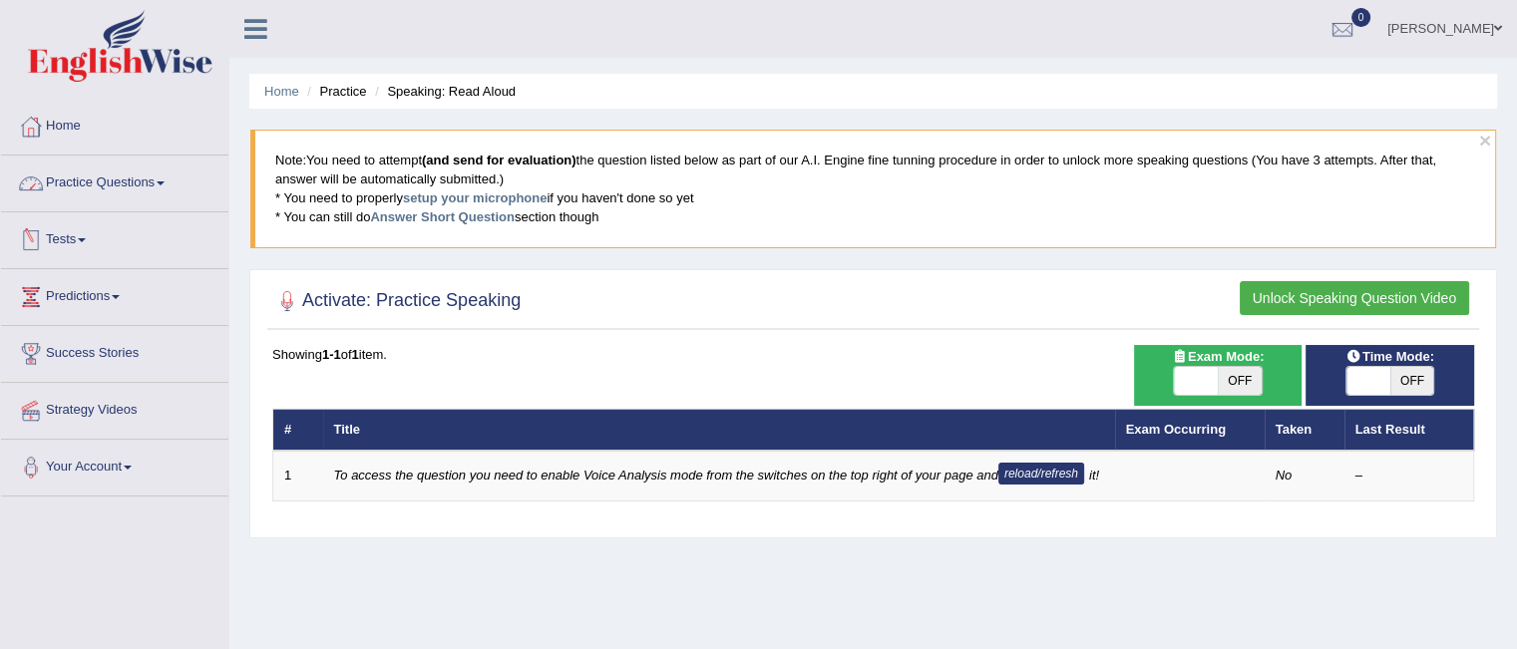
click at [88, 186] on link "Practice Questions" at bounding box center [114, 181] width 227 height 50
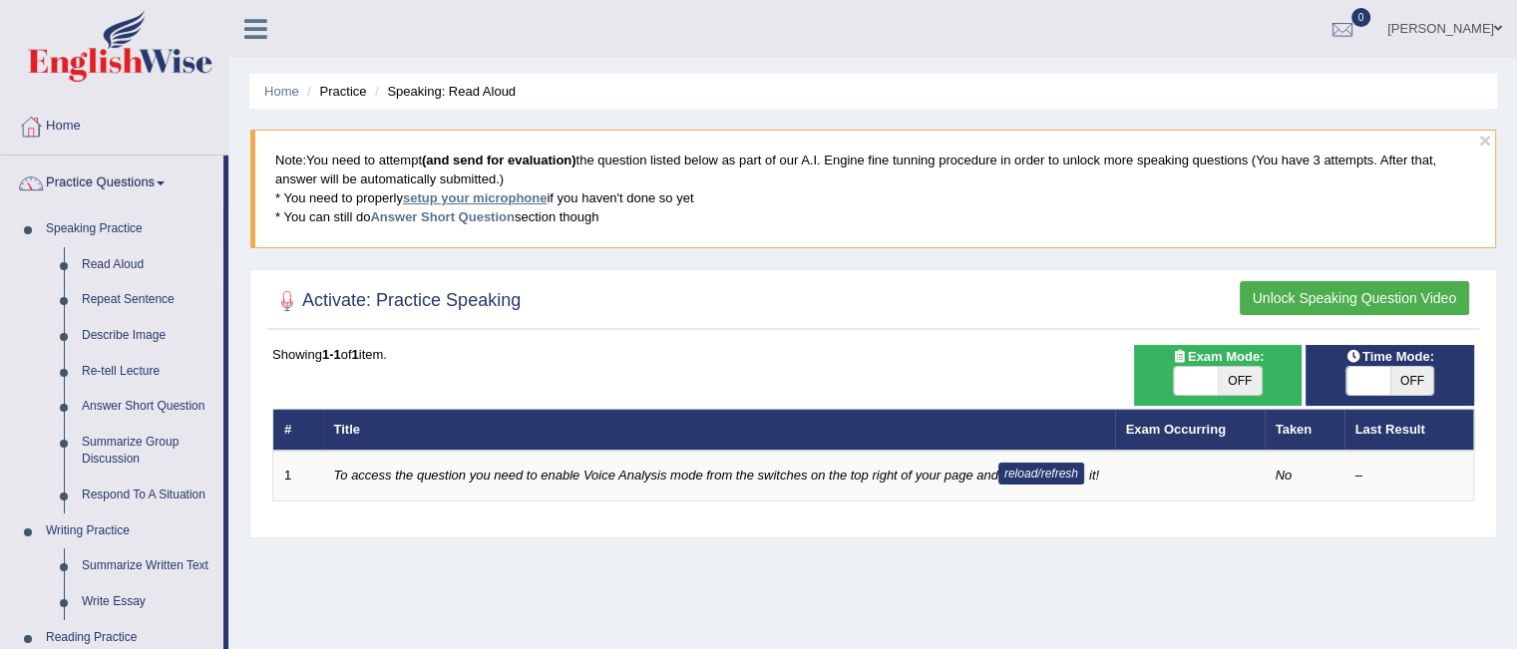
click at [526, 194] on link "setup your microphone" at bounding box center [475, 198] width 144 height 15
